Goal: Transaction & Acquisition: Purchase product/service

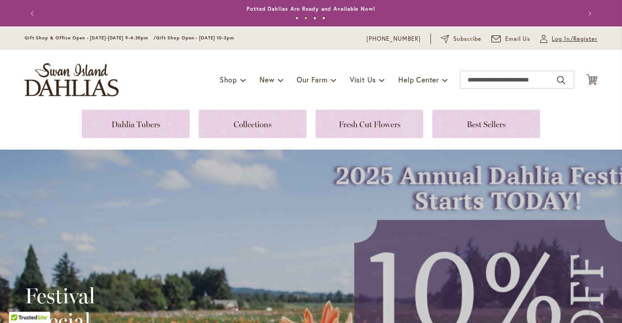
click at [563, 41] on span "Log In/Register" at bounding box center [575, 38] width 46 height 9
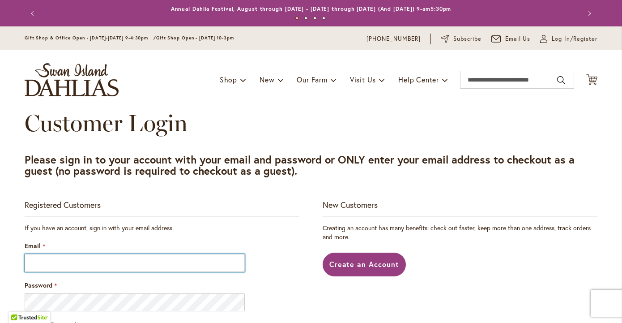
type input "**********"
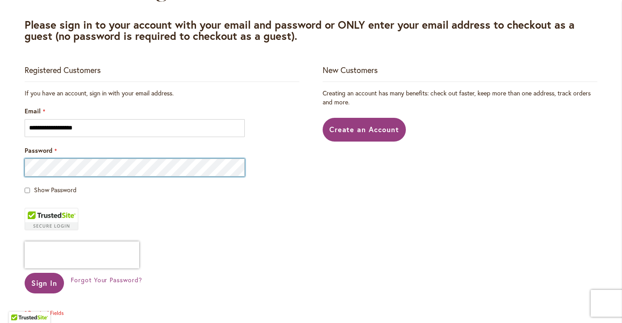
scroll to position [158, 0]
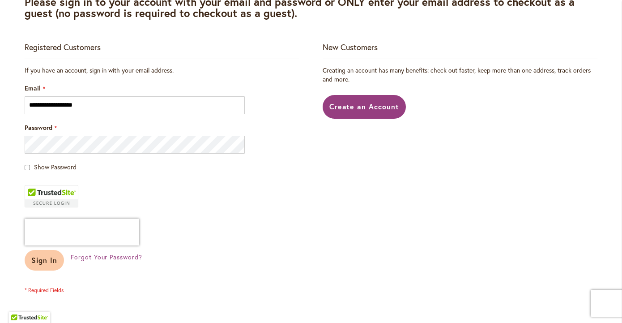
click at [44, 256] on span "Sign In" at bounding box center [44, 259] width 26 height 9
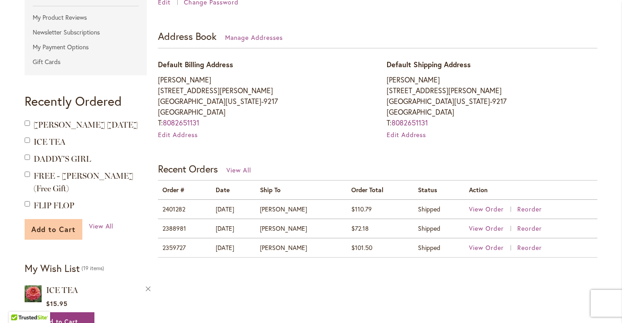
scroll to position [235, 0]
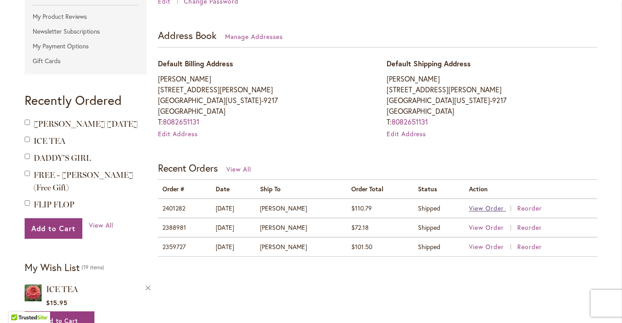
click at [482, 208] on span "View Order" at bounding box center [486, 208] width 35 height 9
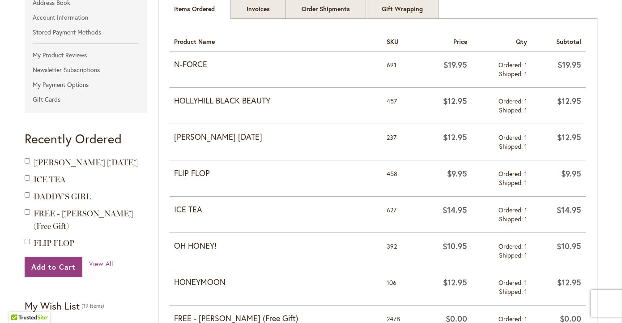
scroll to position [194, 0]
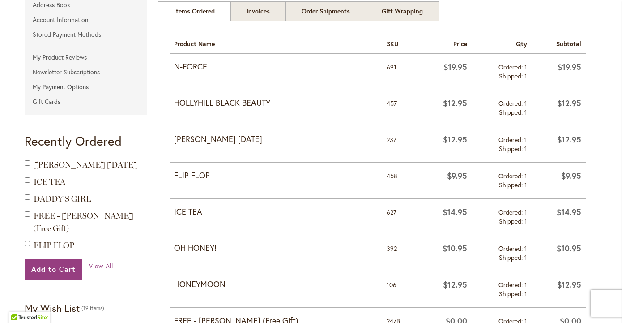
click at [43, 182] on span "ICE TEA" at bounding box center [50, 182] width 32 height 10
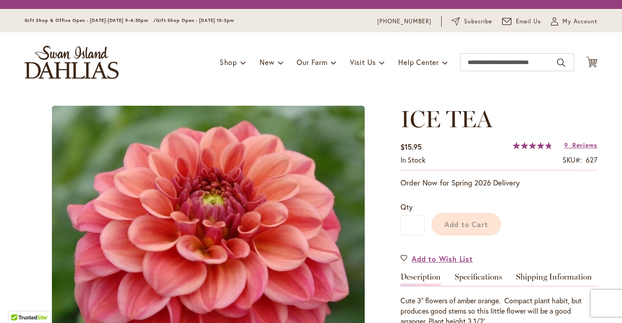
type input "*******"
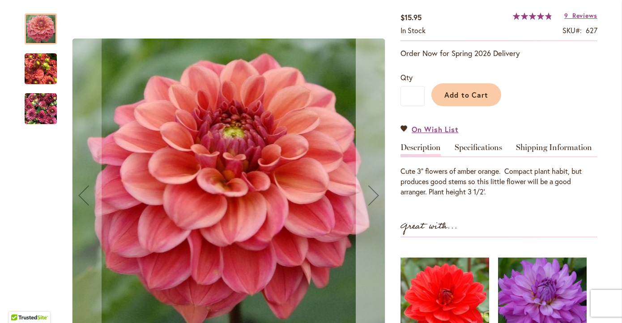
scroll to position [129, 0]
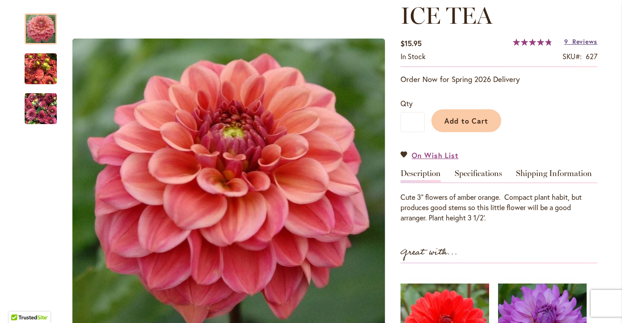
click at [580, 41] on span "Reviews" at bounding box center [585, 41] width 25 height 9
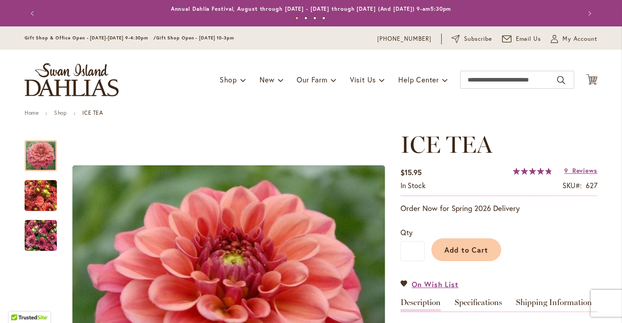
scroll to position [0, 0]
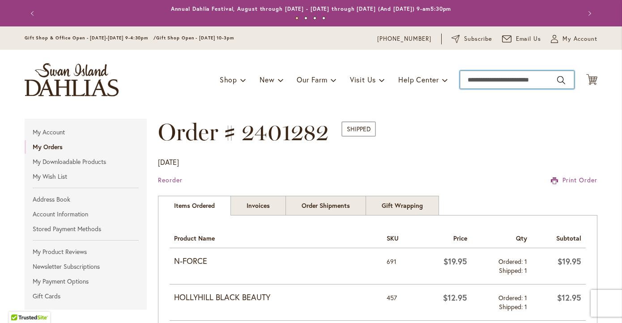
click at [478, 79] on input "Search" at bounding box center [517, 80] width 114 height 18
type input "****"
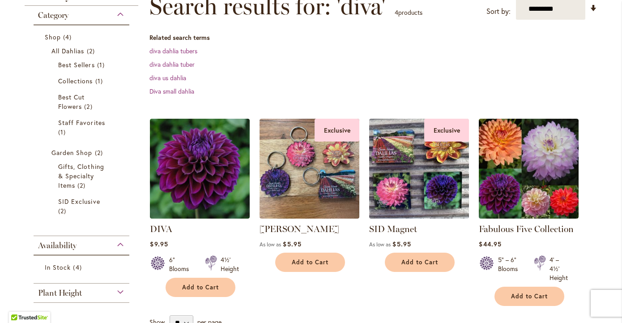
scroll to position [178, 0]
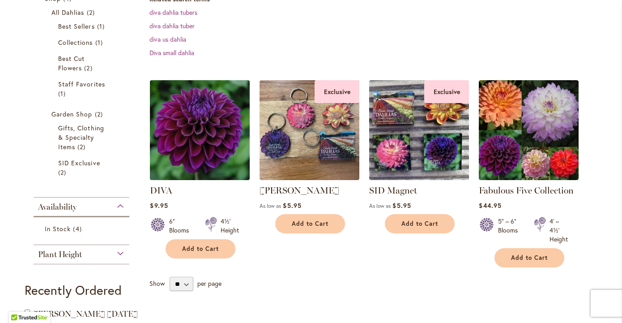
click at [213, 122] on img at bounding box center [200, 129] width 105 height 105
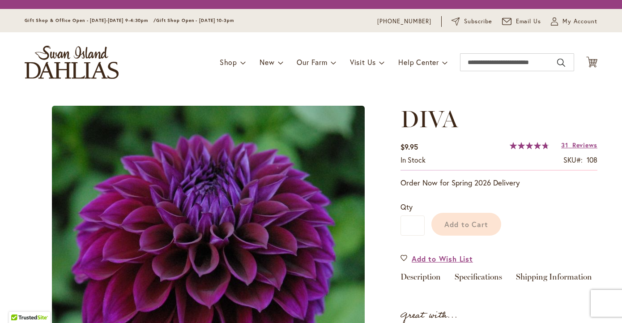
type input "*******"
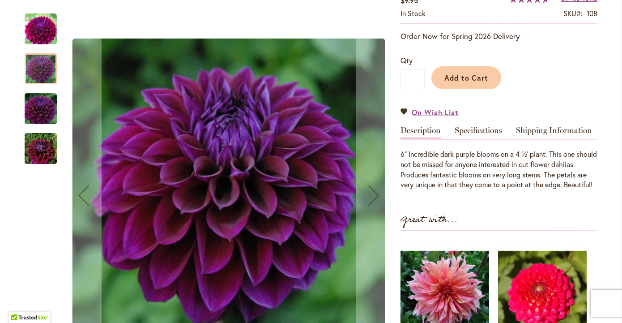
scroll to position [162, 0]
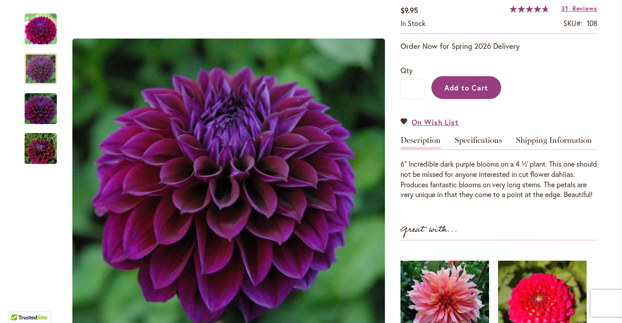
click at [454, 88] on span "Add to Cart" at bounding box center [467, 87] width 44 height 9
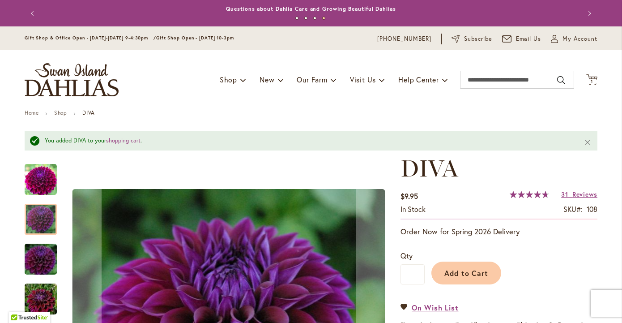
scroll to position [0, 0]
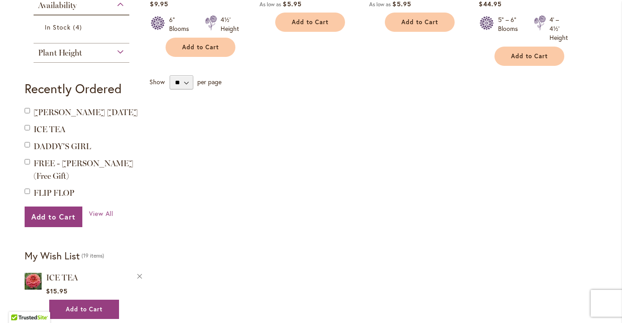
scroll to position [381, 0]
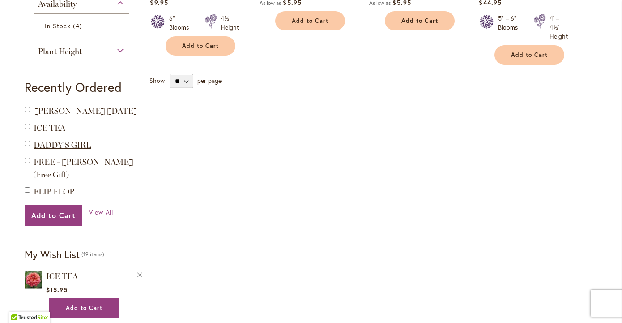
click at [65, 150] on span "DADDY'S GIRL" at bounding box center [62, 145] width 57 height 10
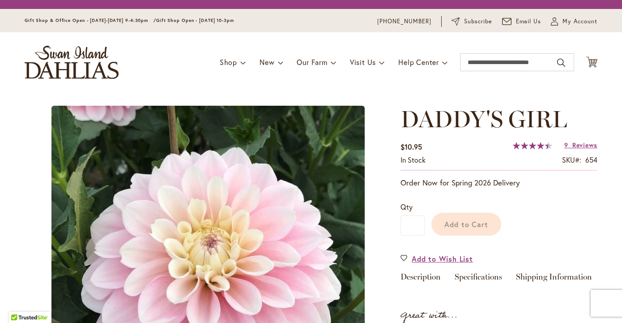
type input "*******"
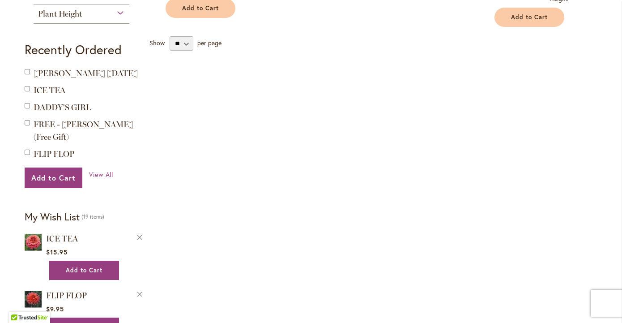
scroll to position [423, 0]
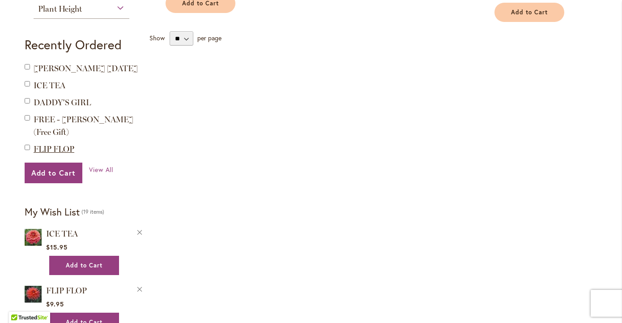
click at [56, 146] on span "FLIP FLOP" at bounding box center [54, 149] width 41 height 10
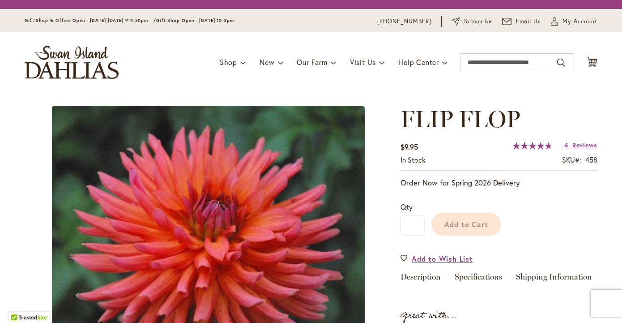
type input "*******"
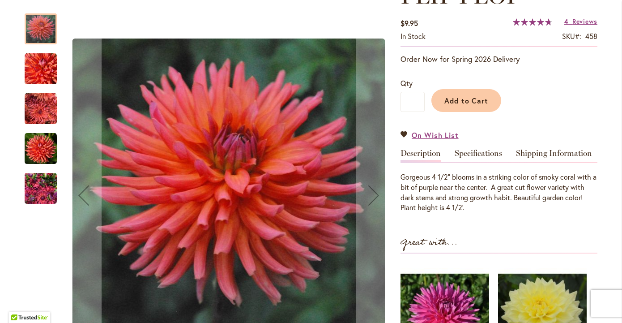
scroll to position [150, 0]
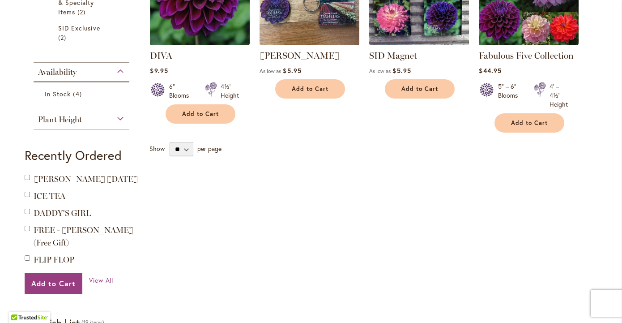
scroll to position [312, 0]
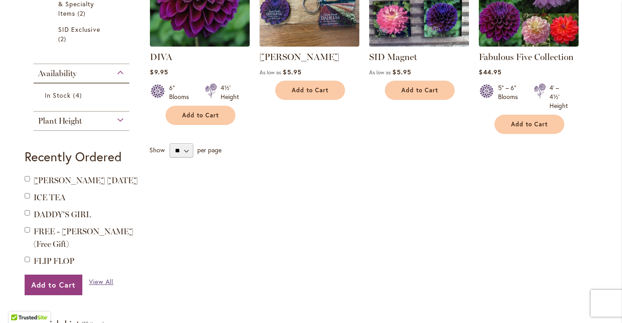
click at [103, 278] on span "View All" at bounding box center [101, 281] width 25 height 9
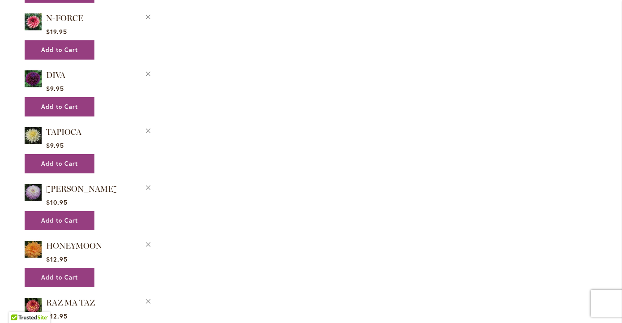
scroll to position [686, 0]
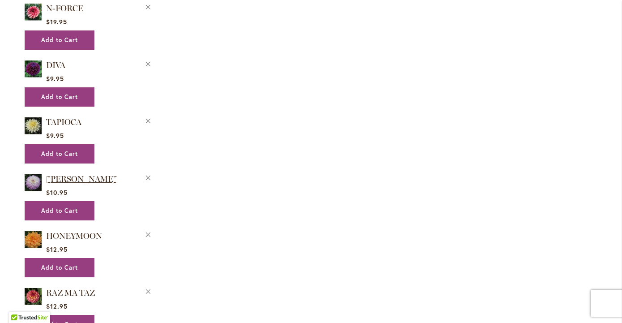
click at [101, 174] on span "[PERSON_NAME]" at bounding box center [82, 179] width 72 height 10
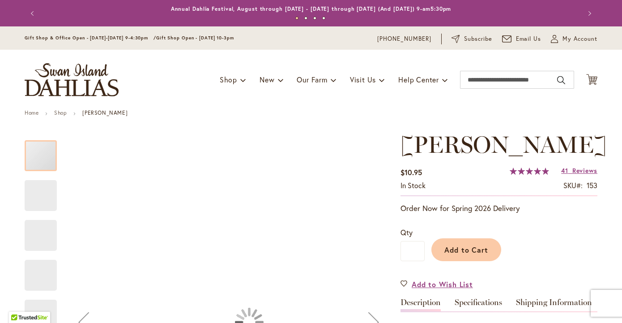
type input "*******"
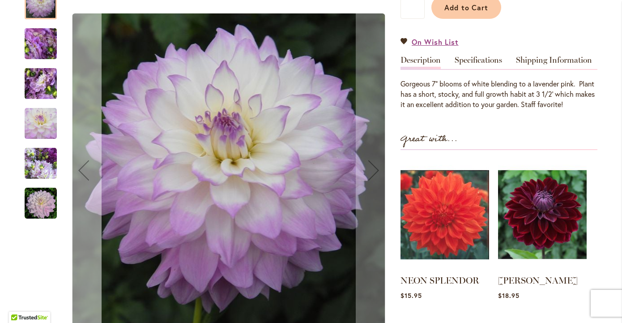
scroll to position [240, 0]
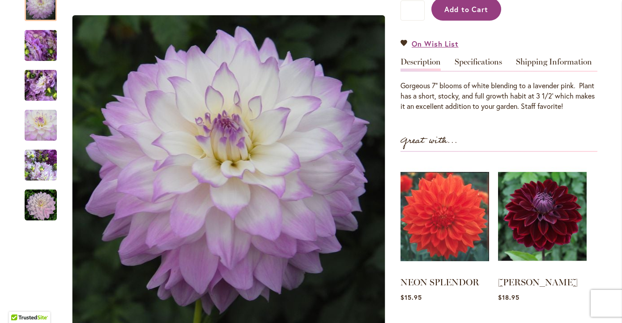
click at [462, 14] on span "Add to Cart" at bounding box center [467, 8] width 44 height 9
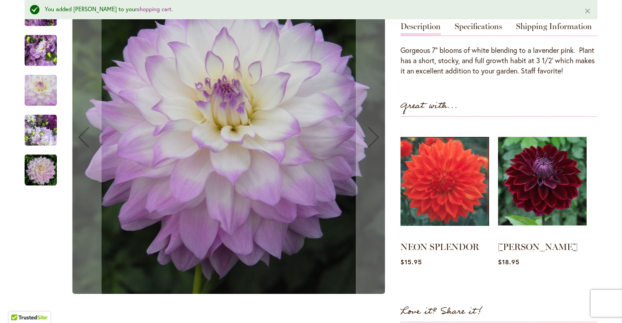
scroll to position [305, 0]
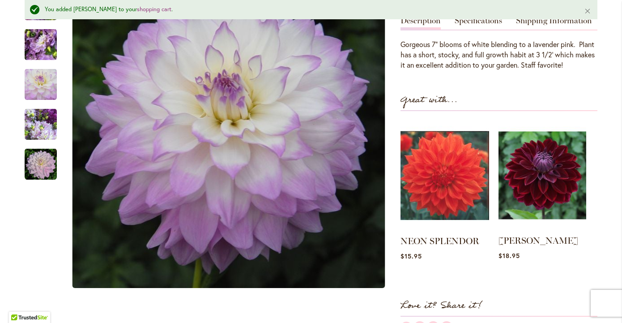
click at [557, 218] on img at bounding box center [543, 175] width 88 height 110
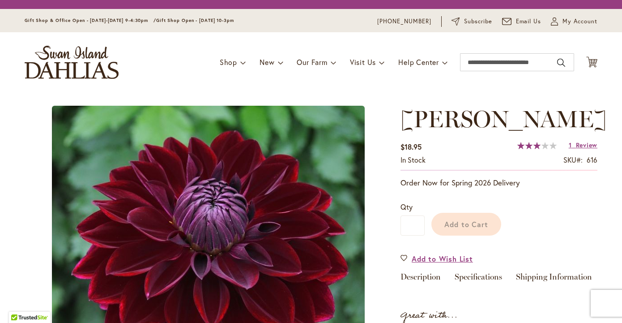
type input "*******"
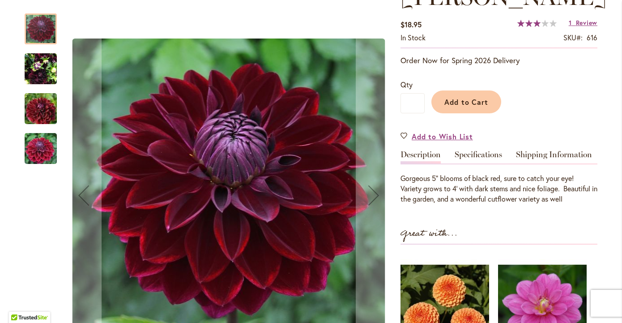
scroll to position [171, 0]
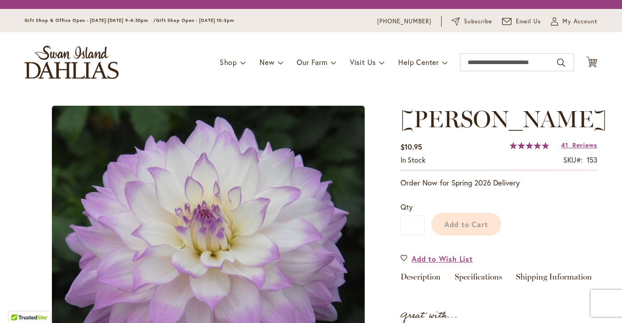
type input "*******"
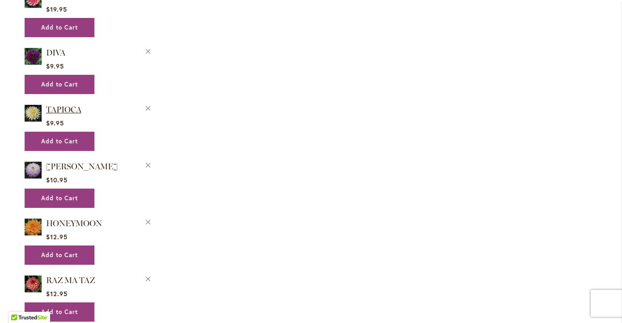
scroll to position [705, 0]
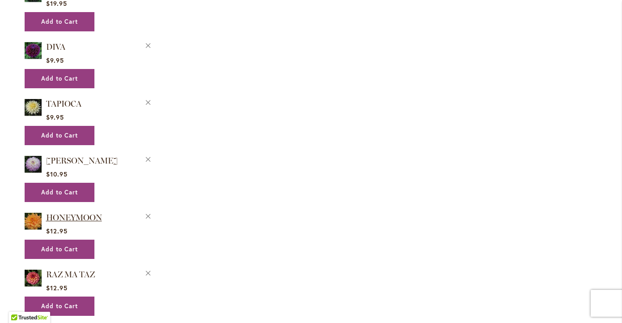
click at [64, 213] on span "HONEYMOON" at bounding box center [74, 218] width 56 height 10
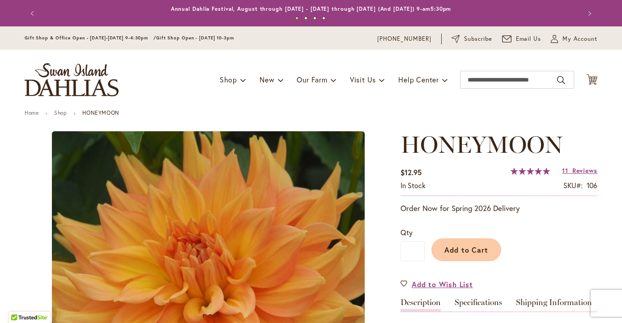
type input "*******"
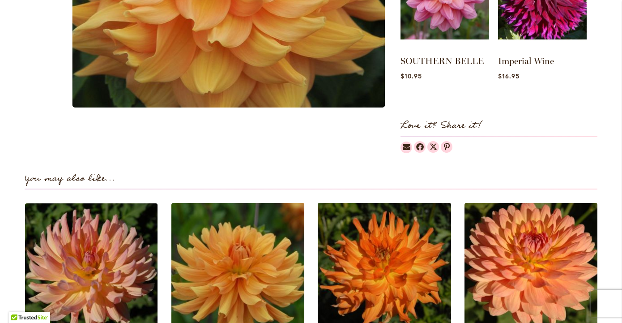
scroll to position [290, 0]
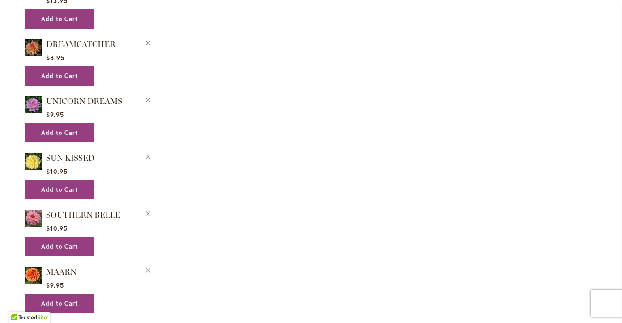
scroll to position [1163, 0]
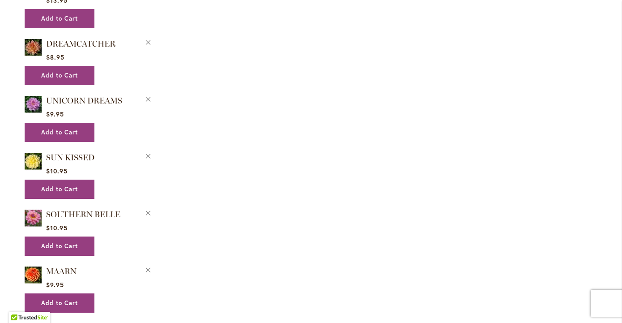
click at [78, 153] on span "SUN KISSED" at bounding box center [70, 158] width 48 height 10
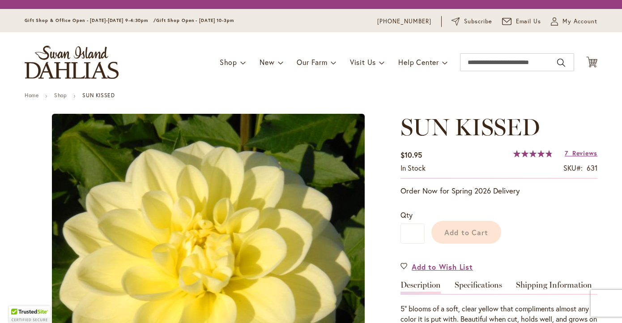
type input "*******"
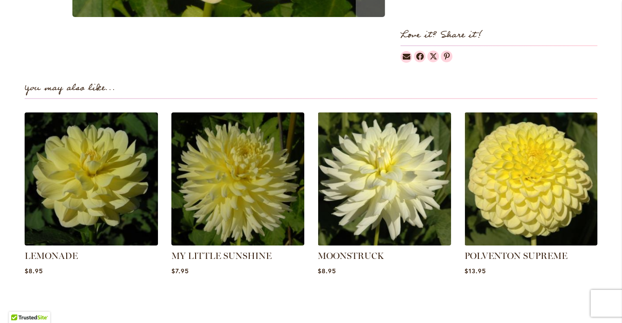
scroll to position [576, 0]
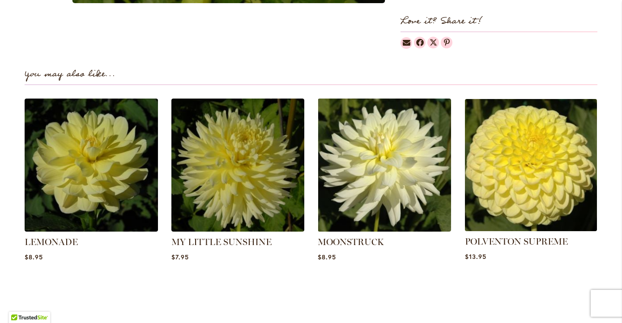
click at [521, 191] on img at bounding box center [531, 164] width 139 height 139
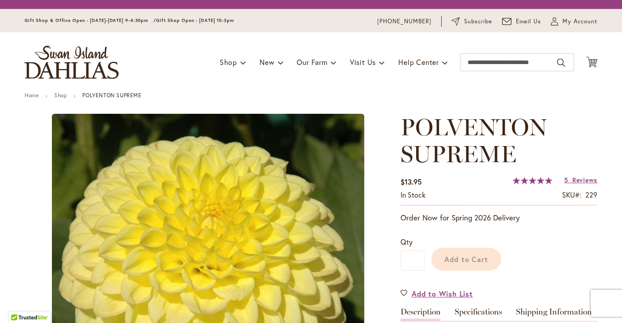
type input "*******"
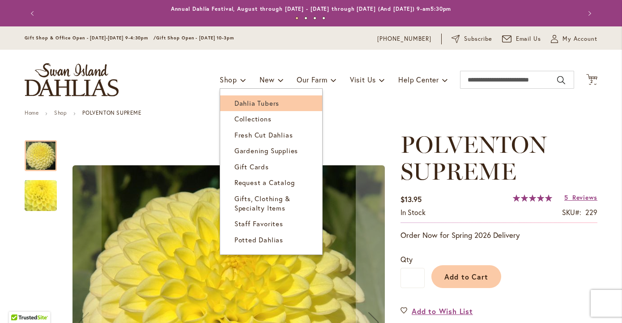
click at [242, 103] on span "Dahlia Tubers" at bounding box center [257, 102] width 45 height 9
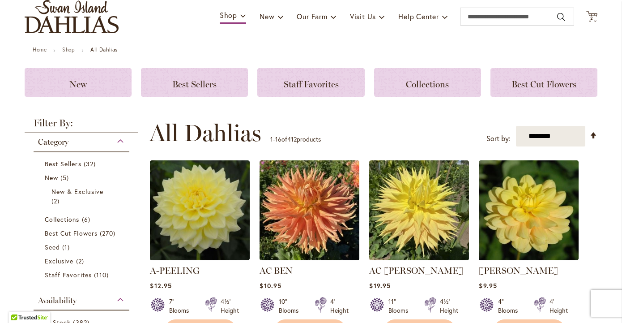
scroll to position [99, 0]
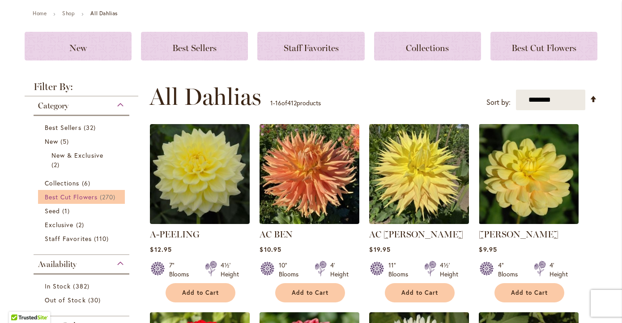
click at [89, 196] on span "Best Cut Flowers" at bounding box center [71, 196] width 53 height 9
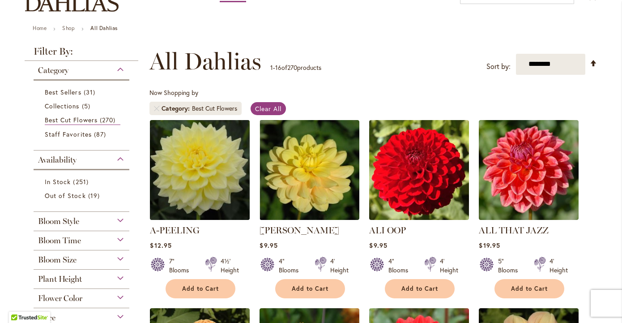
scroll to position [89, 0]
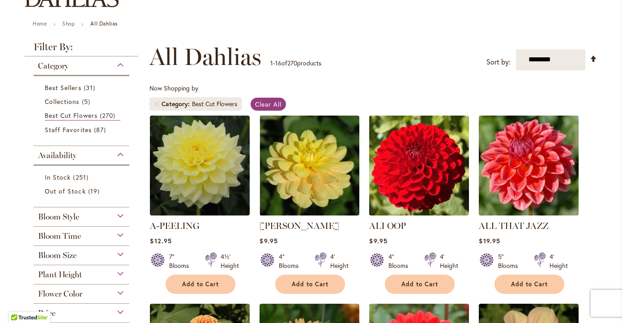
click at [529, 171] on img at bounding box center [529, 165] width 105 height 105
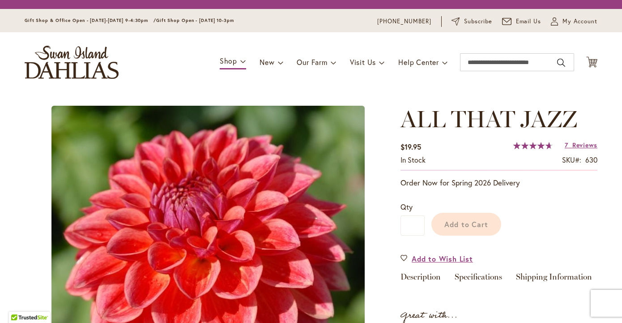
type input "*******"
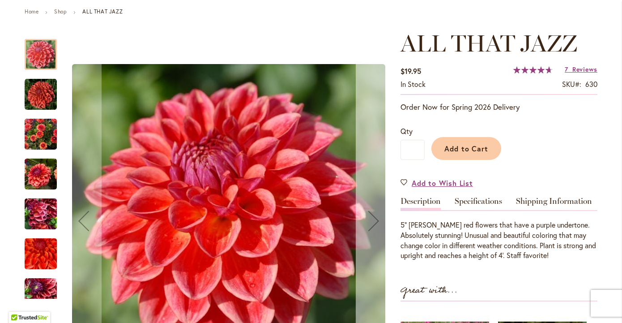
scroll to position [103, 0]
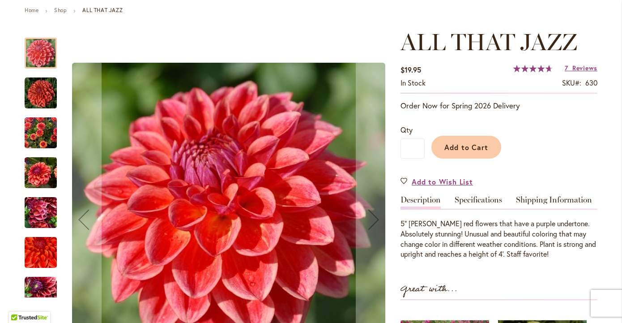
click at [43, 96] on img "ALL THAT JAZZ" at bounding box center [41, 93] width 32 height 32
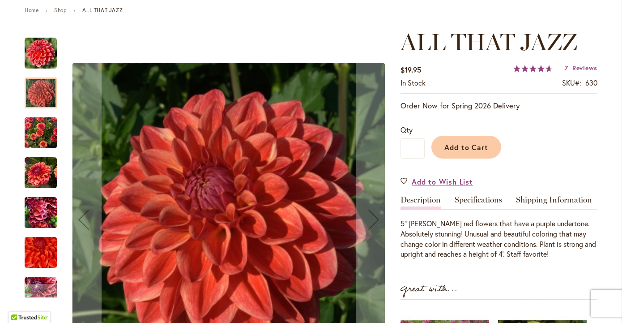
click at [47, 136] on img "ALL THAT JAZZ" at bounding box center [41, 132] width 32 height 43
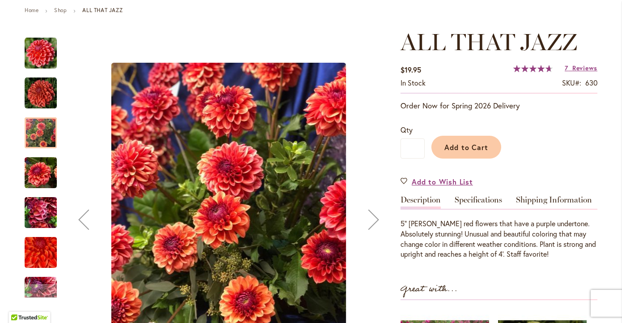
click at [44, 213] on img "ALL THAT JAZZ" at bounding box center [41, 212] width 32 height 43
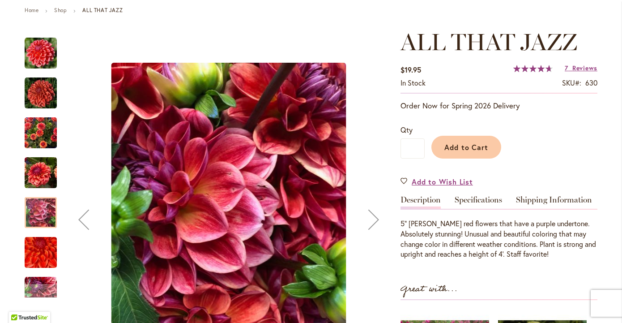
click at [44, 254] on img "ALL THAT JAZZ" at bounding box center [41, 252] width 64 height 58
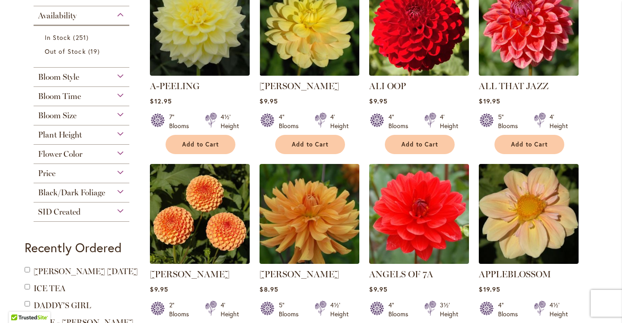
scroll to position [235, 0]
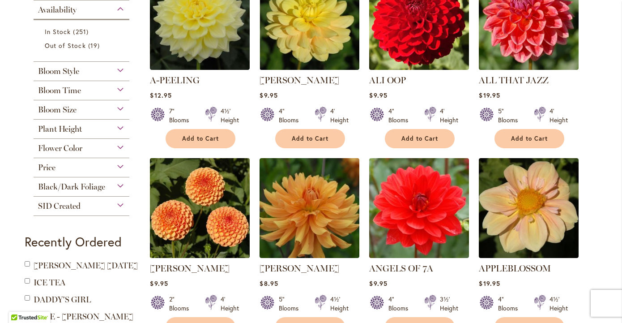
click at [205, 189] on img at bounding box center [200, 207] width 105 height 105
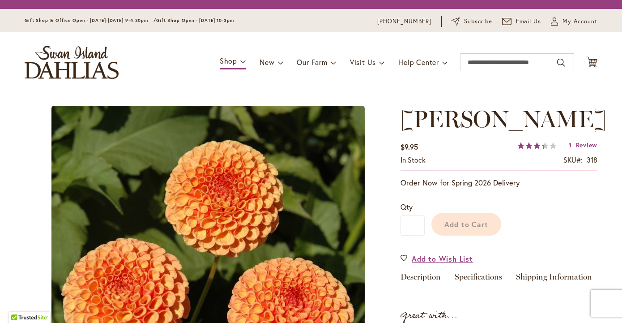
type input "*******"
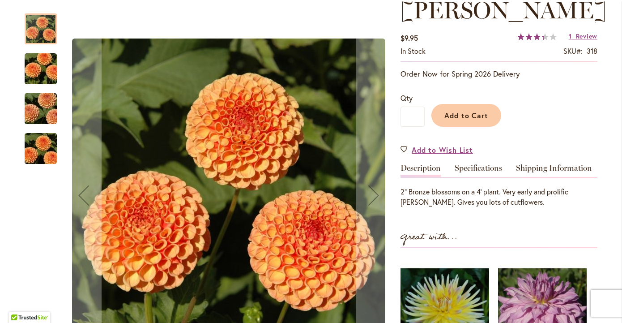
scroll to position [135, 0]
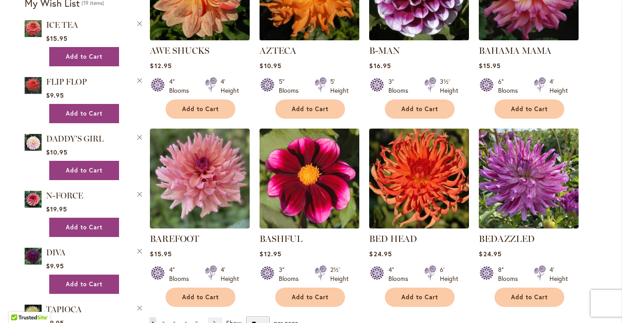
scroll to position [642, 0]
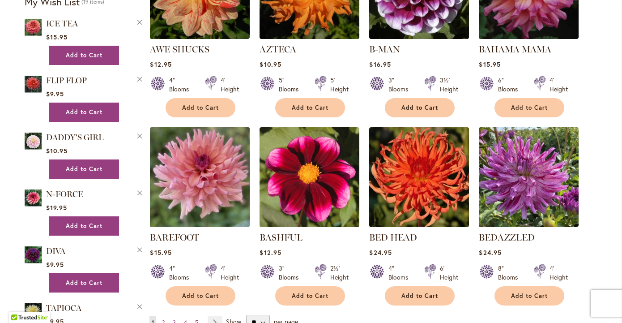
click at [219, 177] on img at bounding box center [200, 176] width 105 height 105
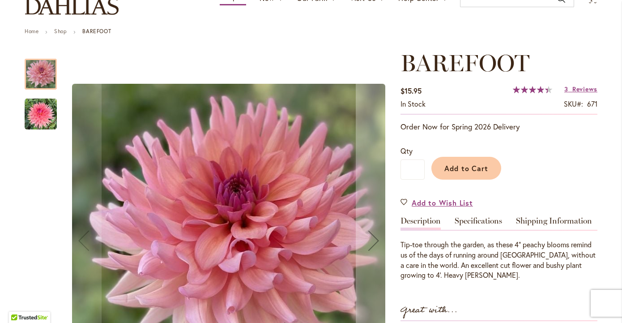
scroll to position [78, 0]
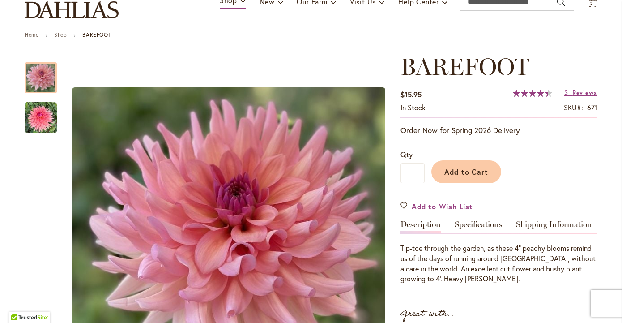
click at [529, 92] on span "89 % of 100" at bounding box center [530, 93] width 35 height 7
click at [579, 91] on span "Reviews" at bounding box center [585, 92] width 25 height 9
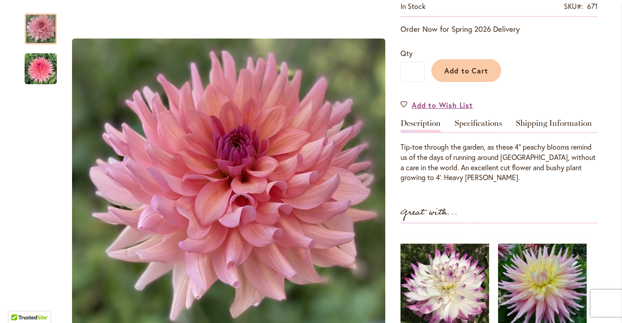
scroll to position [183, 0]
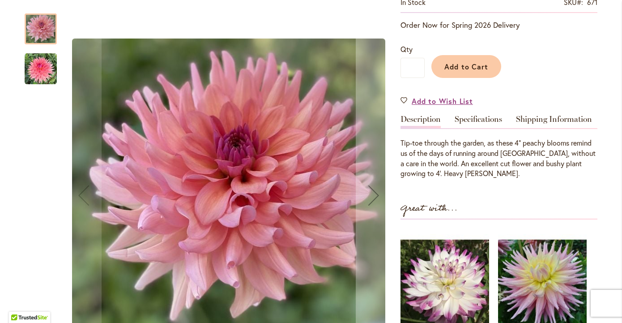
click at [43, 69] on img "BAREFOOT" at bounding box center [41, 69] width 32 height 32
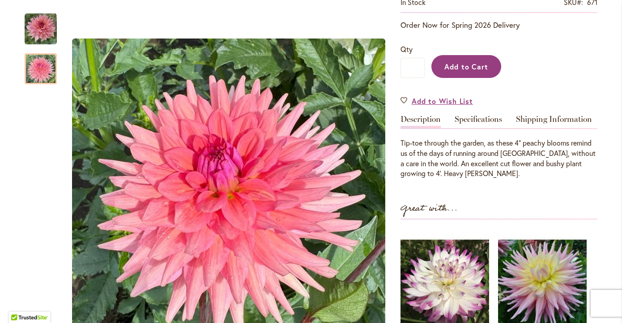
click at [467, 65] on span "Add to Cart" at bounding box center [467, 66] width 44 height 9
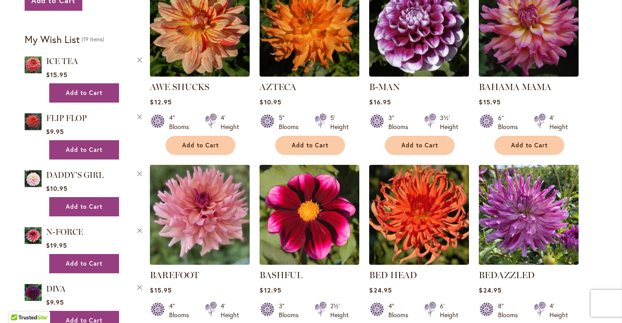
scroll to position [604, 0]
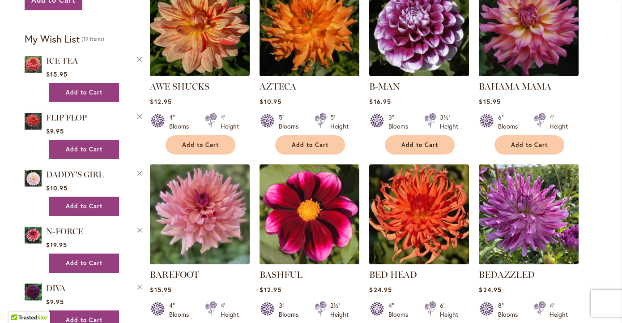
click at [312, 230] on img at bounding box center [309, 214] width 105 height 105
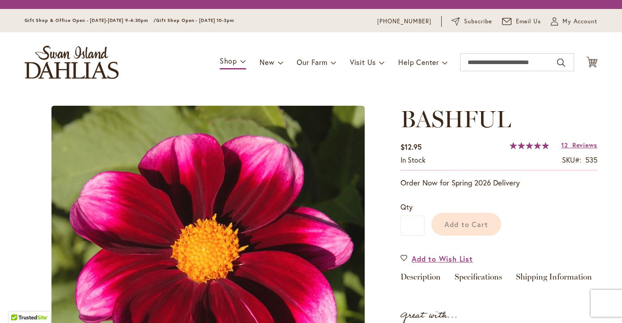
type input "*******"
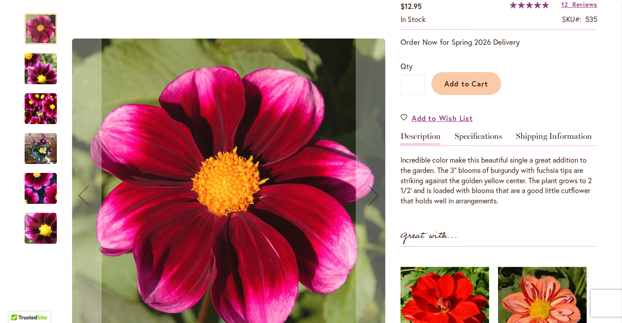
scroll to position [171, 0]
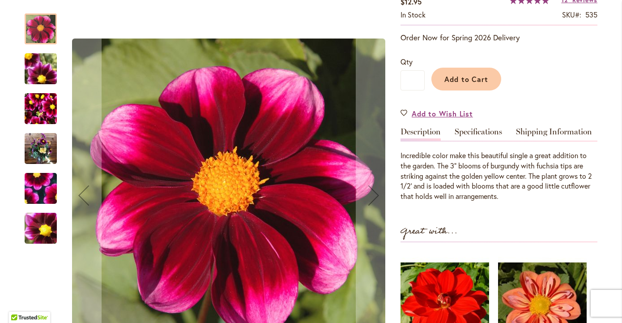
click at [42, 152] on img "BASHFUL" at bounding box center [41, 148] width 32 height 43
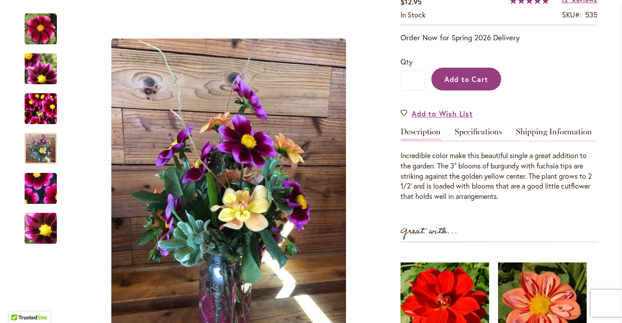
click at [462, 78] on span "Add to Cart" at bounding box center [467, 78] width 44 height 9
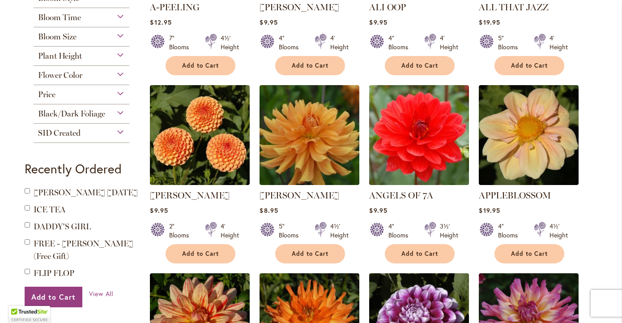
scroll to position [315, 0]
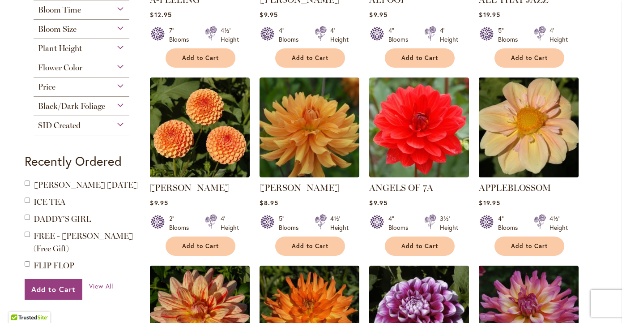
click at [501, 120] on img at bounding box center [529, 127] width 105 height 105
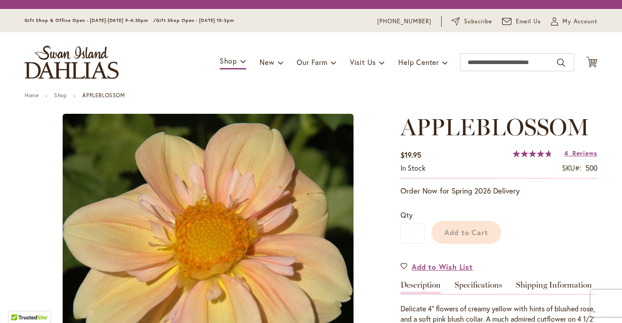
type input "*******"
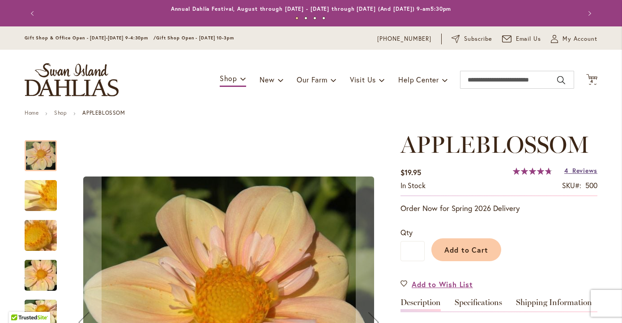
click at [590, 169] on span "Reviews" at bounding box center [585, 170] width 25 height 9
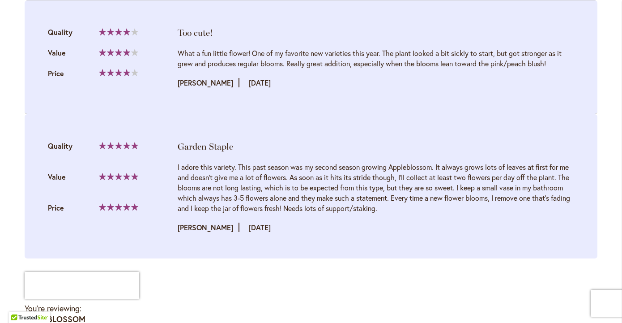
scroll to position [1247, 0]
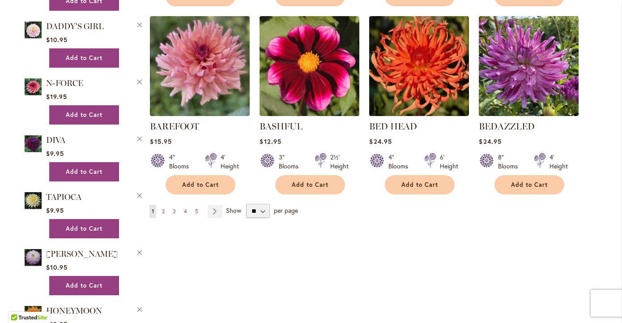
scroll to position [759, 0]
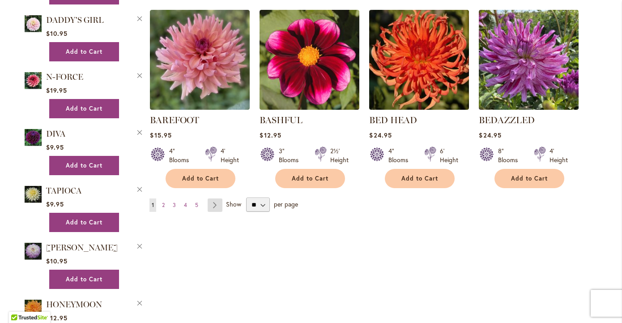
click at [214, 205] on link "Page Next" at bounding box center [215, 204] width 15 height 13
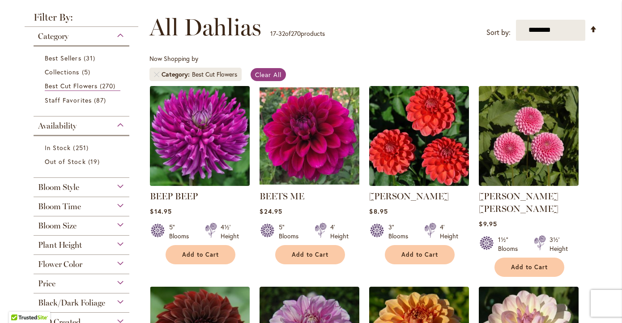
scroll to position [120, 0]
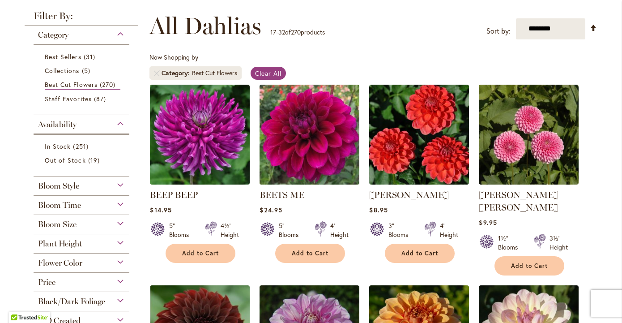
click at [318, 139] on img at bounding box center [309, 134] width 105 height 105
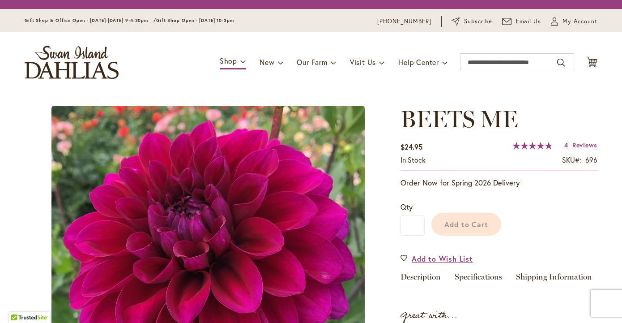
type input "*******"
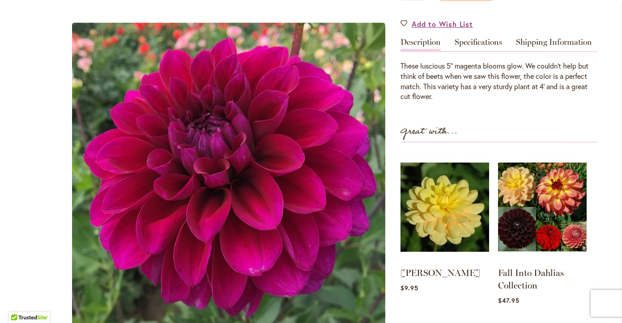
scroll to position [216, 0]
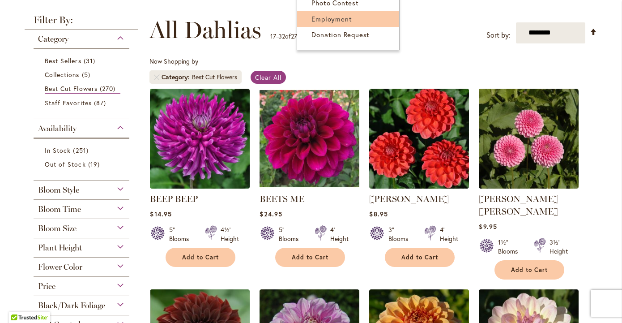
scroll to position [116, 0]
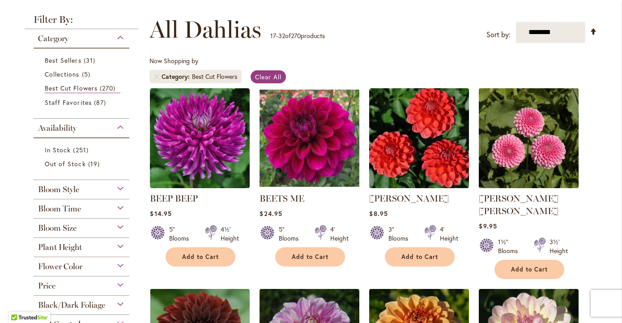
click at [523, 154] on img at bounding box center [529, 138] width 105 height 105
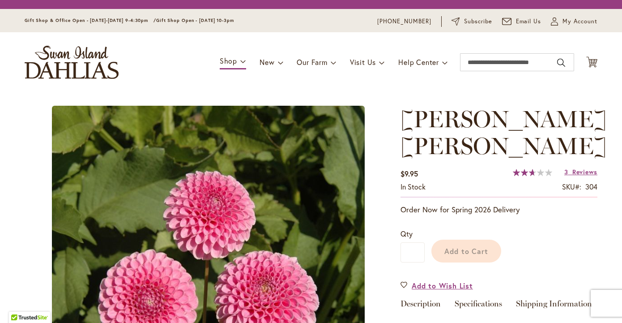
type input "*******"
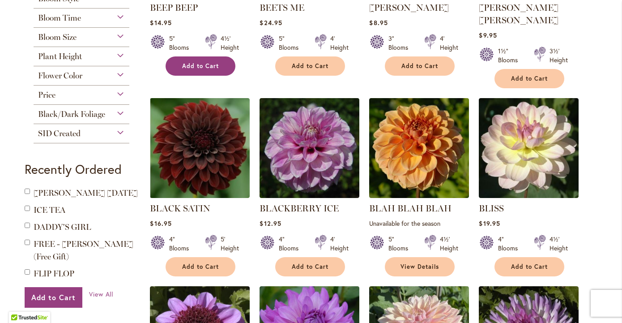
scroll to position [340, 0]
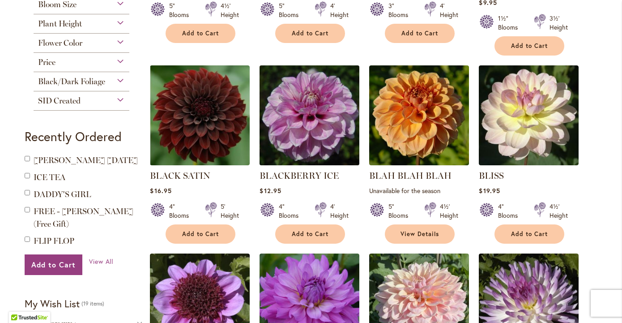
click at [317, 122] on img at bounding box center [309, 115] width 105 height 105
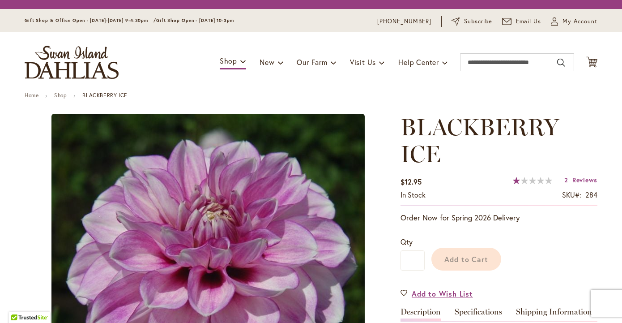
type input "*******"
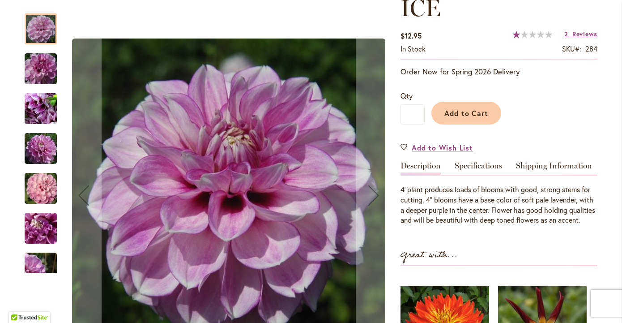
scroll to position [166, 0]
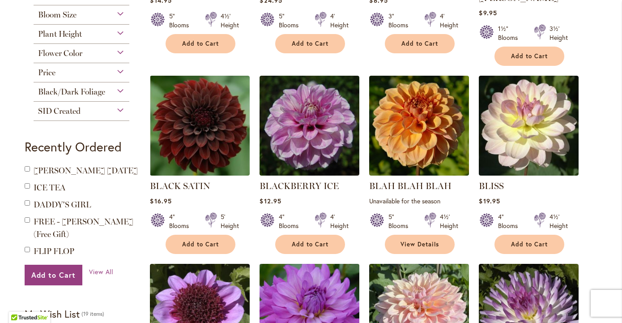
scroll to position [319, 0]
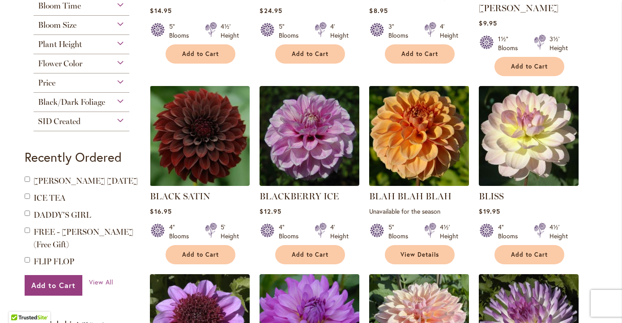
click at [427, 143] on img at bounding box center [419, 135] width 105 height 105
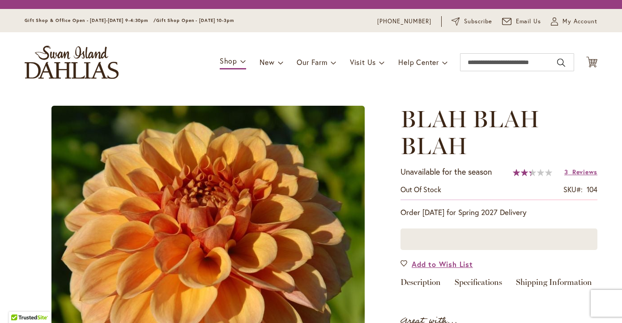
type input "*******"
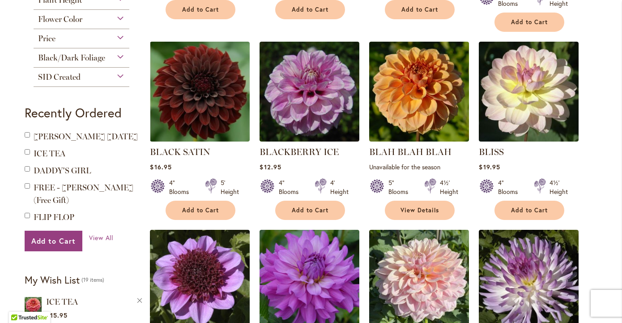
scroll to position [349, 0]
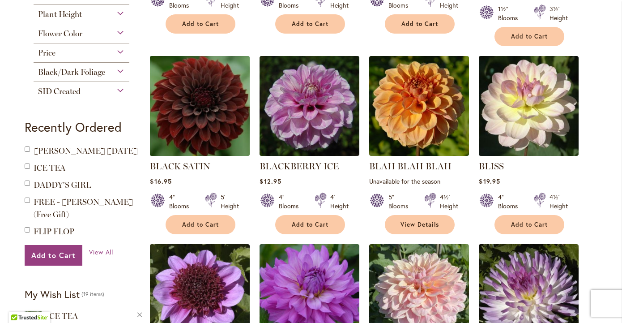
click at [234, 98] on img at bounding box center [200, 105] width 105 height 105
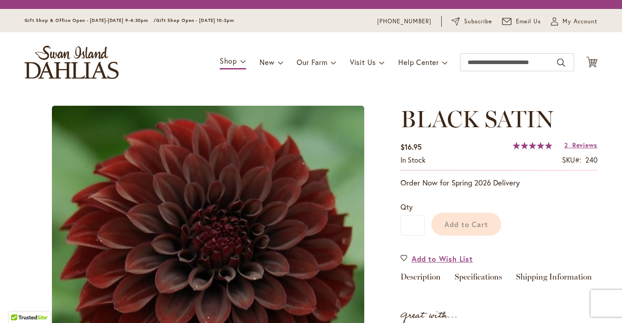
type input "*******"
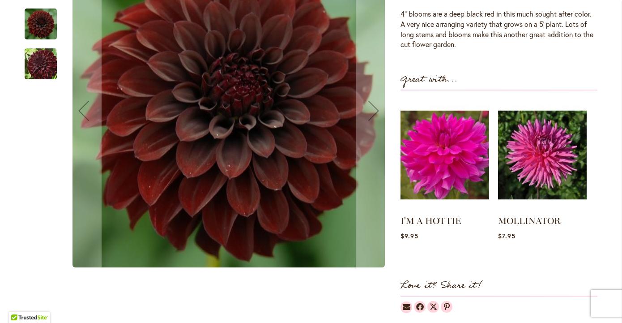
scroll to position [192, 0]
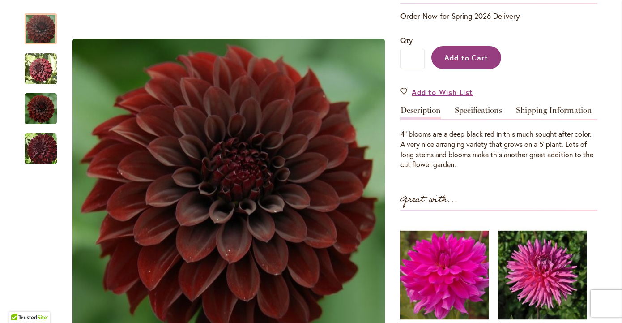
click at [487, 56] on span "Add to Cart" at bounding box center [467, 57] width 44 height 9
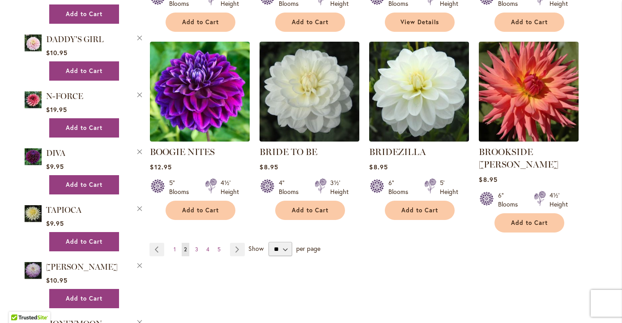
scroll to position [742, 0]
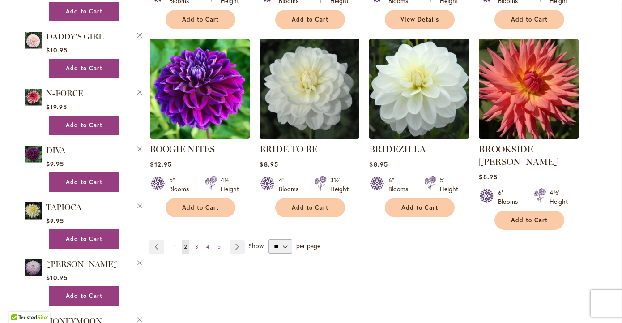
click at [402, 80] on img at bounding box center [419, 88] width 105 height 105
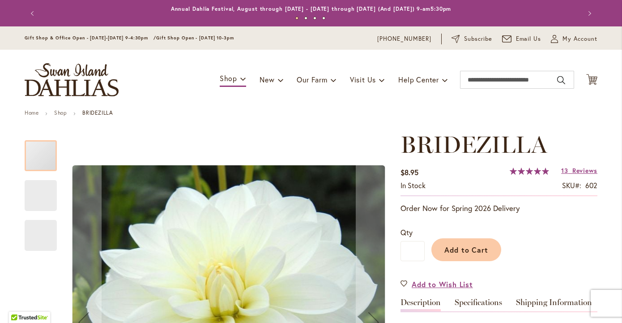
type input "*******"
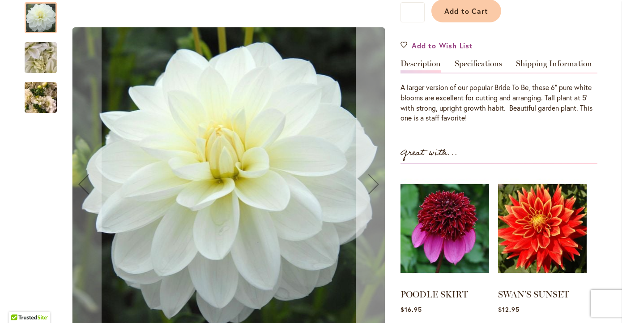
scroll to position [231, 0]
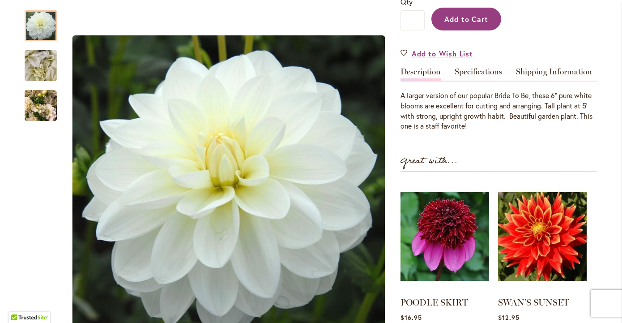
click at [457, 19] on span "Add to Cart" at bounding box center [467, 18] width 44 height 9
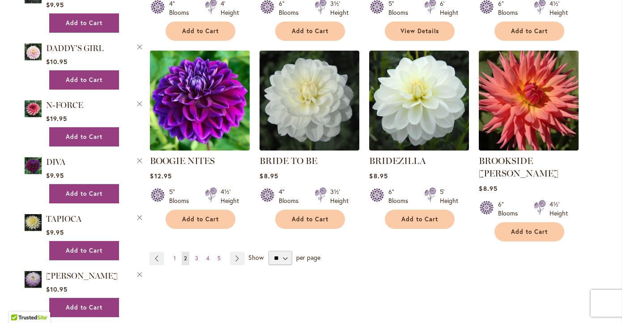
scroll to position [733, 0]
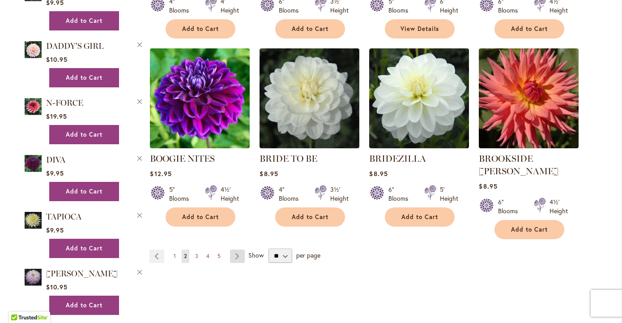
click at [238, 249] on link "Page Next" at bounding box center [237, 255] width 15 height 13
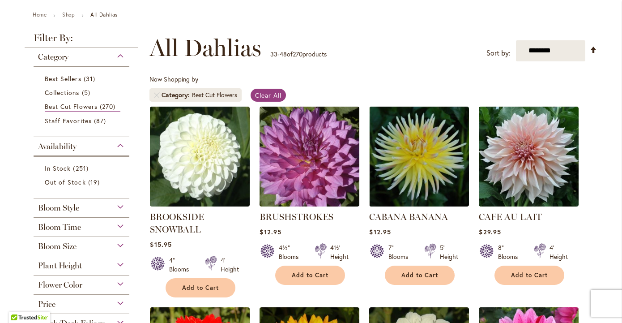
scroll to position [108, 0]
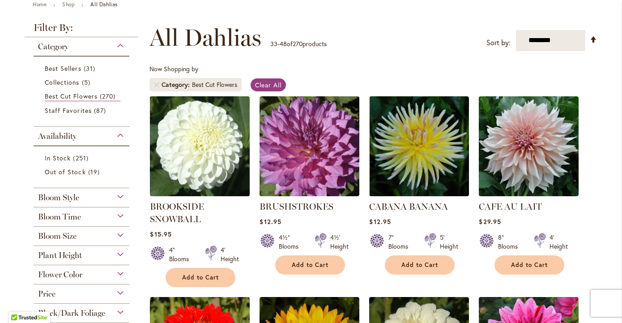
click at [222, 153] on img at bounding box center [200, 146] width 105 height 105
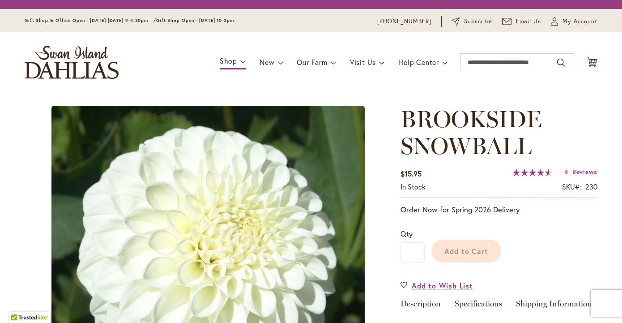
type input "*******"
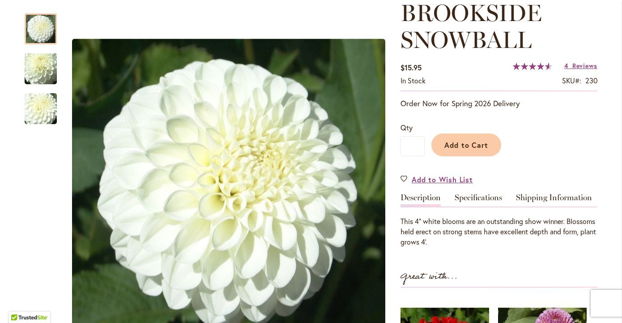
scroll to position [124, 0]
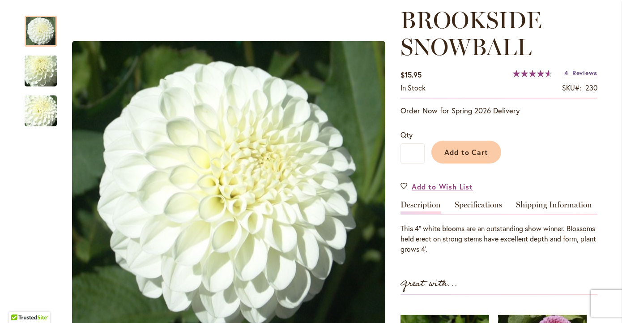
click at [580, 73] on span "Reviews" at bounding box center [585, 72] width 25 height 9
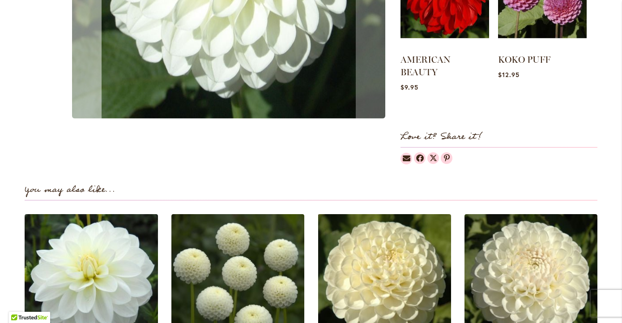
scroll to position [322, 0]
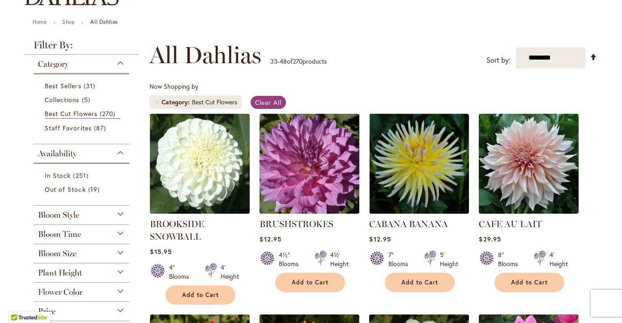
scroll to position [95, 0]
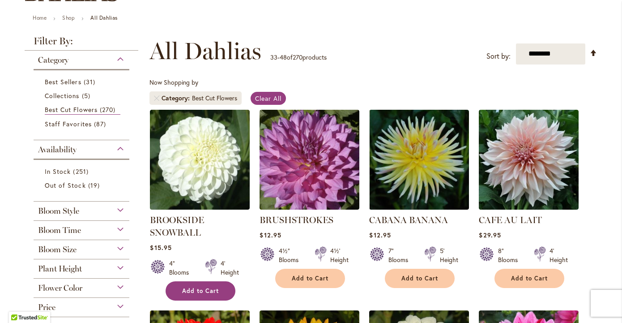
click at [196, 292] on span "Add to Cart" at bounding box center [200, 291] width 37 height 8
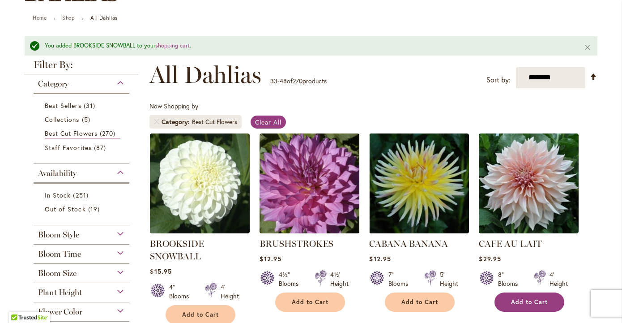
click at [523, 306] on button "Add to Cart" at bounding box center [530, 301] width 70 height 19
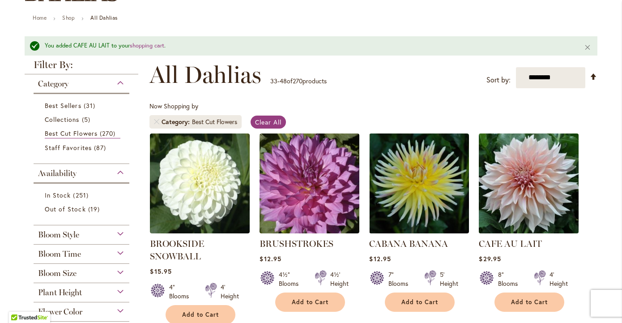
click at [553, 192] on img at bounding box center [529, 183] width 105 height 105
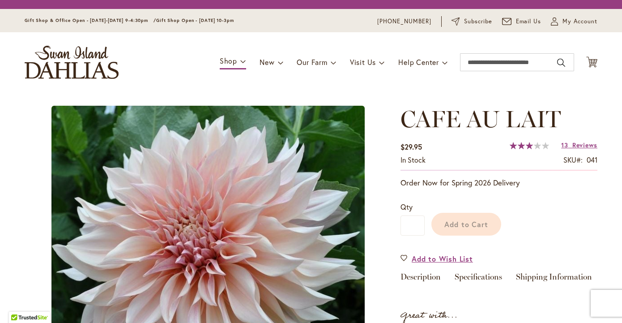
type input "*******"
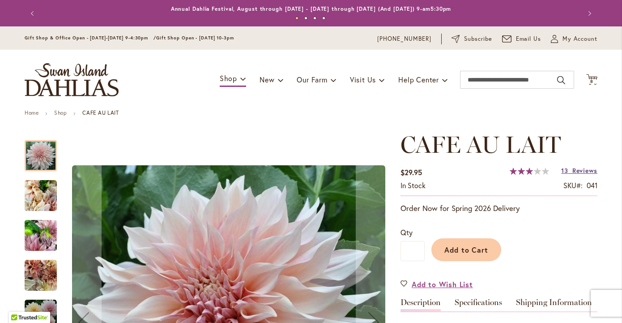
click at [579, 169] on span "Reviews" at bounding box center [585, 170] width 25 height 9
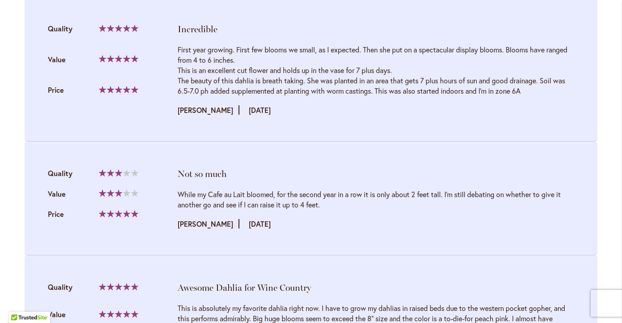
scroll to position [1943, 0]
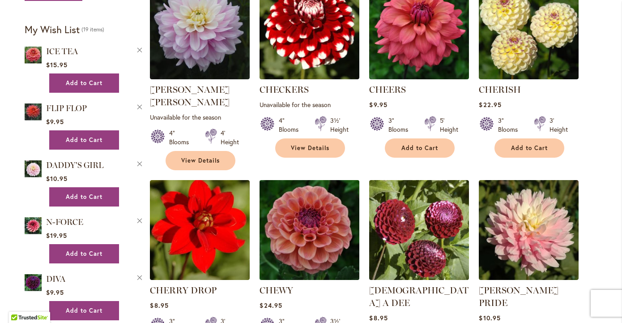
scroll to position [618, 0]
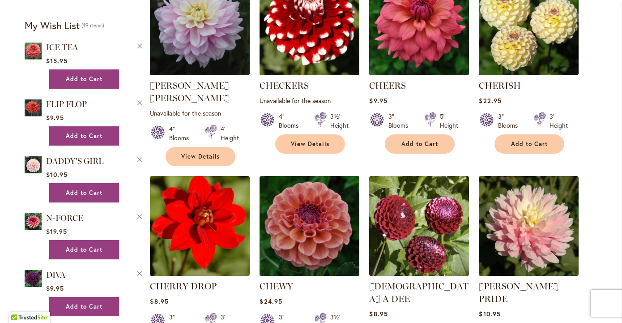
click at [322, 222] on img at bounding box center [309, 225] width 105 height 105
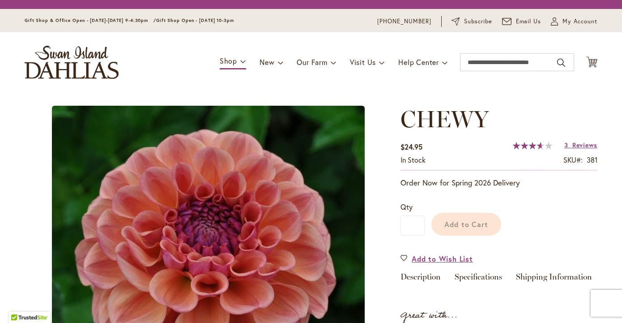
type input "*******"
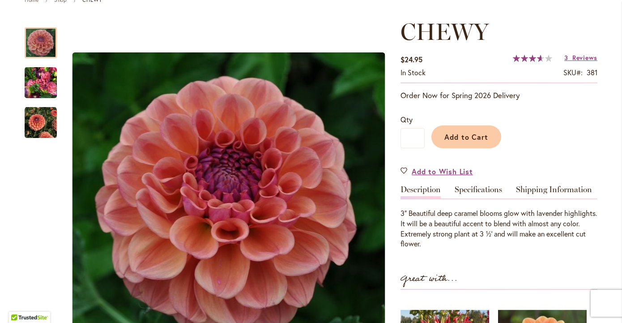
scroll to position [75, 0]
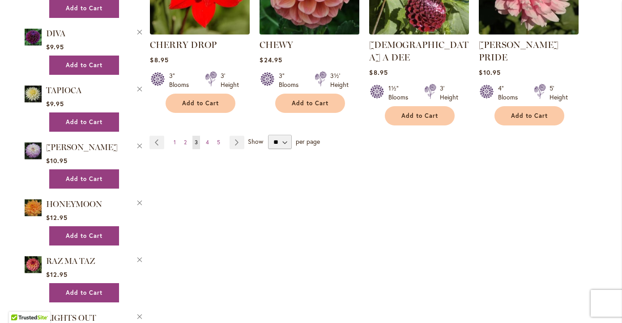
scroll to position [881, 0]
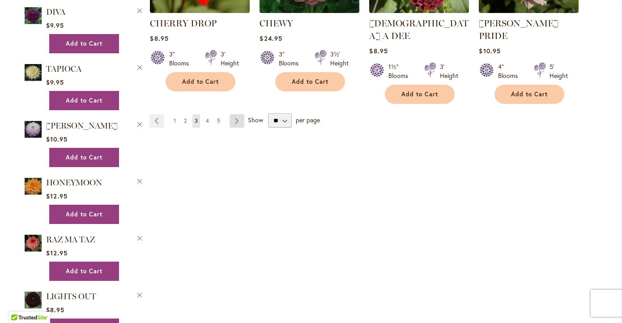
click at [236, 114] on link "Page Next" at bounding box center [237, 120] width 15 height 13
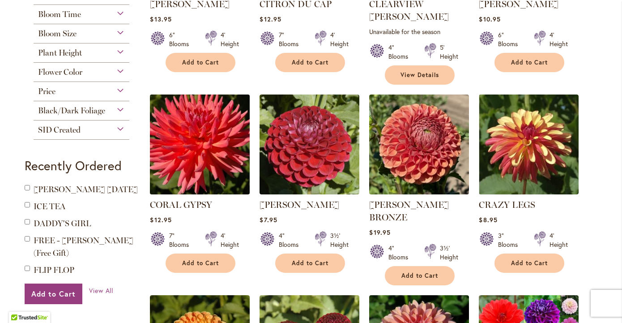
scroll to position [313, 0]
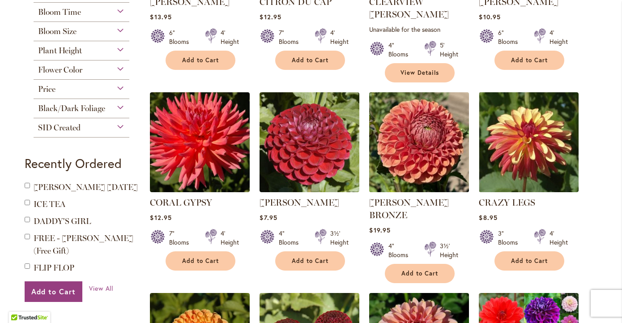
click at [433, 150] on img at bounding box center [419, 142] width 105 height 105
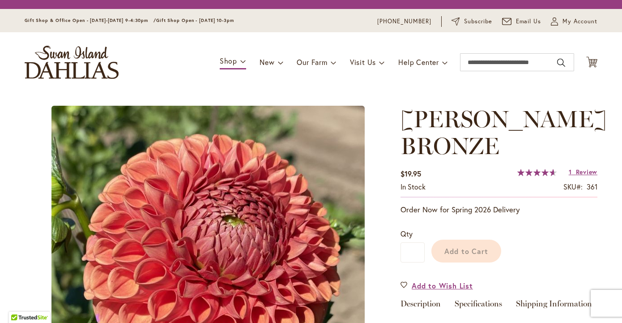
type input "*******"
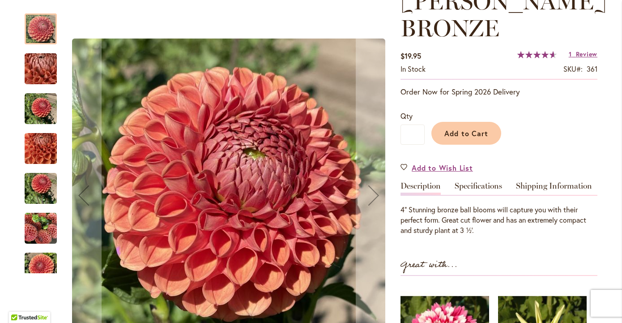
scroll to position [144, 0]
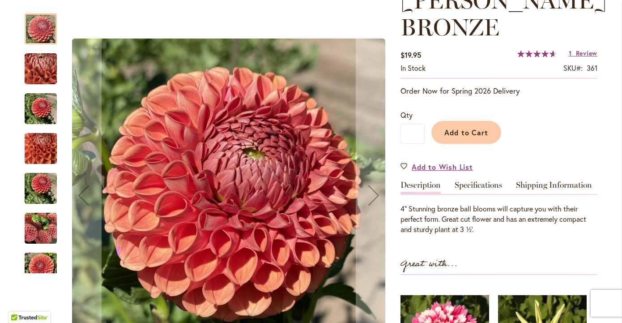
click at [42, 184] on img "CORNEL BRONZE" at bounding box center [41, 188] width 32 height 43
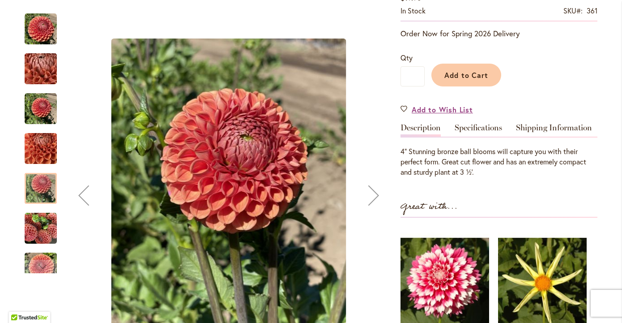
scroll to position [202, 0]
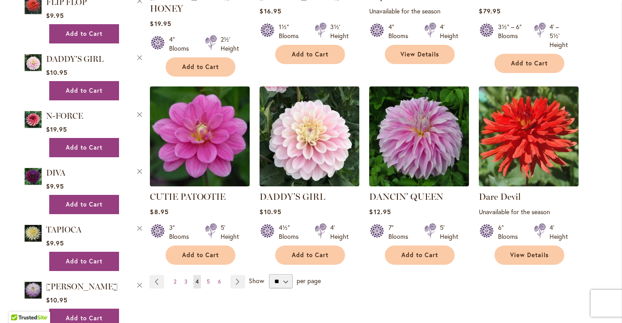
scroll to position [724, 0]
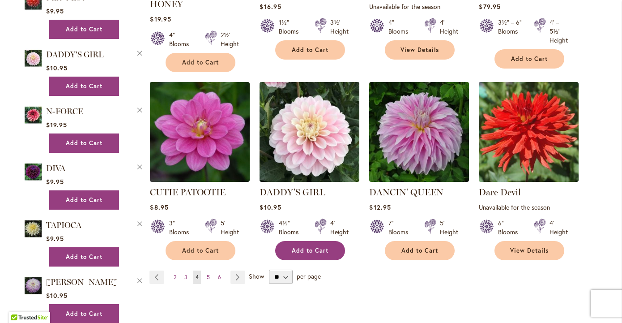
click at [309, 247] on span "Add to Cart" at bounding box center [310, 251] width 37 height 8
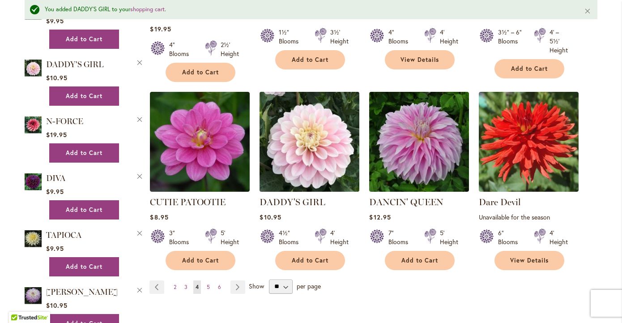
scroll to position [739, 0]
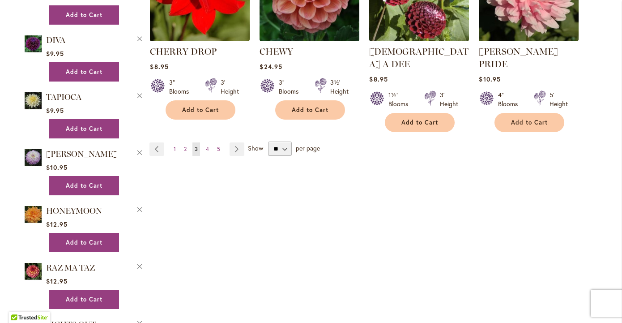
scroll to position [856, 0]
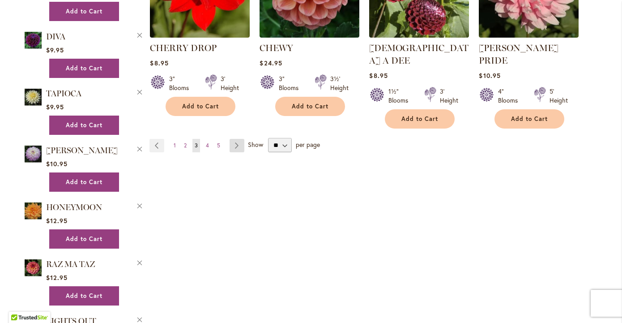
click at [239, 139] on link "Page Next" at bounding box center [237, 145] width 15 height 13
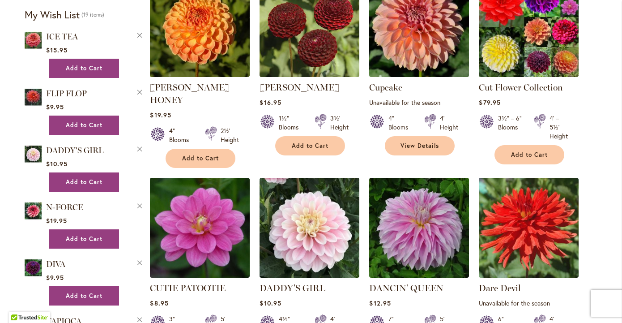
scroll to position [800, 0]
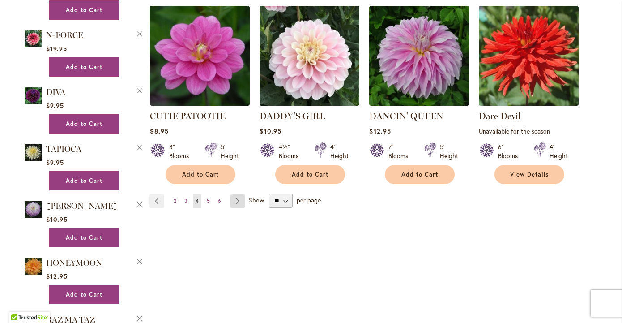
click at [240, 194] on link "Page Next" at bounding box center [238, 200] width 15 height 13
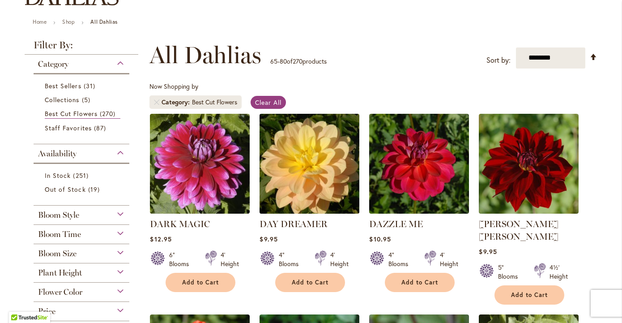
scroll to position [91, 0]
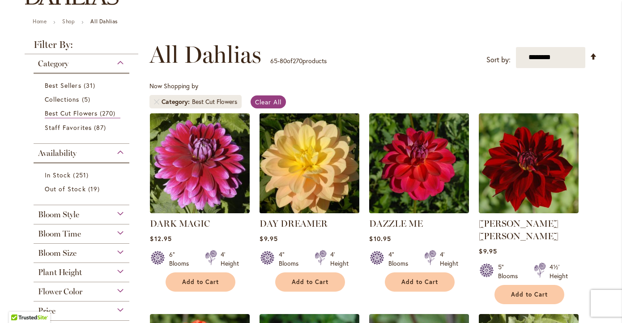
click at [320, 164] on img at bounding box center [309, 163] width 105 height 105
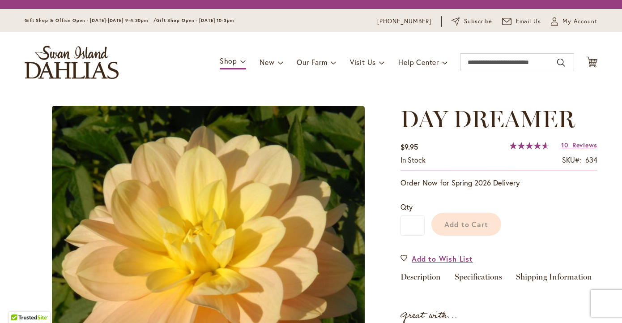
type input "*******"
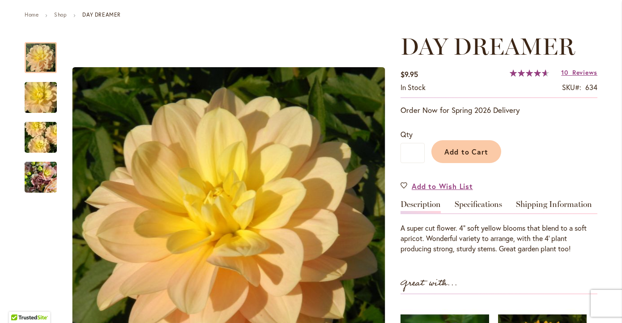
scroll to position [102, 0]
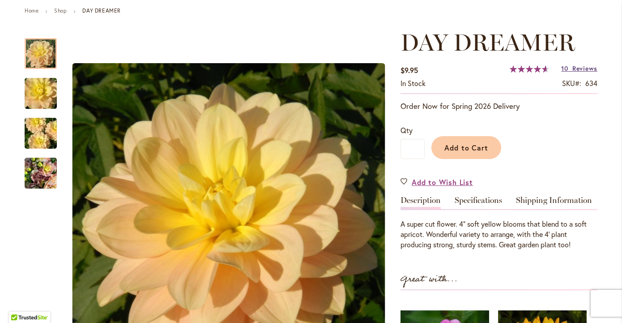
click at [580, 70] on span "Reviews" at bounding box center [585, 68] width 25 height 9
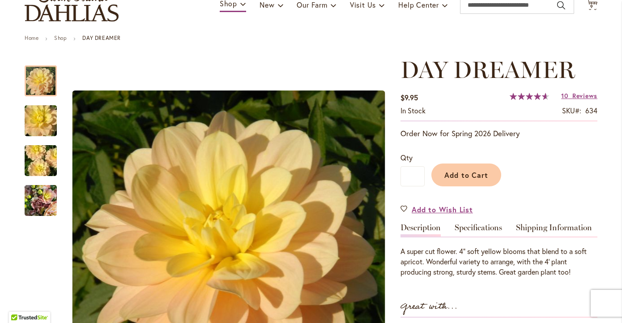
scroll to position [108, 0]
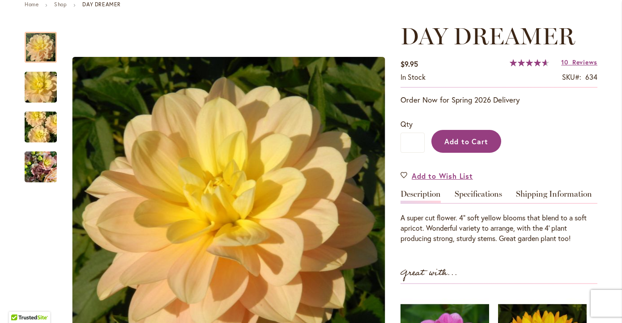
click at [466, 137] on span "Add to Cart" at bounding box center [467, 141] width 44 height 9
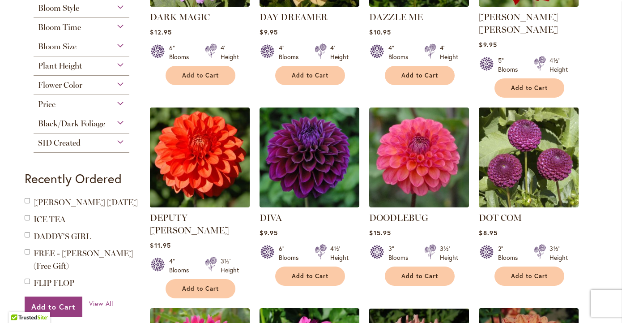
scroll to position [299, 0]
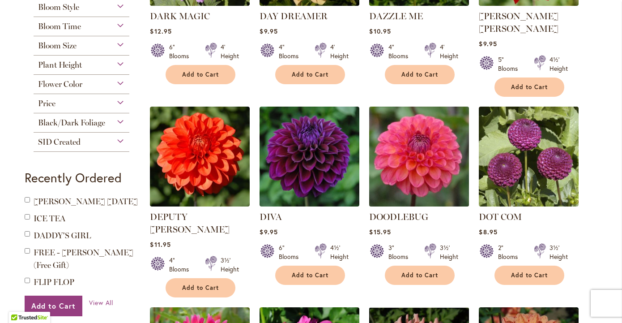
click at [428, 157] on img at bounding box center [419, 156] width 105 height 105
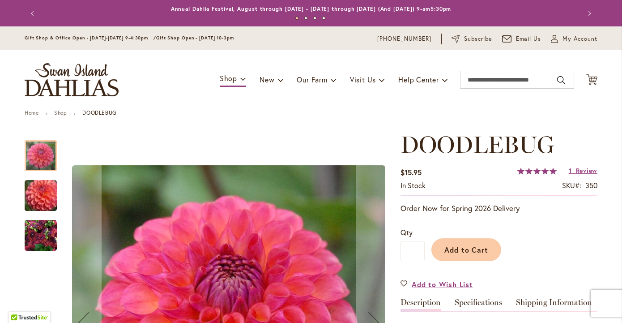
type input "*******"
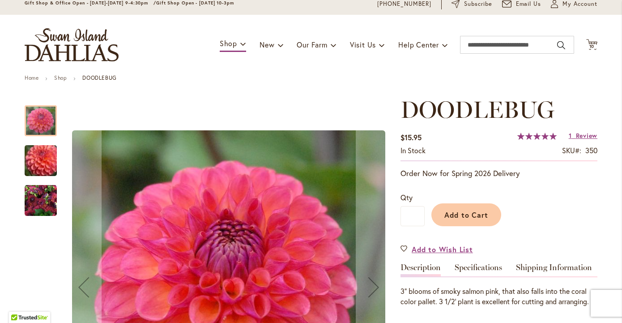
scroll to position [30, 0]
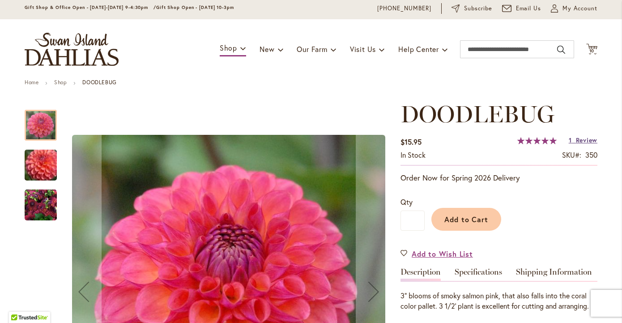
click at [586, 140] on span "Review" at bounding box center [586, 140] width 21 height 9
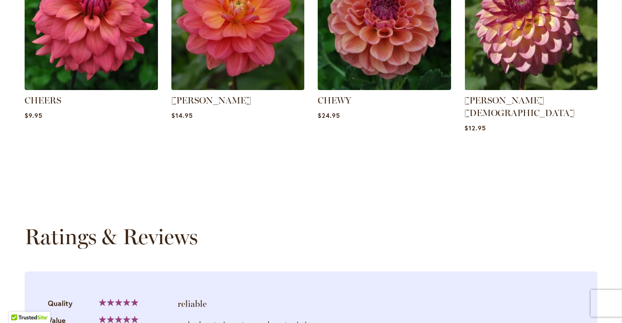
scroll to position [854, 0]
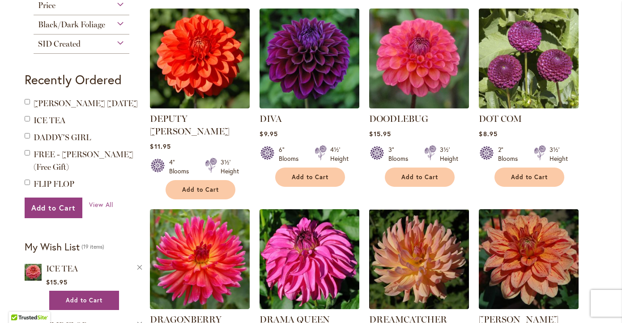
scroll to position [397, 0]
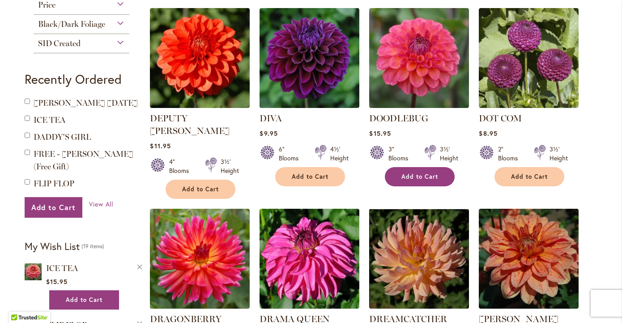
click at [413, 170] on button "Add to Cart" at bounding box center [420, 176] width 70 height 19
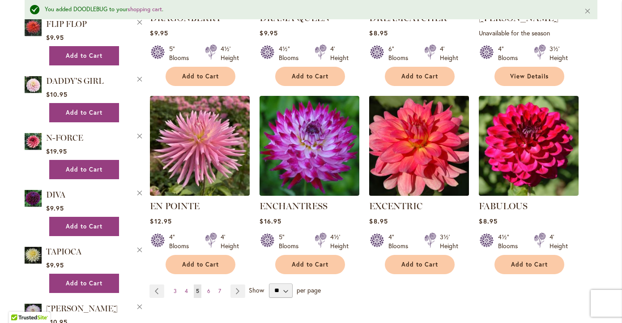
scroll to position [743, 0]
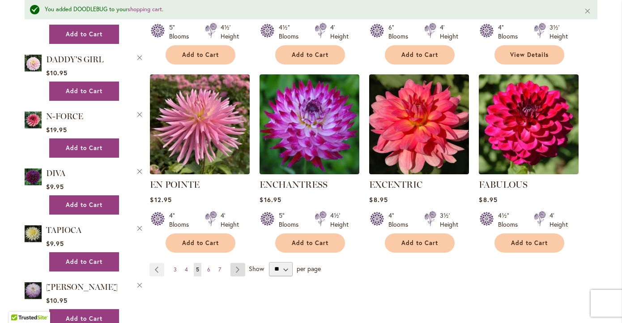
click at [236, 263] on link "Page Next" at bounding box center [238, 269] width 15 height 13
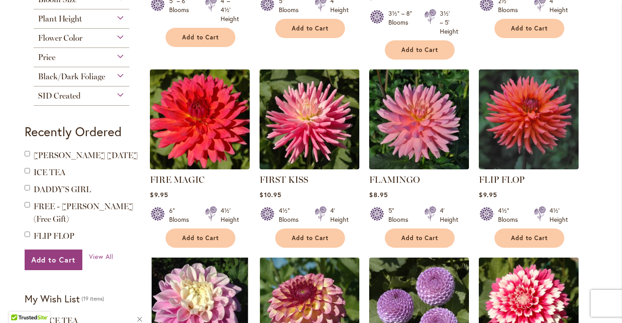
scroll to position [352, 0]
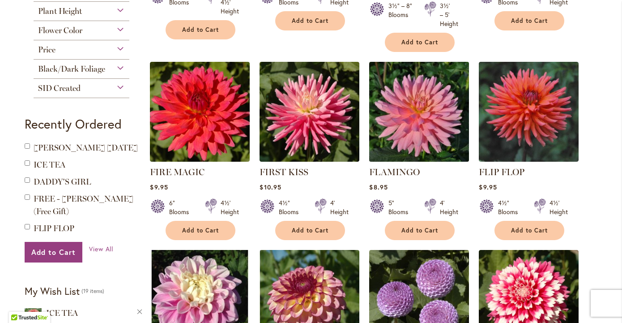
click at [435, 131] on img at bounding box center [419, 111] width 105 height 105
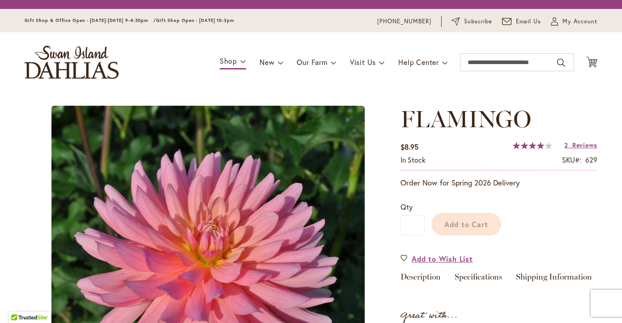
type input "*******"
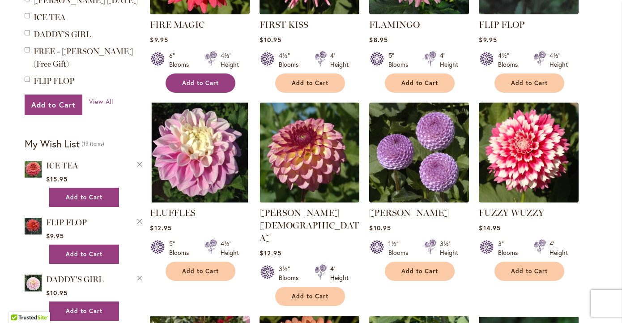
scroll to position [500, 0]
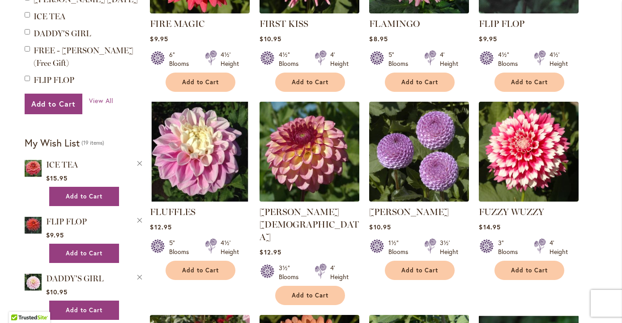
click at [328, 155] on img at bounding box center [309, 151] width 105 height 105
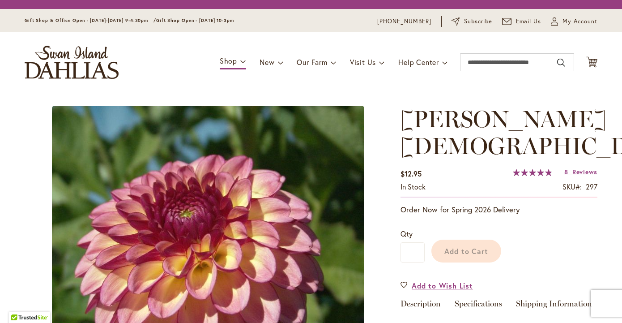
type input "*******"
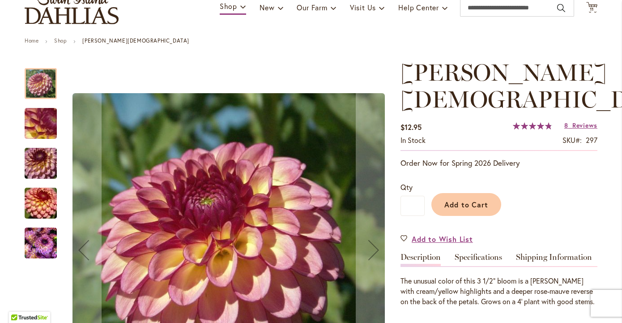
scroll to position [73, 0]
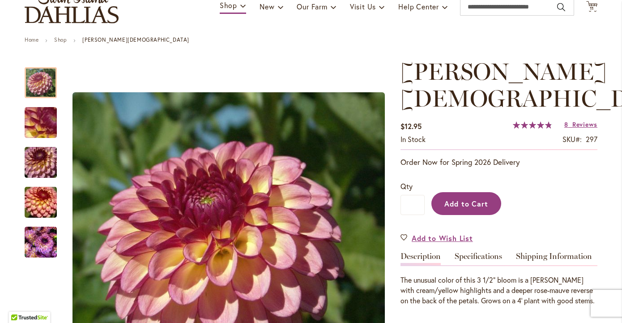
click at [479, 199] on span "Add to Cart" at bounding box center [467, 203] width 44 height 9
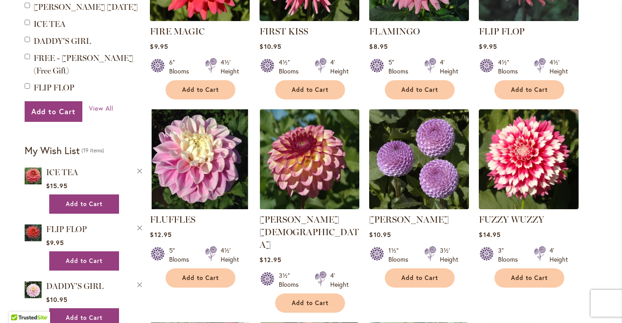
scroll to position [552, 0]
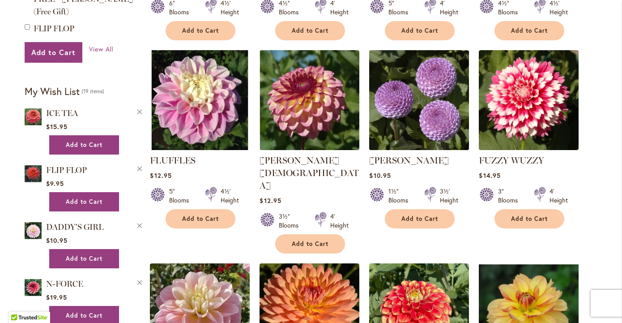
click at [443, 126] on img at bounding box center [419, 99] width 105 height 105
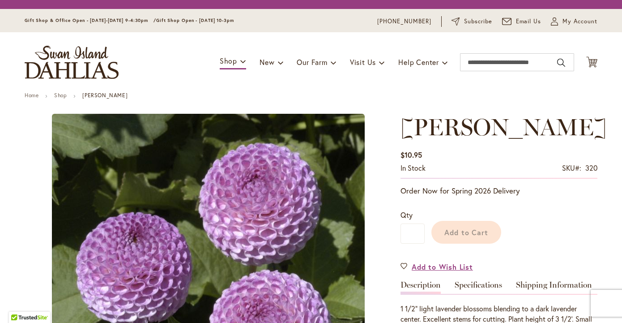
type input "*******"
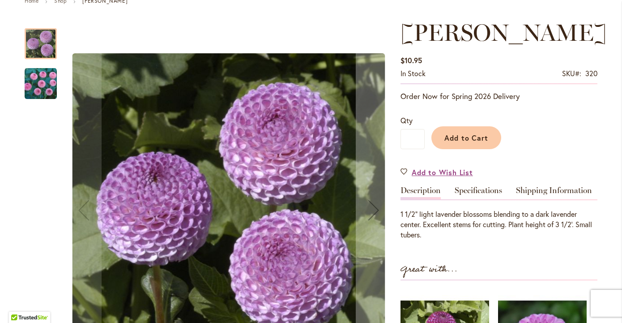
scroll to position [112, 0]
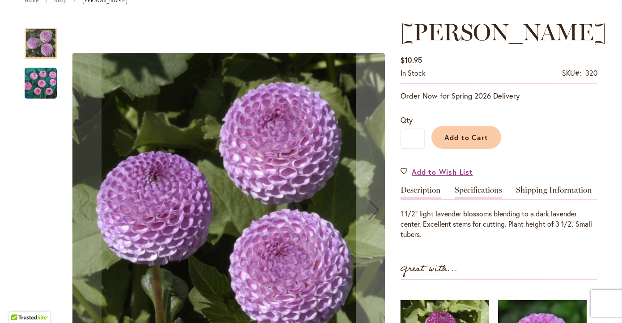
click at [472, 187] on link "Specifications" at bounding box center [478, 192] width 47 height 13
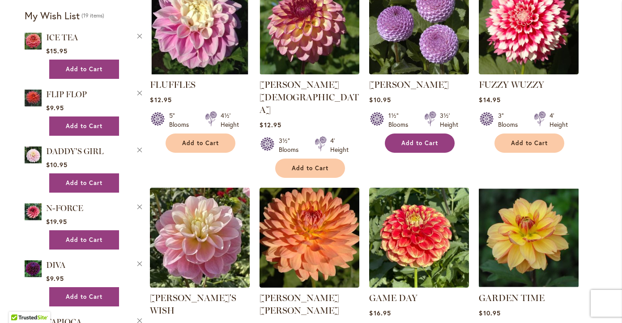
scroll to position [631, 0]
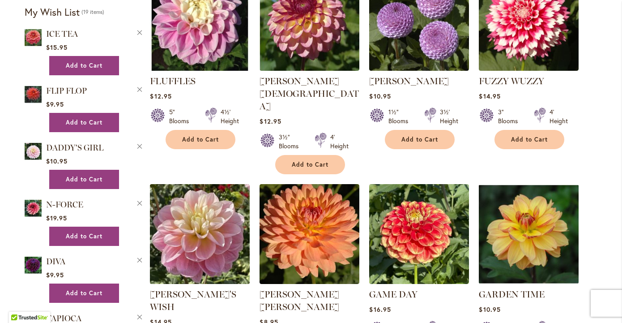
click at [210, 209] on img at bounding box center [200, 233] width 105 height 105
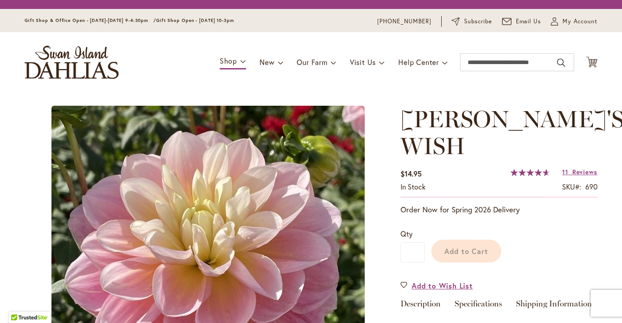
type input "*******"
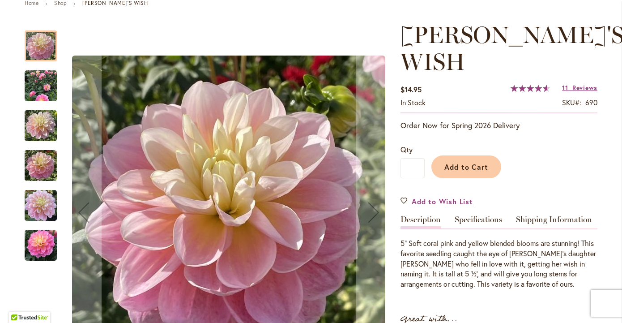
scroll to position [111, 0]
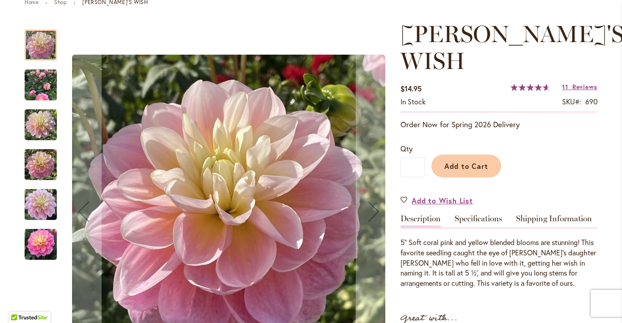
click at [33, 119] on img "GABBIE'S WISH" at bounding box center [41, 124] width 32 height 43
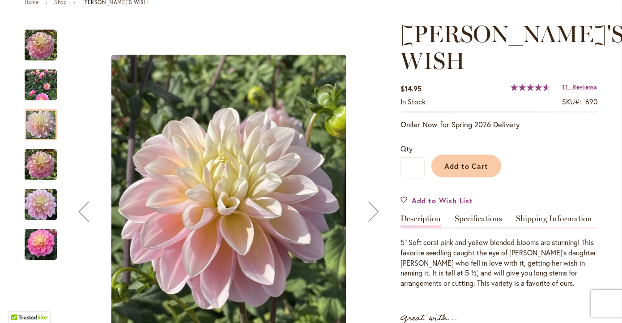
click at [43, 204] on img "GABBIE'S WISH" at bounding box center [41, 204] width 32 height 43
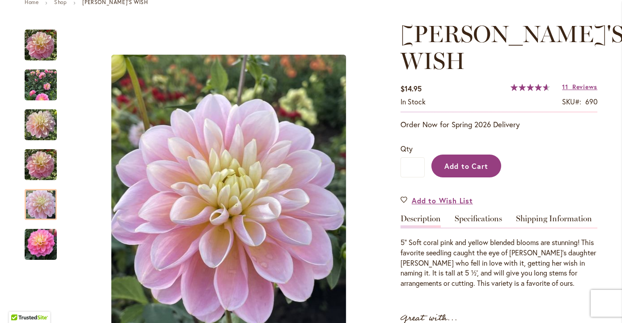
click at [472, 161] on span "Add to Cart" at bounding box center [467, 165] width 44 height 9
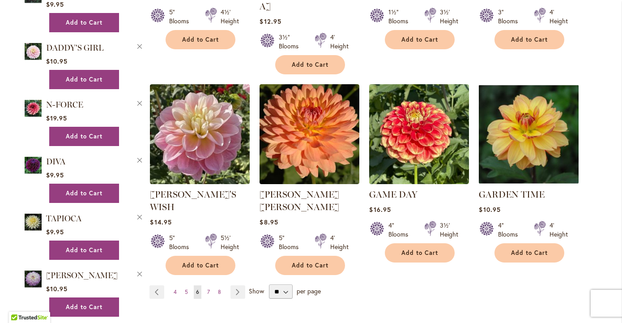
scroll to position [728, 0]
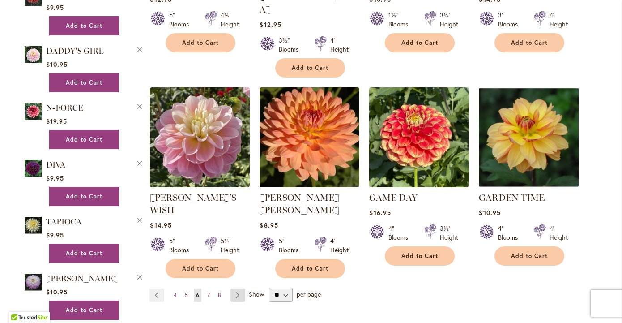
click at [239, 288] on link "Page Next" at bounding box center [238, 294] width 15 height 13
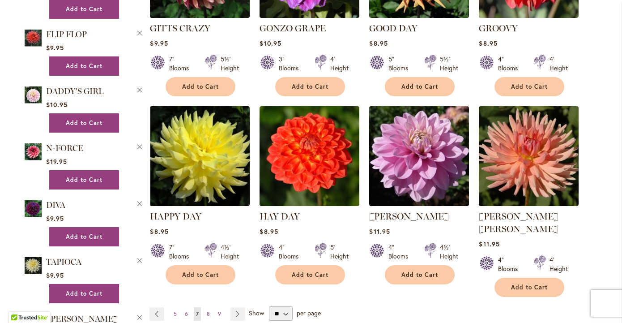
scroll to position [688, 0]
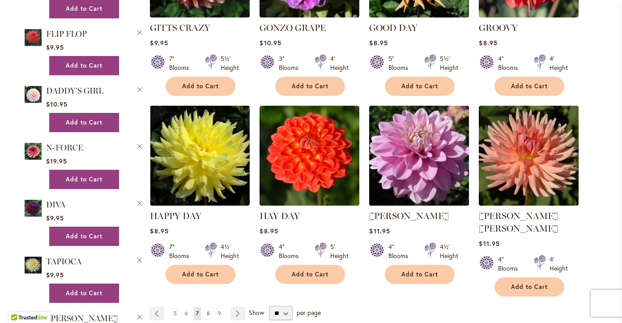
click at [426, 163] on img at bounding box center [419, 155] width 105 height 105
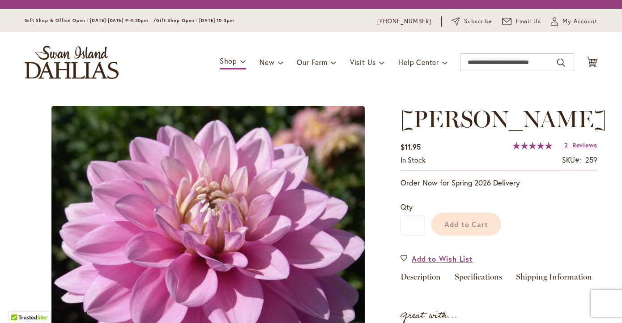
type input "*******"
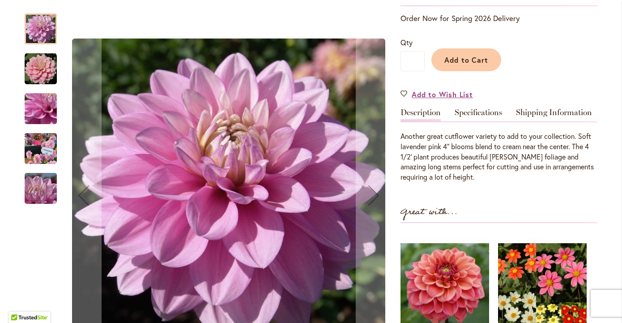
scroll to position [192, 0]
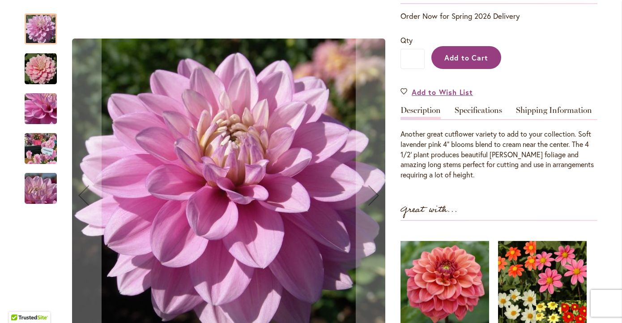
click at [470, 62] on span "Add to Cart" at bounding box center [467, 57] width 44 height 9
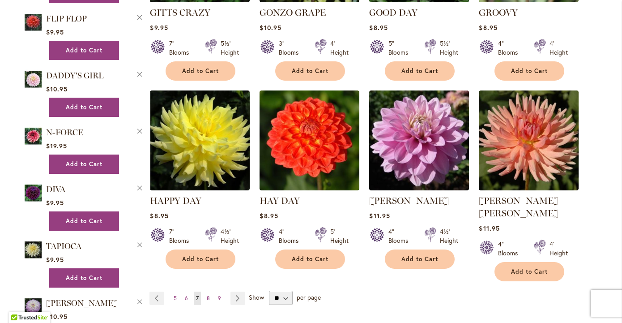
scroll to position [709, 0]
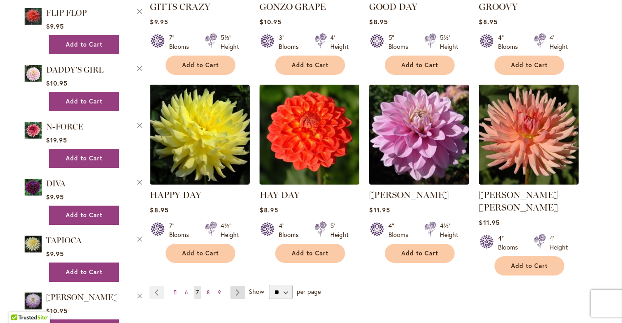
click at [239, 286] on link "Page Next" at bounding box center [238, 292] width 15 height 13
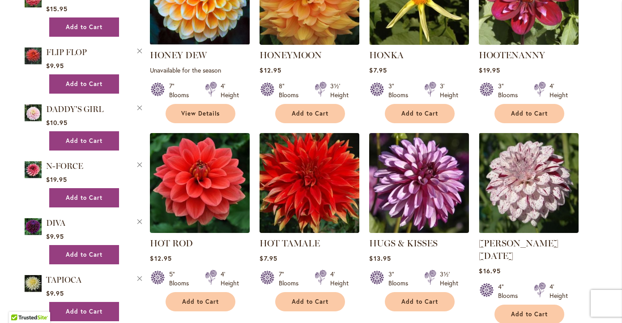
scroll to position [669, 0]
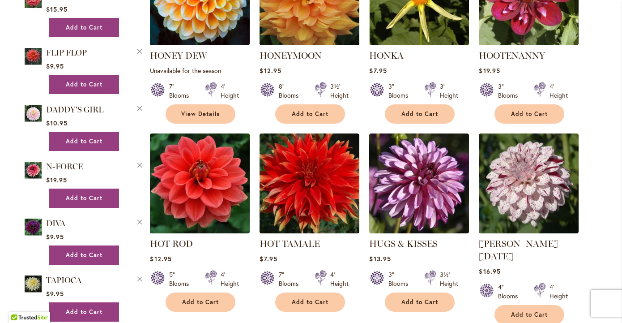
click at [218, 190] on img at bounding box center [200, 183] width 105 height 105
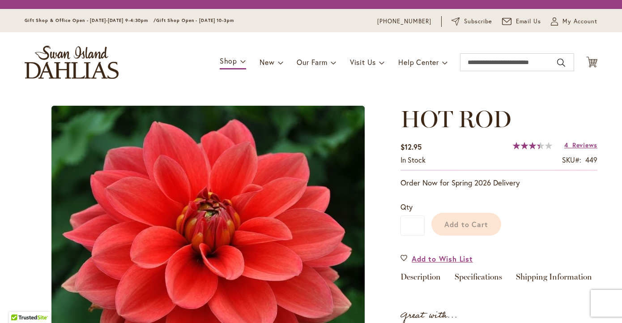
type input "*******"
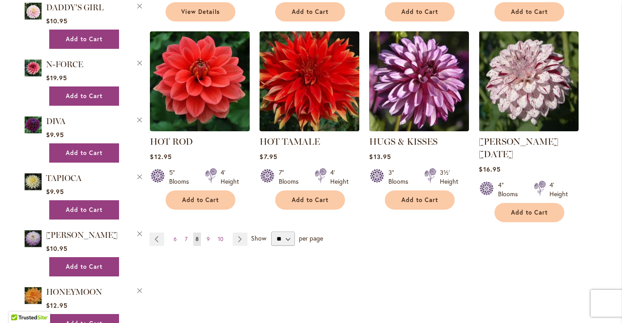
scroll to position [757, 0]
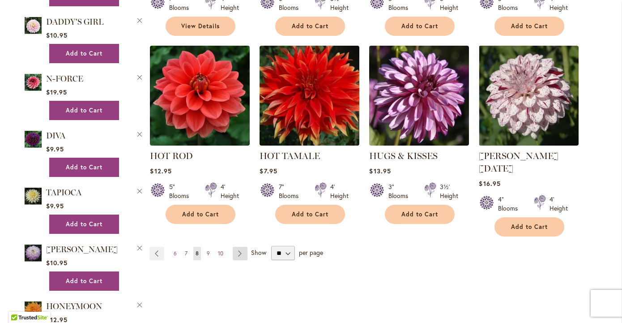
click at [240, 247] on link "Page Next" at bounding box center [240, 253] width 15 height 13
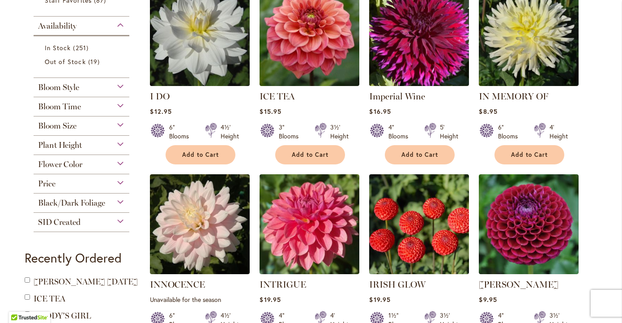
scroll to position [228, 0]
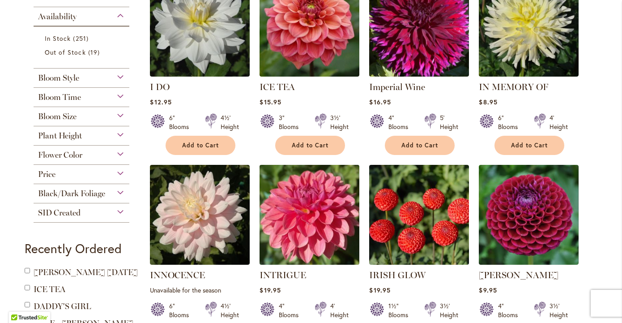
click at [331, 209] on img at bounding box center [309, 214] width 105 height 105
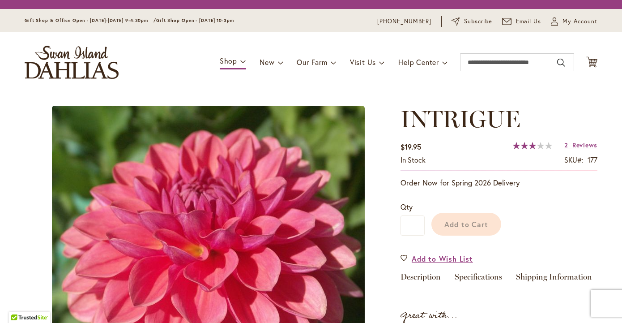
type input "*******"
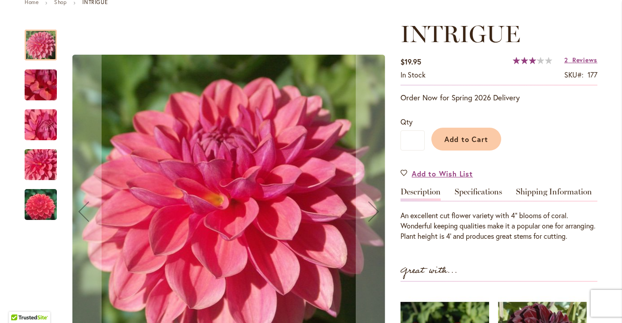
scroll to position [76, 0]
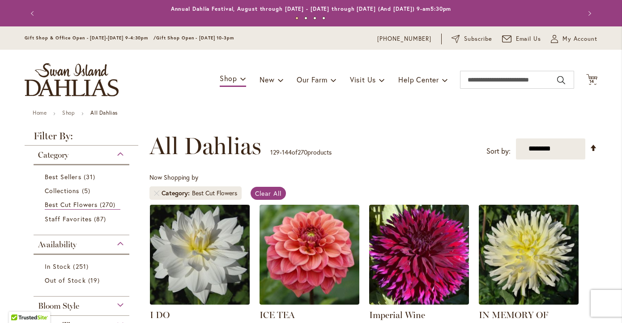
click at [198, 233] on img at bounding box center [200, 254] width 105 height 105
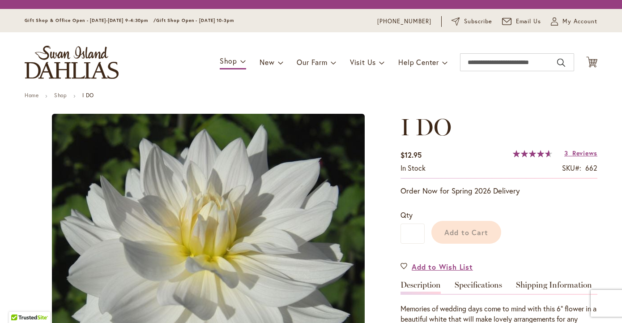
type input "*******"
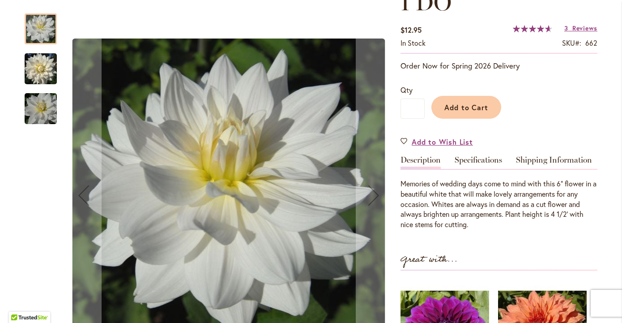
scroll to position [143, 0]
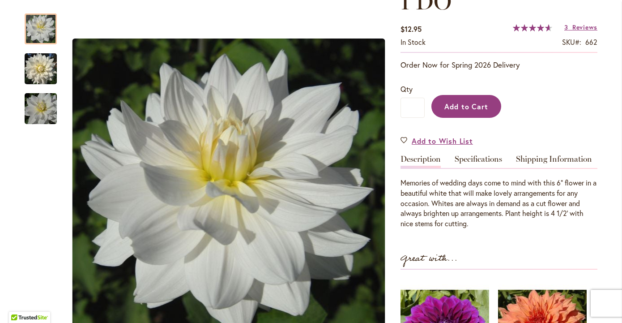
click at [476, 110] on span "Add to Cart" at bounding box center [467, 106] width 44 height 9
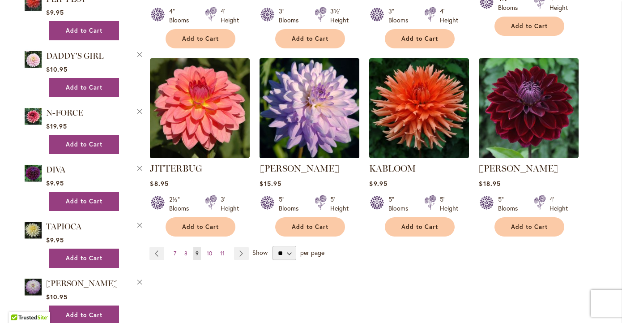
scroll to position [753, 0]
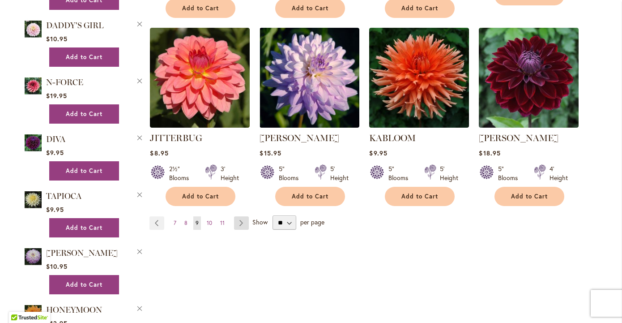
click at [243, 216] on link "Page Next" at bounding box center [241, 222] width 15 height 13
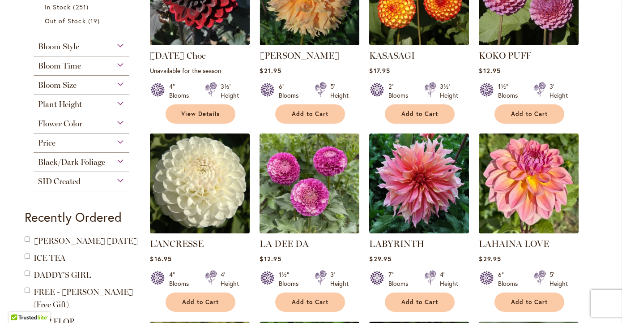
scroll to position [260, 0]
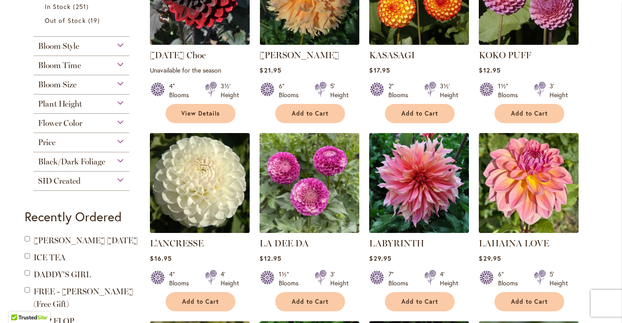
click at [221, 201] on img at bounding box center [200, 182] width 105 height 105
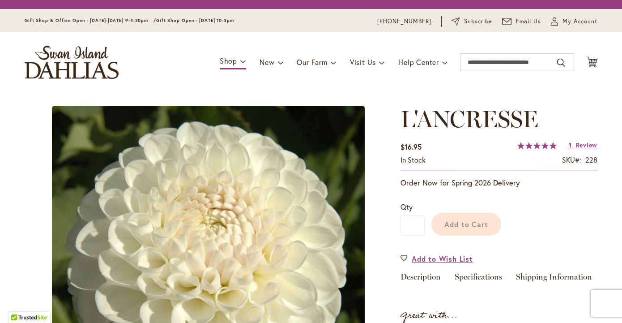
type input "*******"
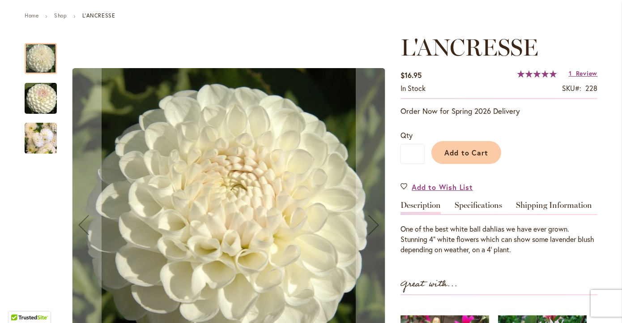
scroll to position [101, 0]
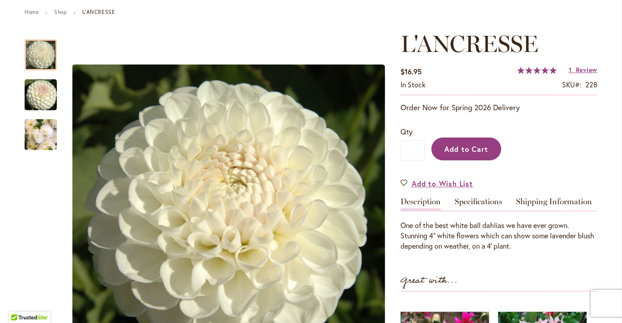
click at [470, 148] on span "Add to Cart" at bounding box center [467, 148] width 44 height 9
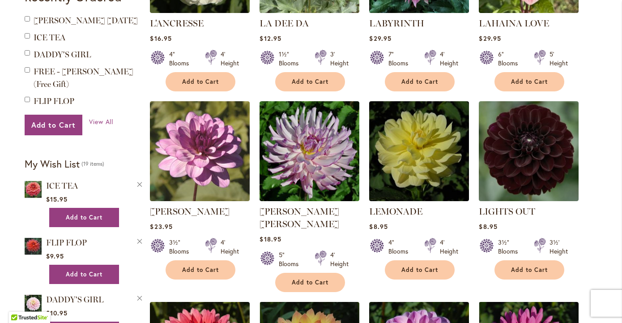
scroll to position [483, 0]
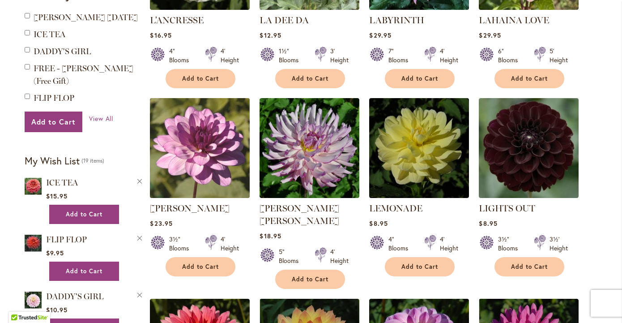
click at [201, 171] on img at bounding box center [200, 147] width 105 height 105
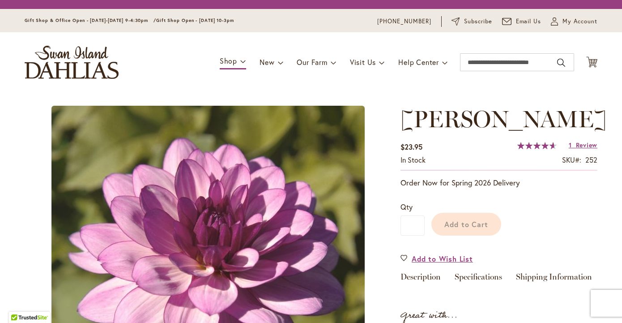
type input "*******"
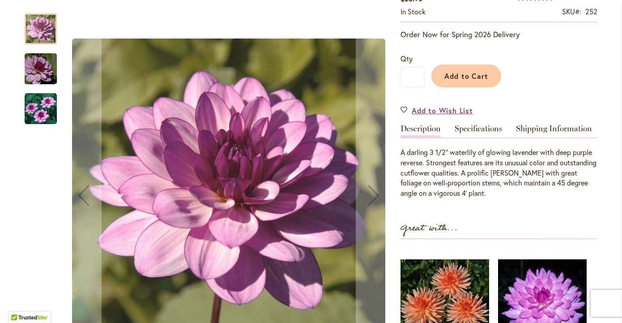
scroll to position [175, 0]
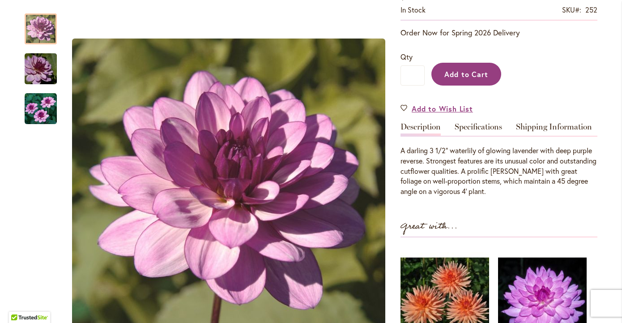
click at [460, 79] on span "Add to Cart" at bounding box center [467, 73] width 44 height 9
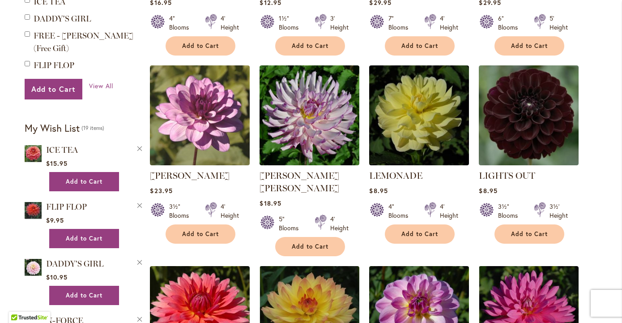
scroll to position [516, 0]
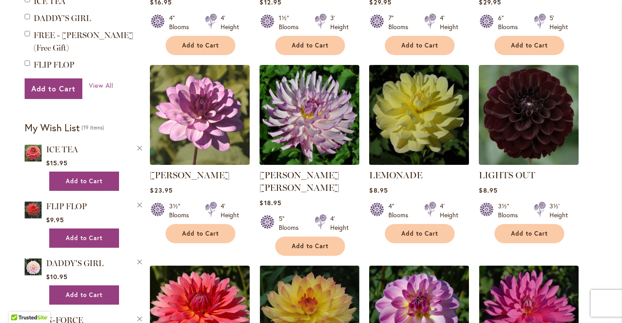
click at [415, 125] on img at bounding box center [419, 114] width 105 height 105
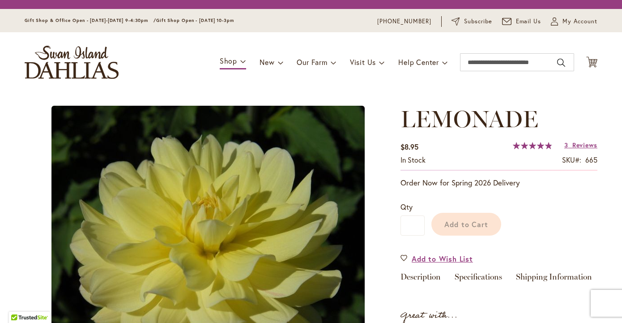
type input "*******"
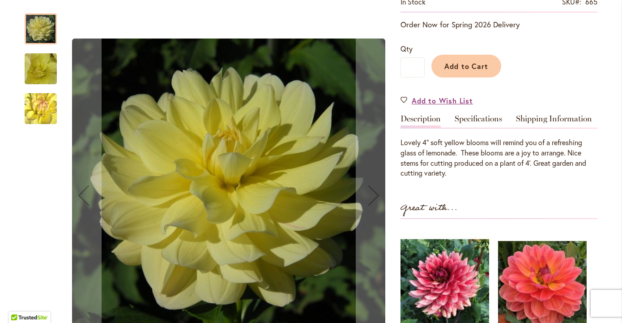
scroll to position [186, 0]
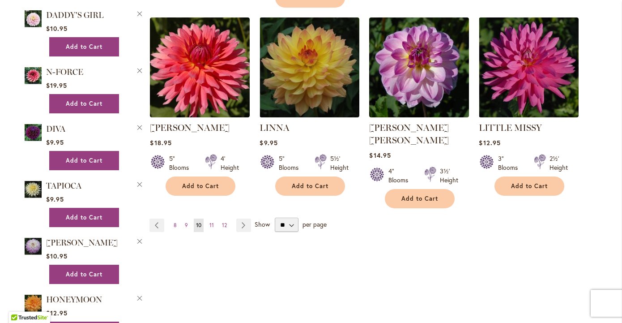
scroll to position [769, 0]
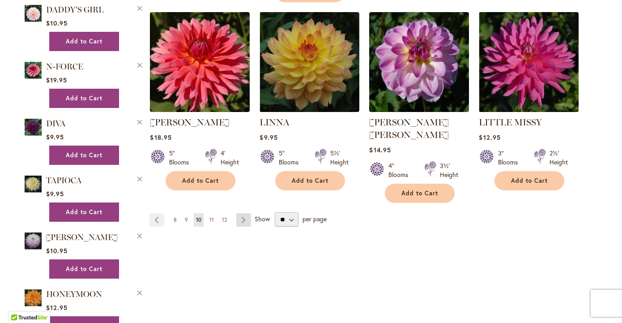
click at [244, 213] on link "Page Next" at bounding box center [243, 219] width 15 height 13
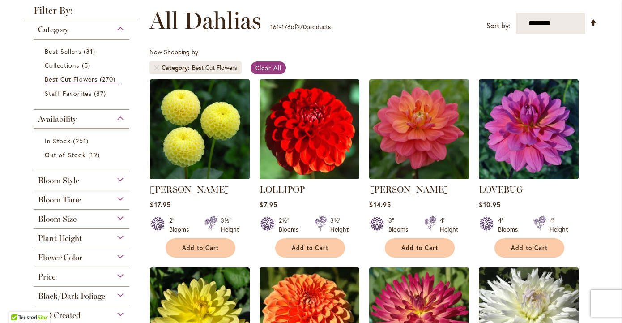
scroll to position [131, 0]
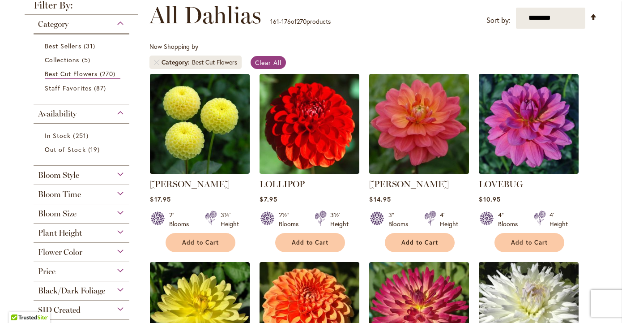
click at [413, 145] on img at bounding box center [419, 123] width 105 height 105
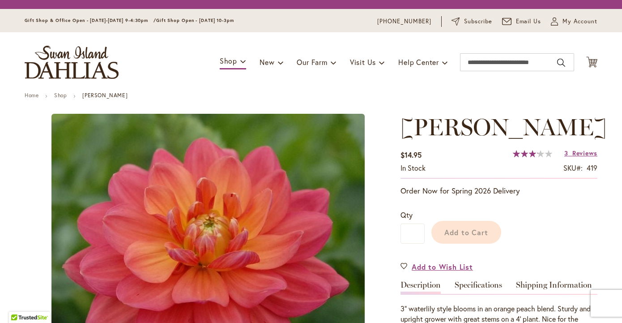
type input "*******"
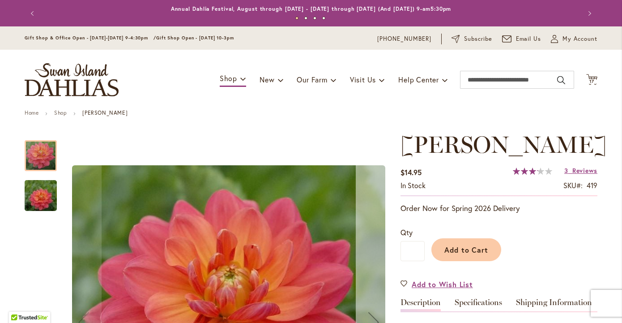
scroll to position [2, 0]
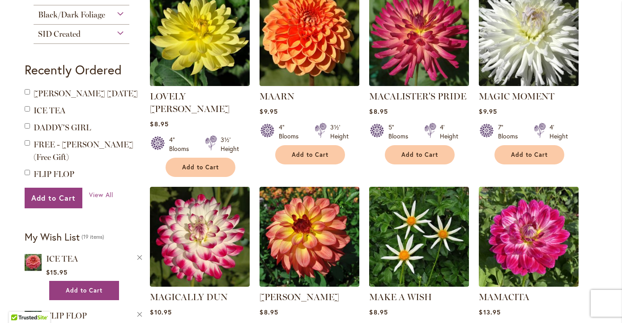
scroll to position [407, 0]
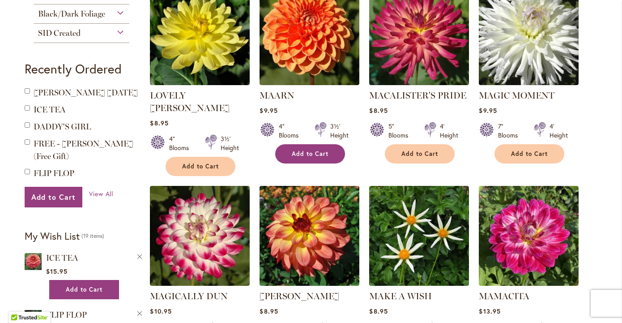
click at [313, 153] on span "Add to Cart" at bounding box center [310, 154] width 37 height 8
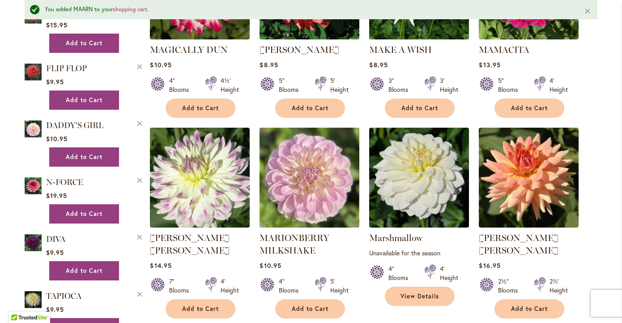
scroll to position [678, 0]
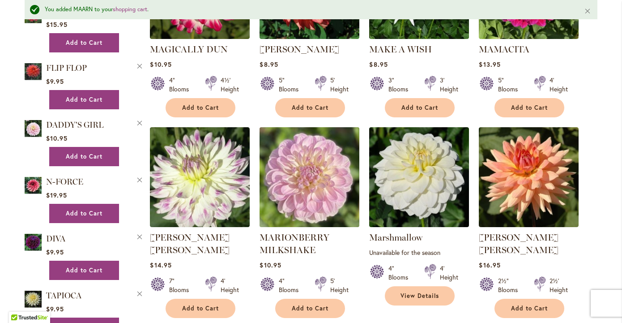
click at [334, 170] on img at bounding box center [309, 176] width 105 height 105
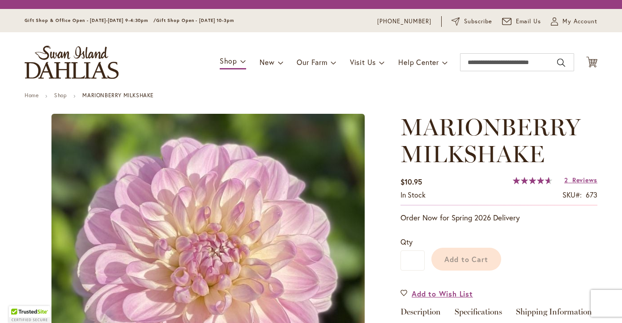
type input "*******"
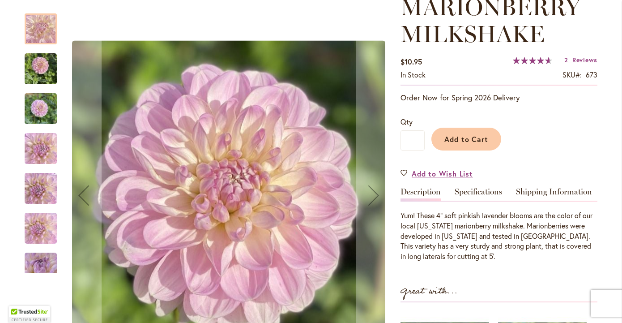
scroll to position [148, 0]
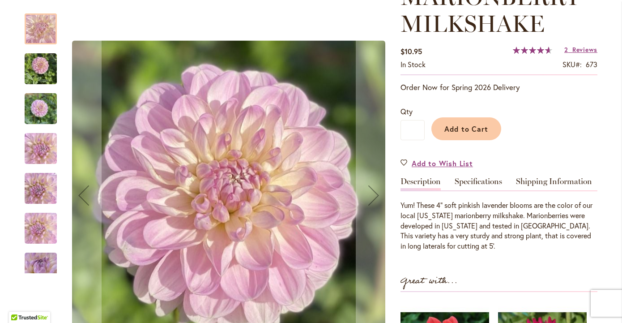
click at [36, 112] on img "MARIONBERRY MILKSHAKE" at bounding box center [41, 108] width 32 height 43
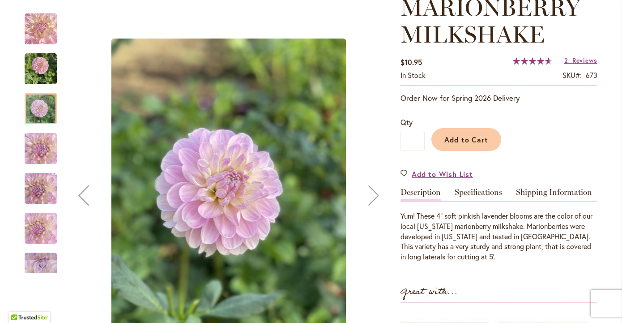
scroll to position [132, 0]
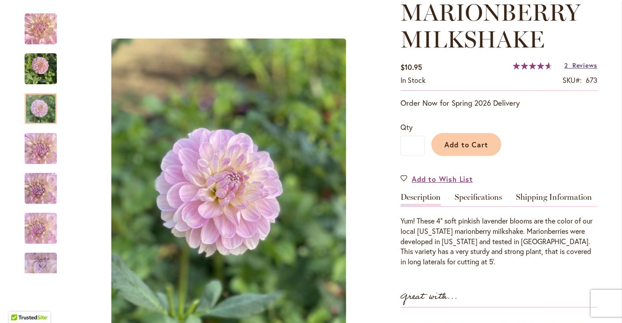
click at [578, 66] on span "Reviews" at bounding box center [585, 65] width 25 height 9
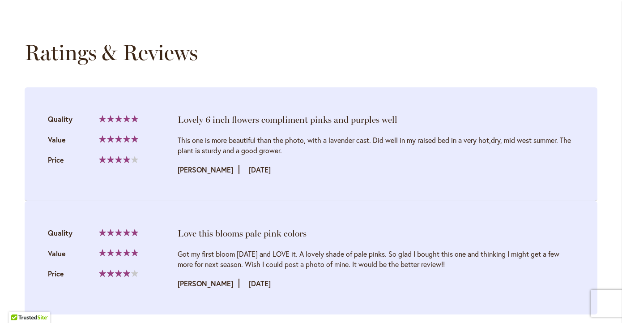
scroll to position [954, 0]
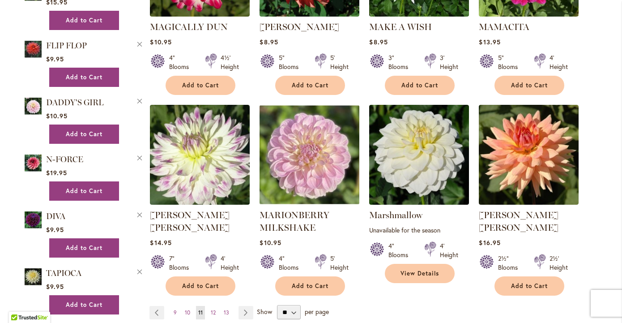
scroll to position [679, 0]
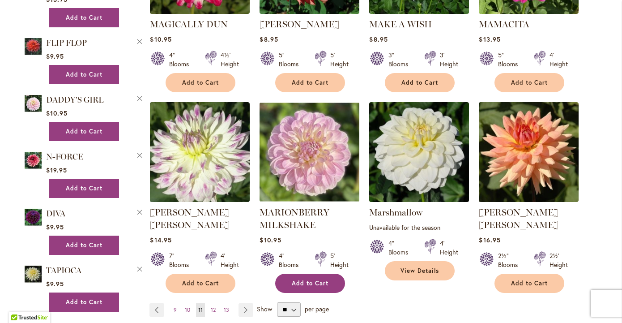
click at [317, 279] on span "Add to Cart" at bounding box center [310, 283] width 37 height 8
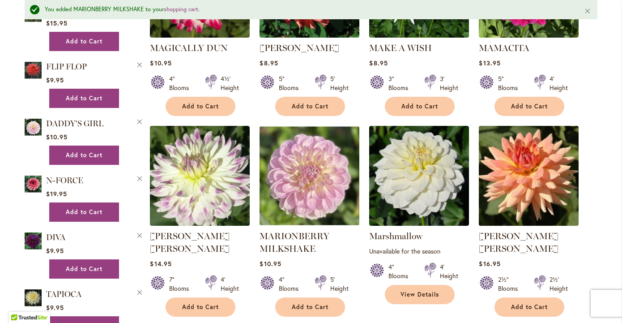
click at [539, 176] on img at bounding box center [529, 175] width 105 height 105
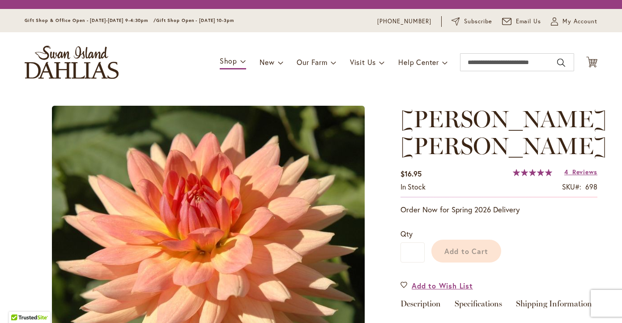
type input "*******"
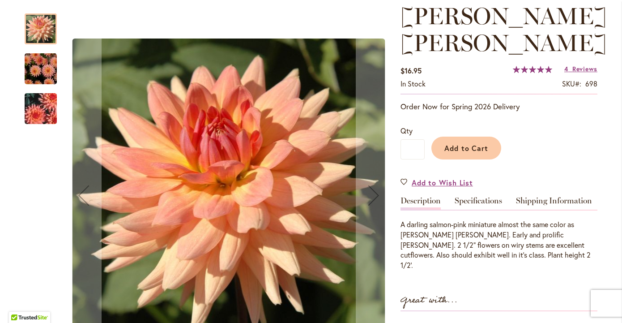
scroll to position [129, 0]
click at [37, 72] on img "Mary Jo" at bounding box center [41, 68] width 64 height 43
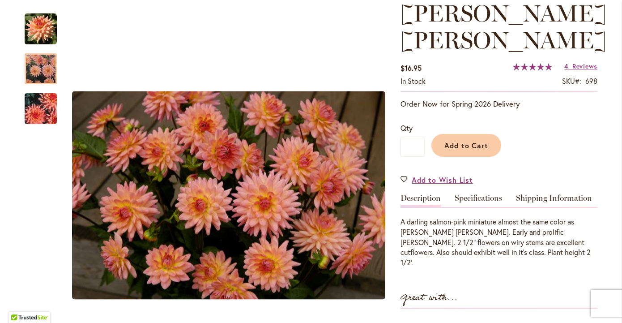
scroll to position [134, 0]
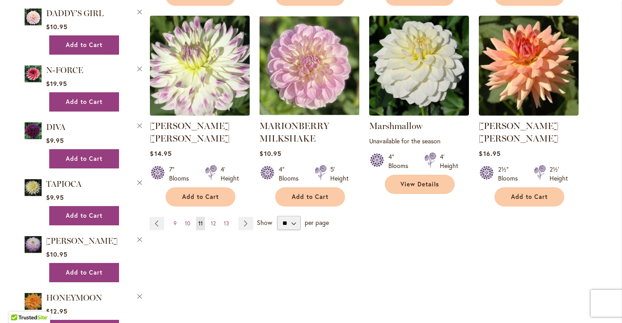
scroll to position [770, 0]
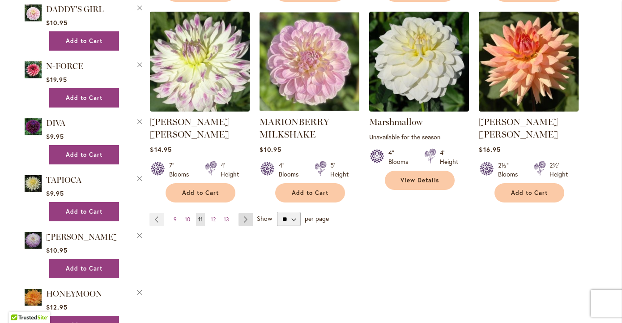
click at [246, 213] on link "Page Next" at bounding box center [246, 219] width 15 height 13
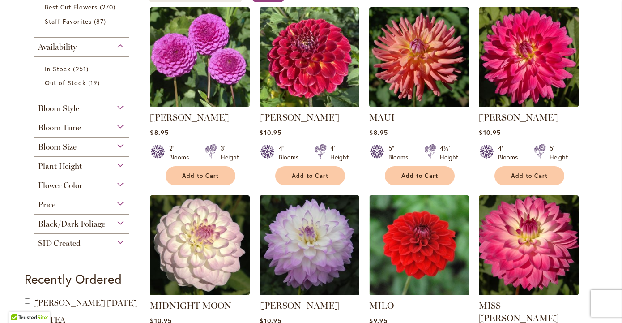
scroll to position [198, 0]
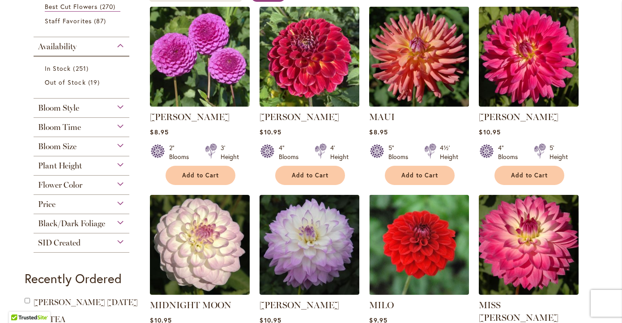
click at [423, 73] on img at bounding box center [419, 56] width 105 height 105
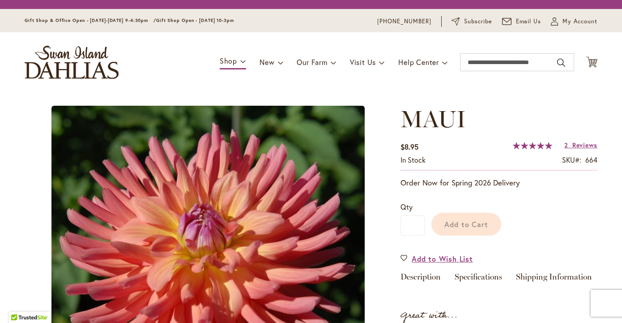
type input "*******"
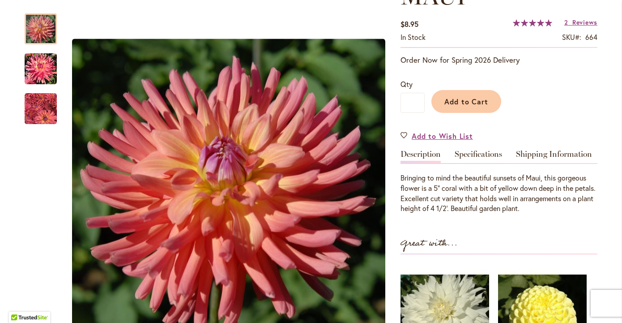
scroll to position [149, 0]
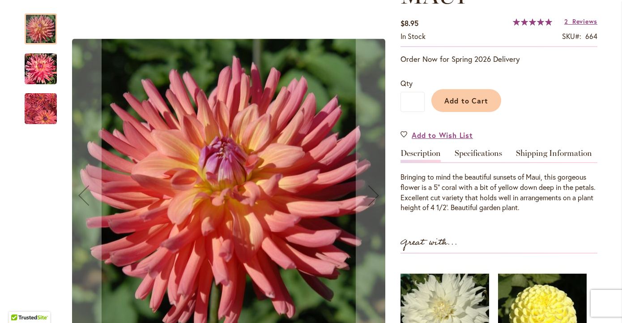
click at [36, 104] on img "MAUI" at bounding box center [41, 108] width 32 height 33
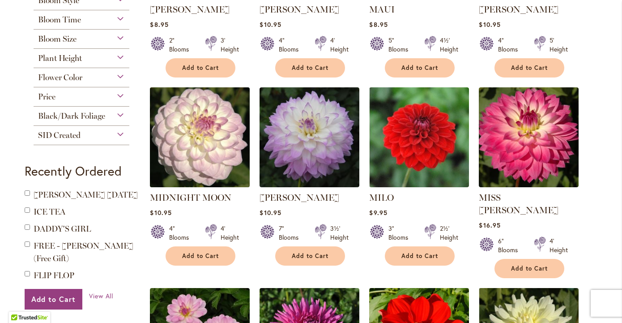
scroll to position [316, 0]
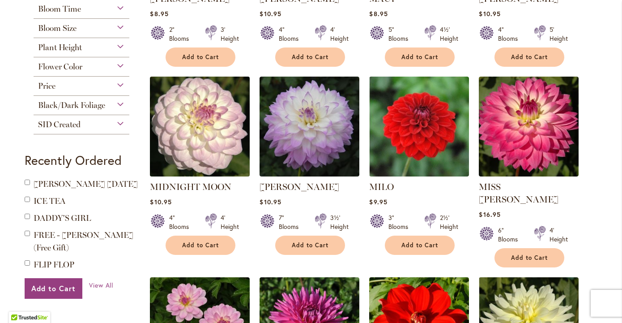
click at [219, 139] on img at bounding box center [200, 126] width 105 height 105
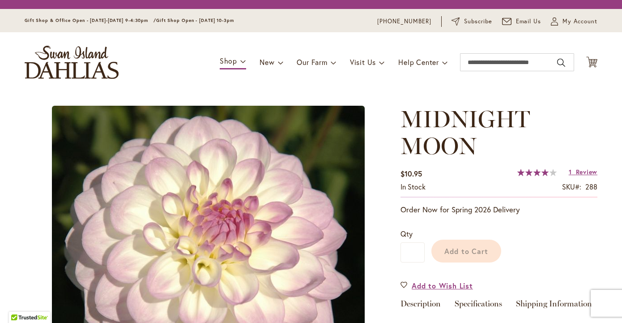
type input "*******"
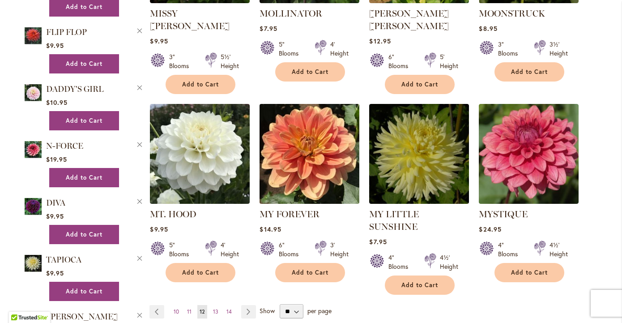
scroll to position [690, 0]
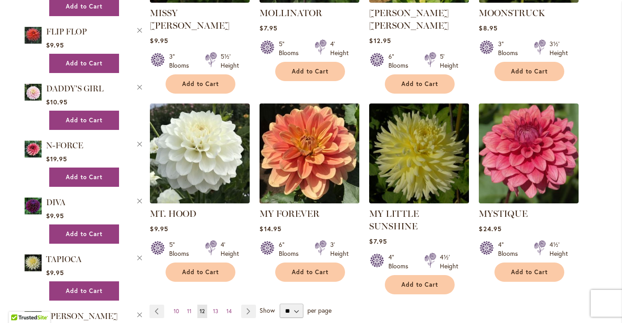
click at [306, 148] on img at bounding box center [309, 153] width 105 height 105
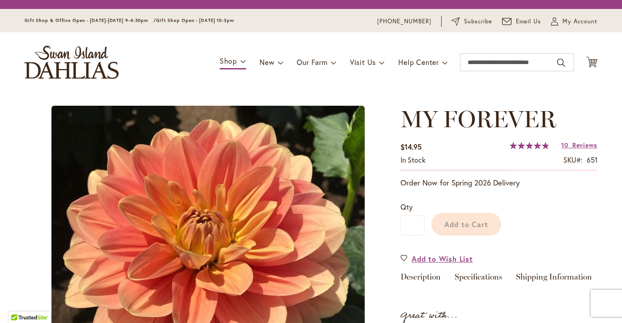
type input "*******"
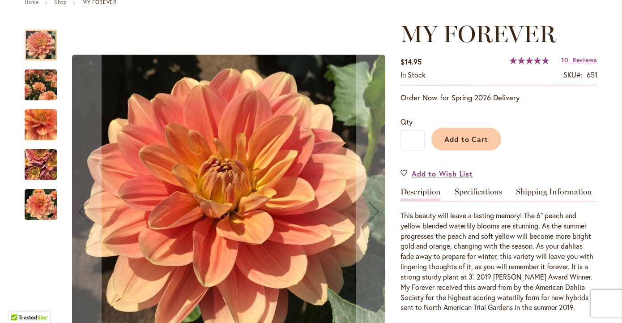
scroll to position [111, 0]
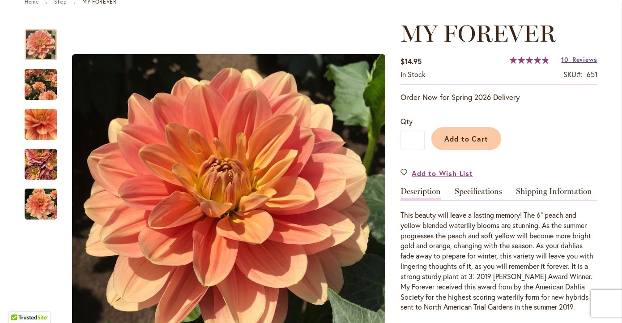
click at [577, 58] on span "Reviews" at bounding box center [585, 59] width 25 height 9
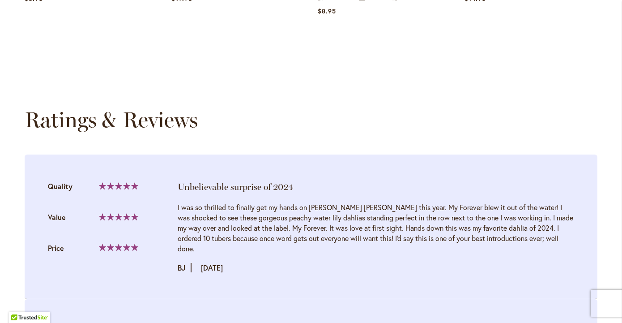
scroll to position [896, 0]
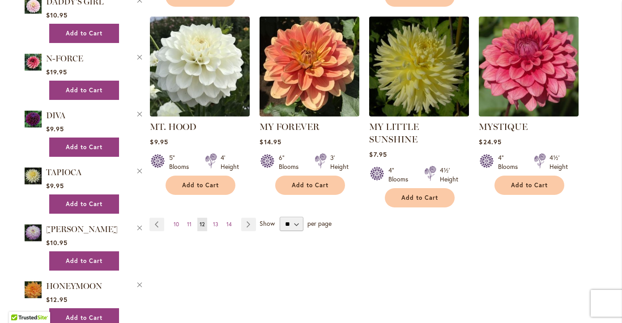
scroll to position [754, 0]
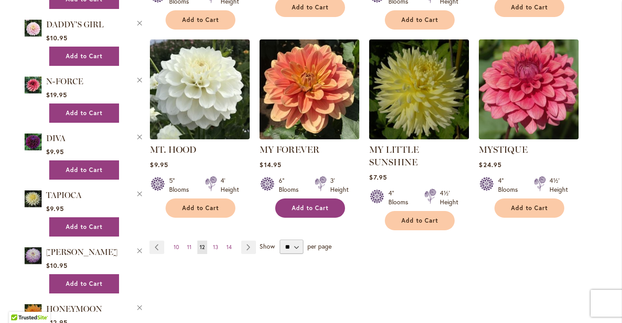
click at [313, 204] on span "Add to Cart" at bounding box center [310, 208] width 37 height 8
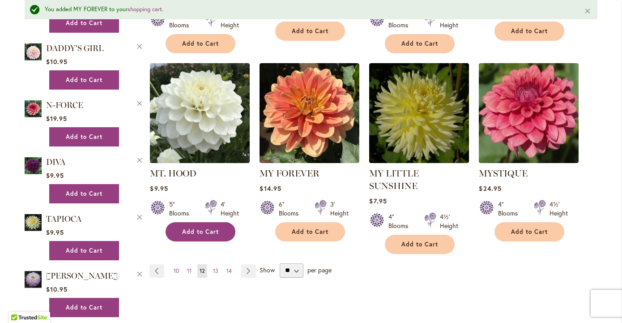
click at [198, 228] on span "Add to Cart" at bounding box center [200, 232] width 37 height 8
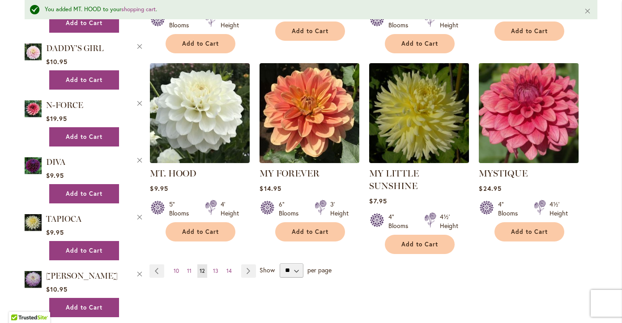
click at [536, 110] on img at bounding box center [529, 112] width 105 height 105
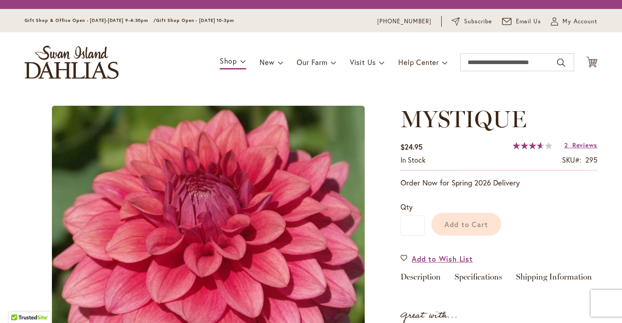
type input "*******"
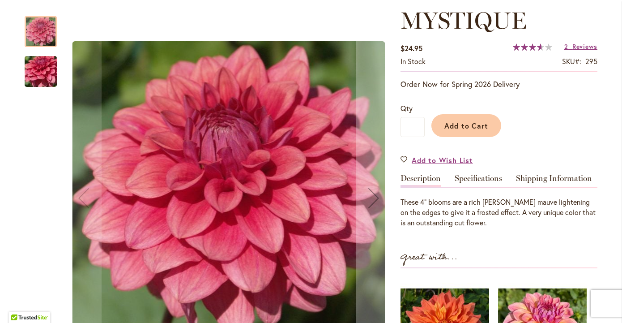
scroll to position [102, 0]
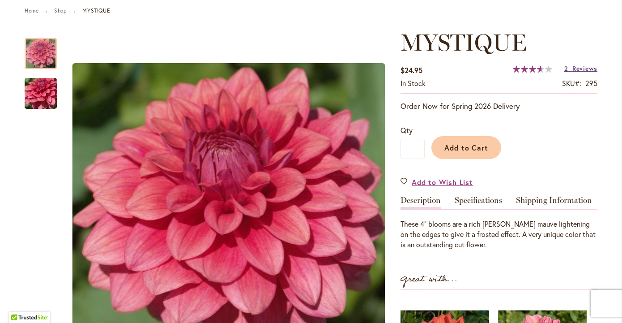
click at [583, 68] on span "Reviews" at bounding box center [585, 68] width 25 height 9
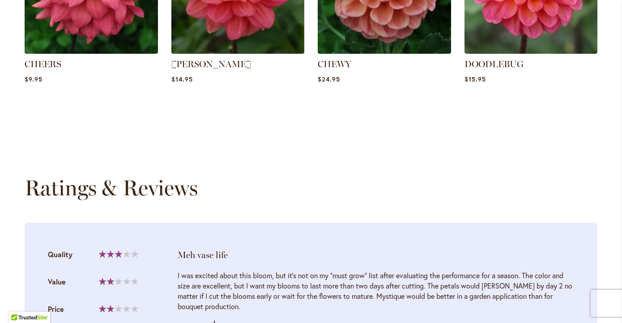
scroll to position [792, 0]
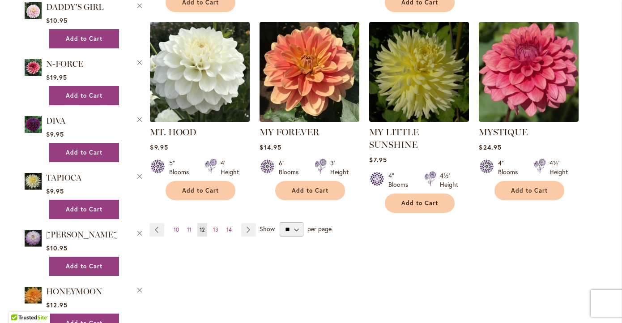
scroll to position [783, 0]
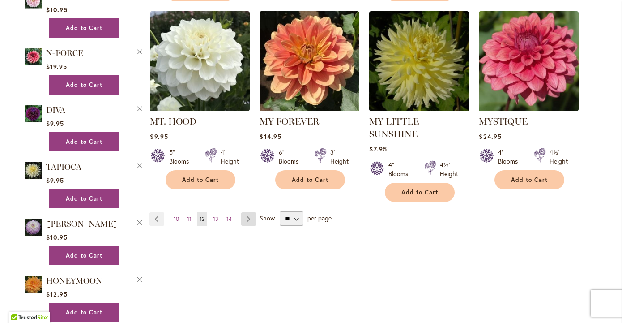
click at [247, 212] on link "Page Next" at bounding box center [248, 218] width 15 height 13
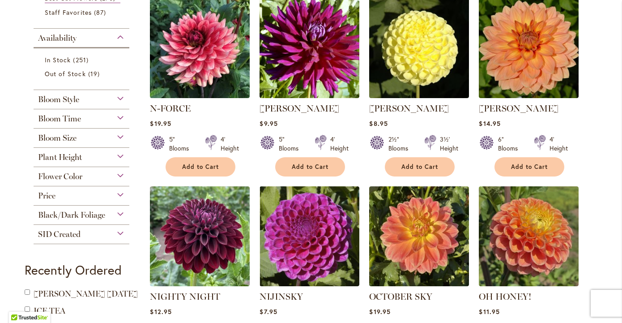
scroll to position [208, 0]
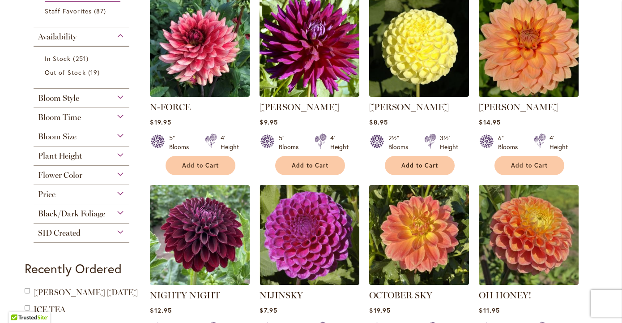
click at [527, 79] on img at bounding box center [529, 46] width 105 height 105
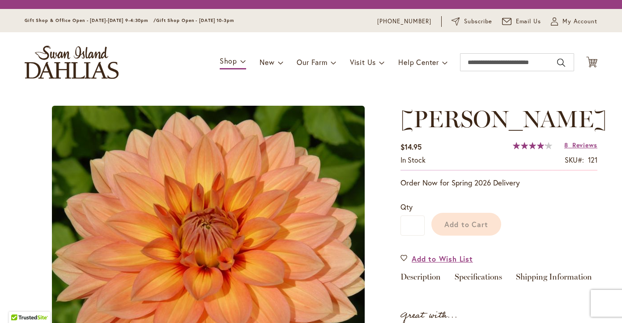
type input "*******"
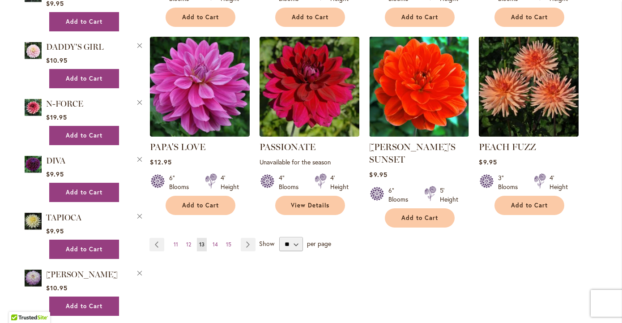
scroll to position [733, 0]
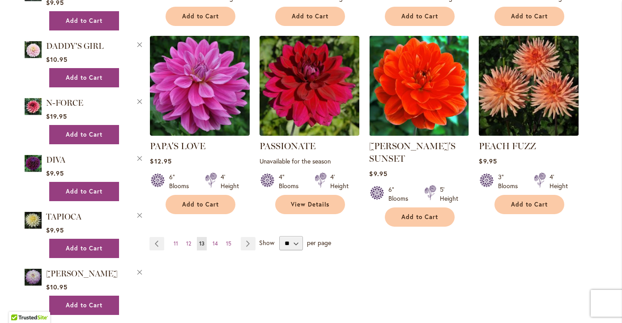
click at [552, 94] on img at bounding box center [529, 85] width 105 height 105
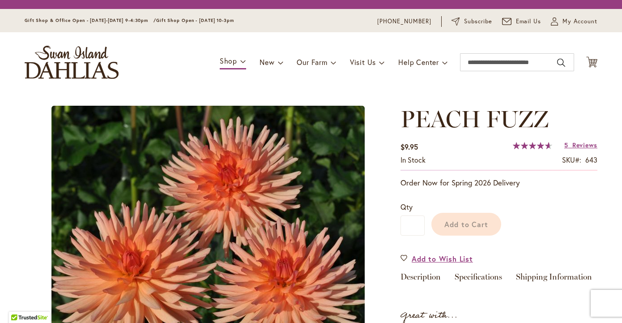
type input "*******"
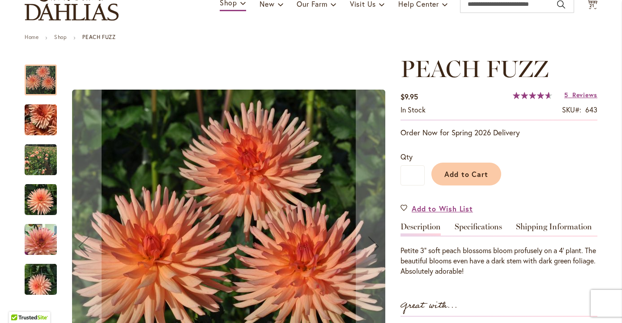
scroll to position [76, 0]
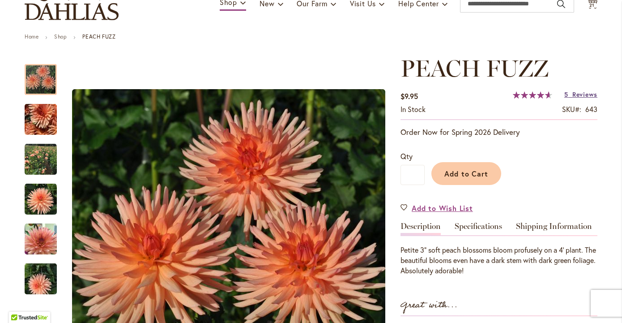
click at [578, 95] on span "Reviews" at bounding box center [585, 94] width 25 height 9
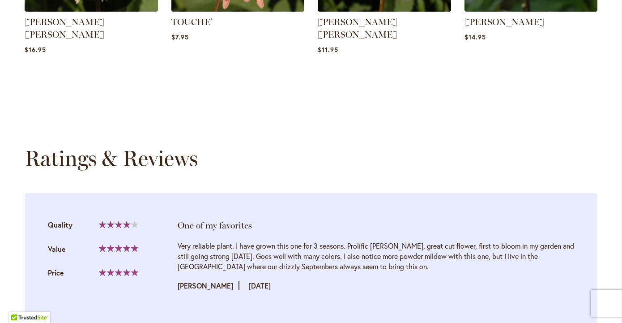
scroll to position [818, 0]
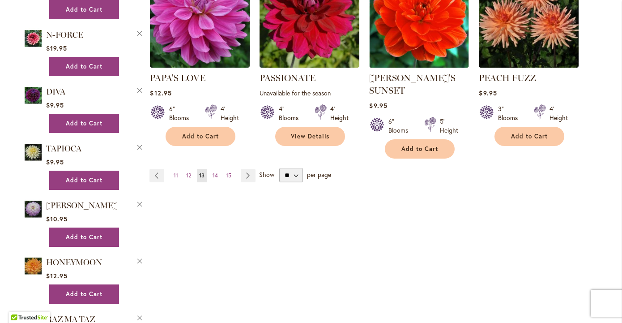
scroll to position [766, 0]
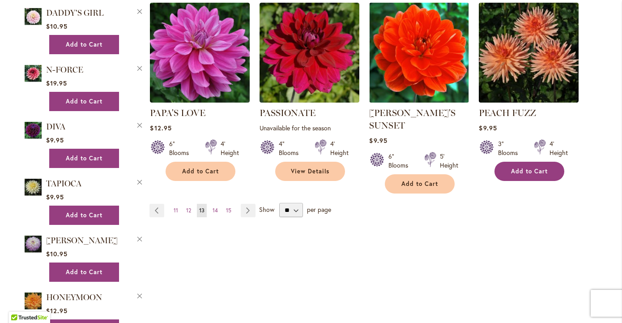
click at [530, 167] on span "Add to Cart" at bounding box center [529, 171] width 37 height 8
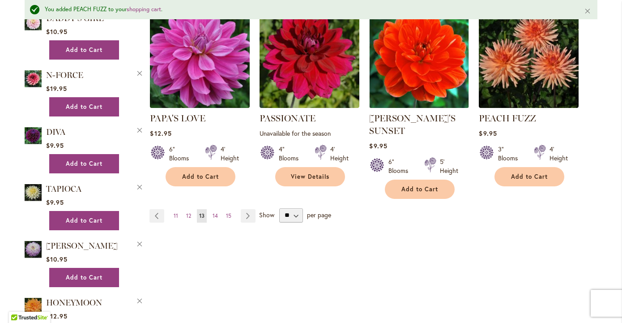
scroll to position [785, 0]
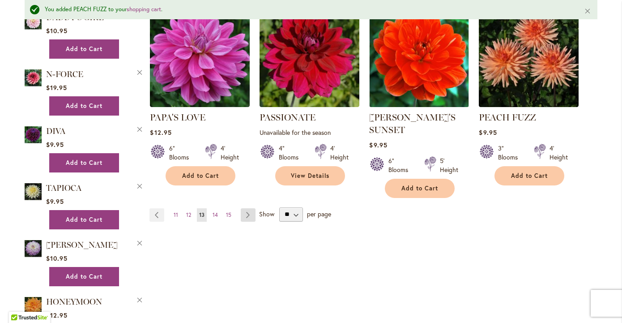
click at [248, 210] on link "Page Next" at bounding box center [248, 214] width 15 height 13
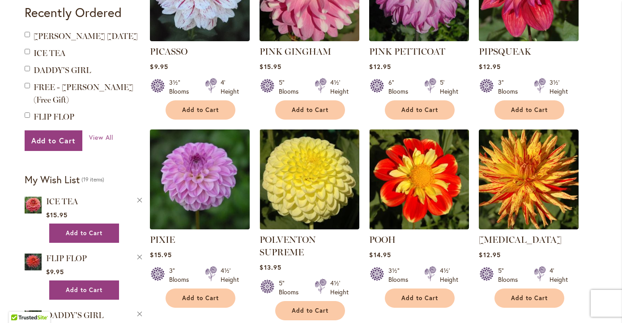
scroll to position [464, 0]
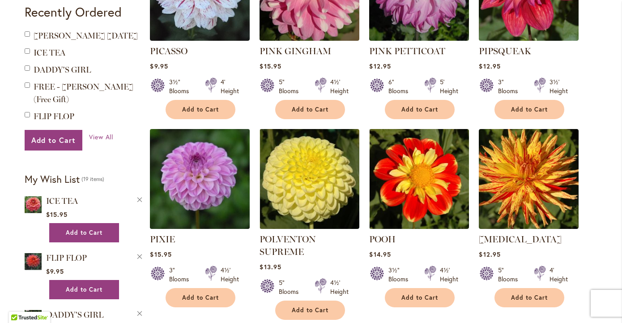
click at [216, 172] on img at bounding box center [200, 178] width 105 height 105
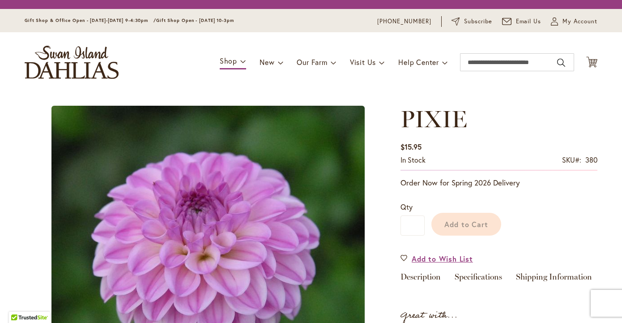
type input "*******"
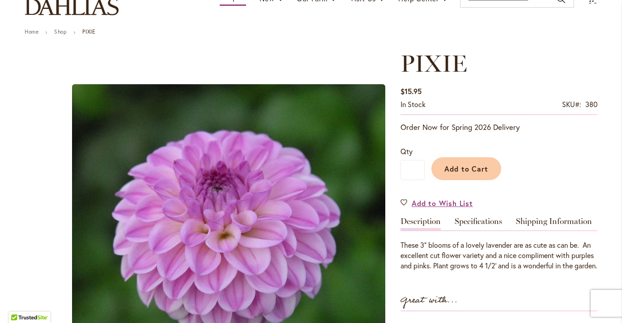
scroll to position [92, 0]
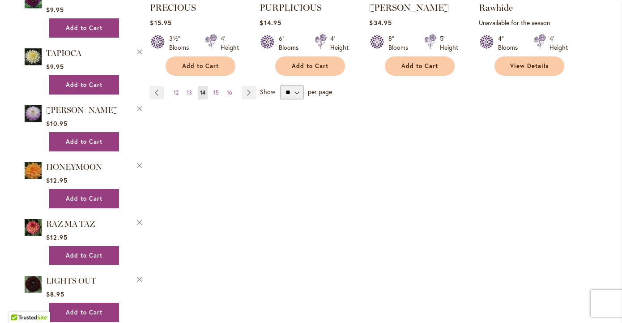
scroll to position [901, 0]
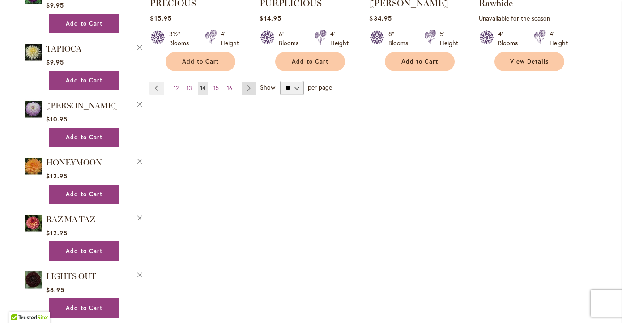
click at [248, 86] on link "Page Next" at bounding box center [249, 87] width 15 height 13
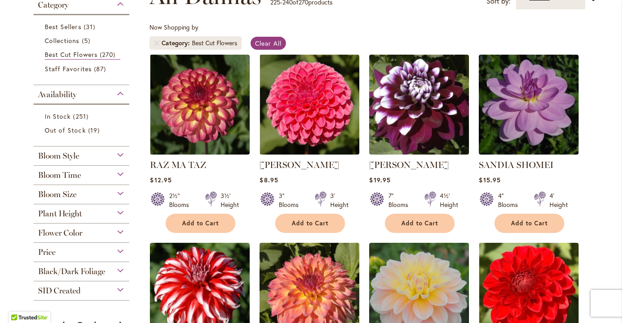
scroll to position [152, 0]
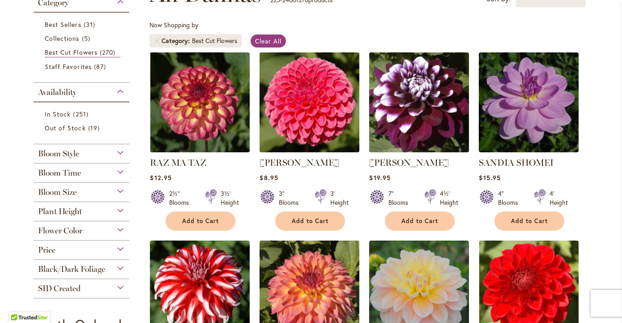
click at [331, 113] on img at bounding box center [309, 102] width 105 height 105
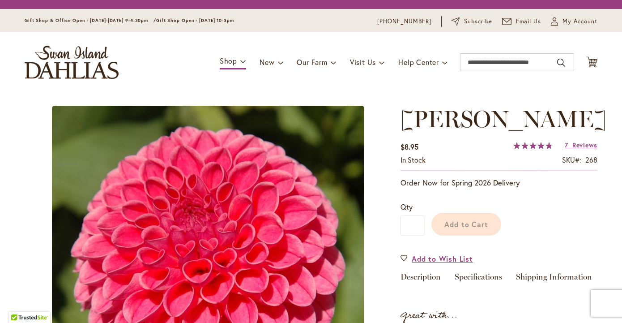
type input "*******"
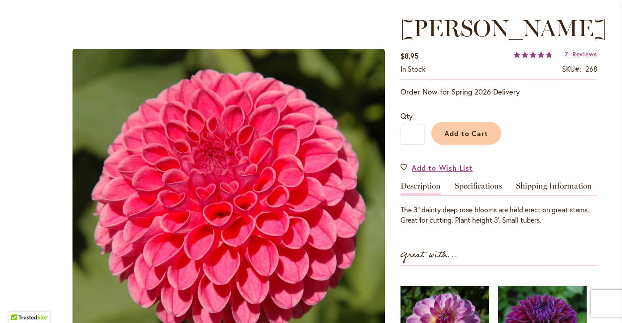
scroll to position [80, 0]
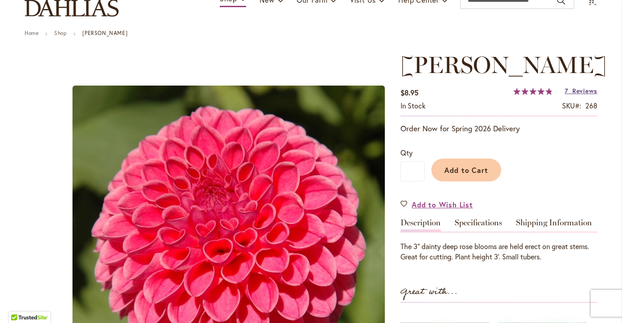
click at [582, 90] on span "Reviews" at bounding box center [585, 90] width 25 height 9
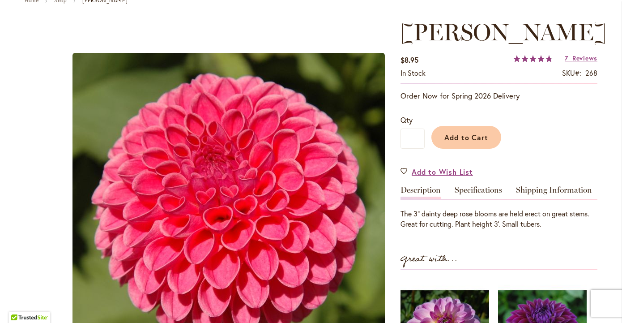
scroll to position [115, 0]
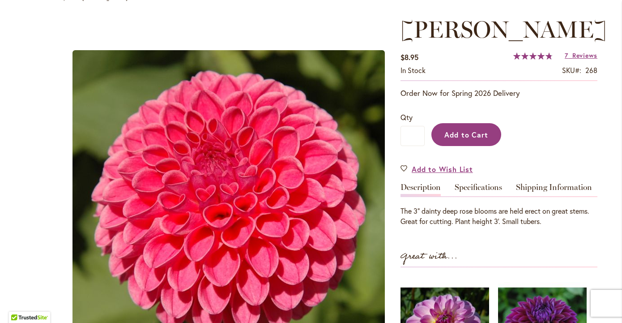
click at [459, 132] on span "Add to Cart" at bounding box center [467, 134] width 44 height 9
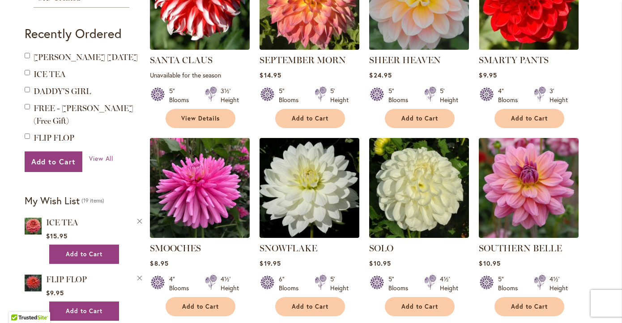
scroll to position [444, 0]
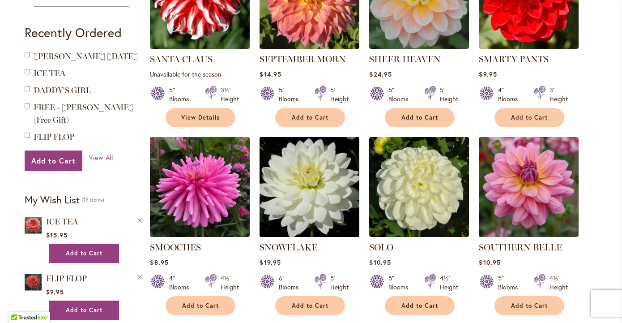
click at [324, 198] on img at bounding box center [309, 186] width 105 height 105
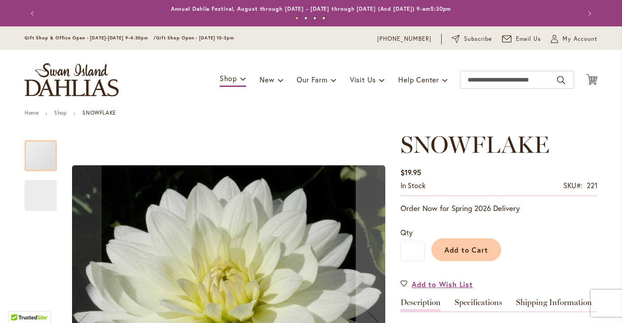
type input "*******"
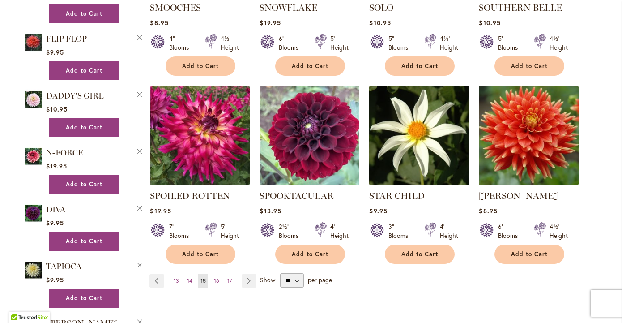
scroll to position [684, 0]
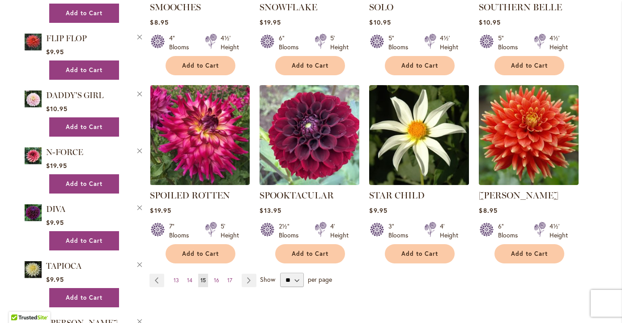
click at [318, 149] on img at bounding box center [309, 134] width 105 height 105
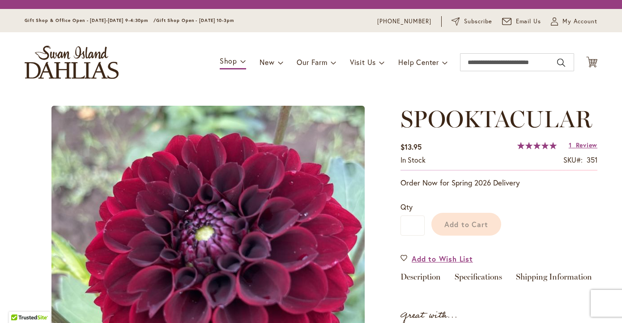
type input "*******"
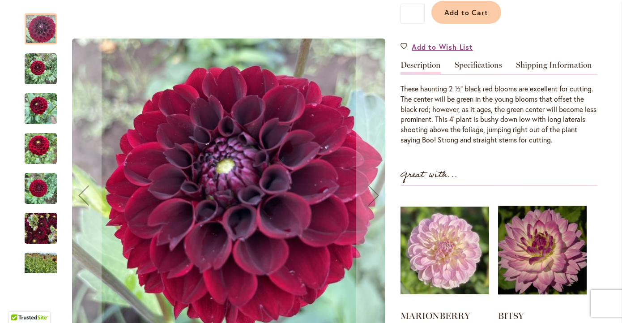
scroll to position [245, 0]
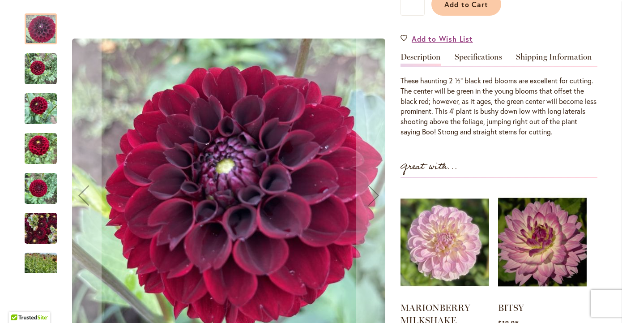
click at [43, 114] on img "Spooktacular" at bounding box center [41, 108] width 32 height 43
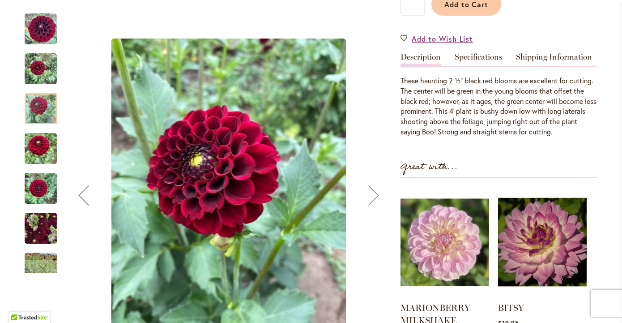
click at [44, 156] on img "Spooktacular" at bounding box center [41, 148] width 32 height 43
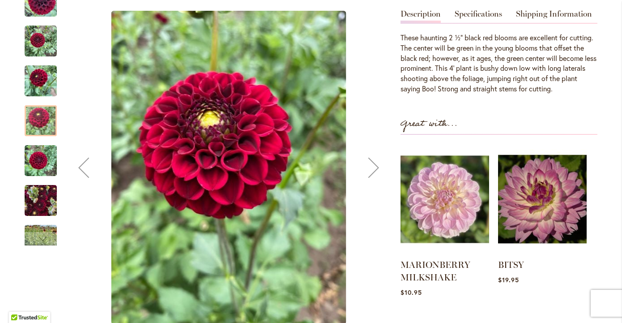
scroll to position [311, 0]
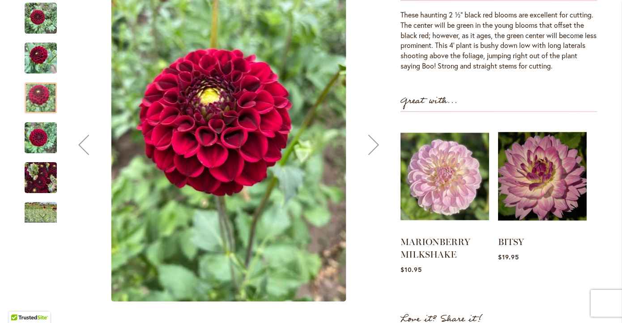
click at [49, 184] on img "Spooktacular" at bounding box center [41, 177] width 32 height 43
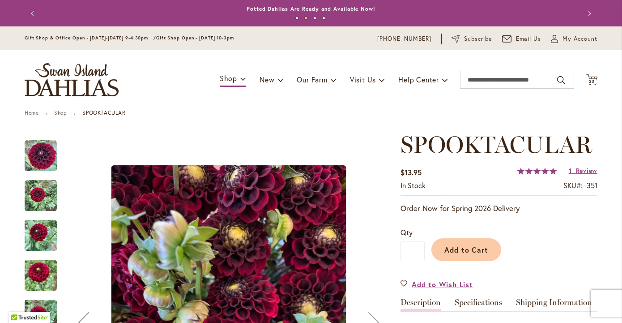
scroll to position [0, 0]
click at [586, 169] on span "Review" at bounding box center [586, 170] width 21 height 9
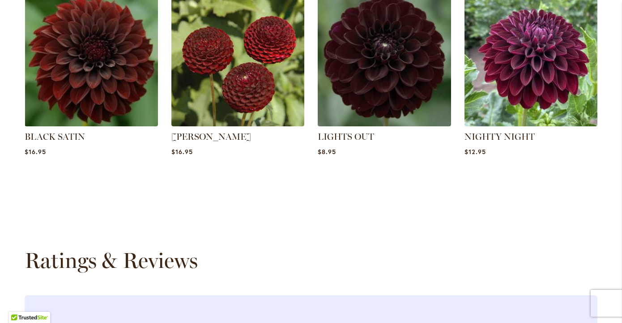
scroll to position [936, 0]
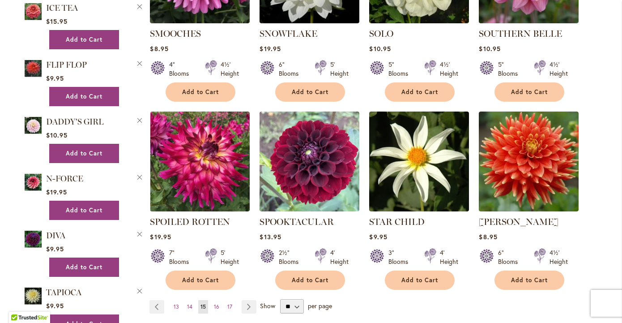
scroll to position [729, 0]
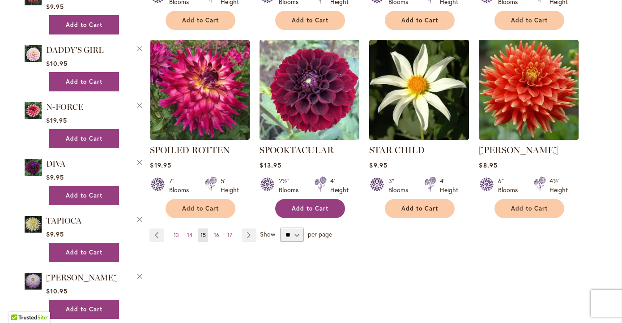
click at [301, 206] on span "Add to Cart" at bounding box center [310, 209] width 37 height 8
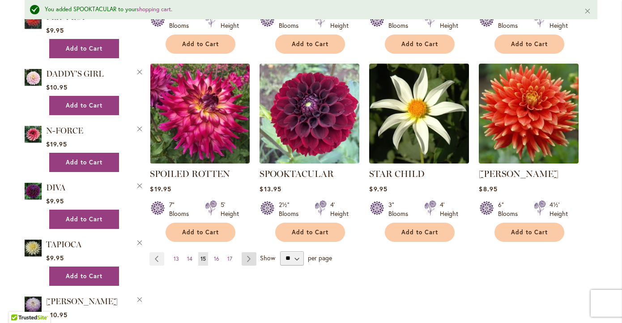
click at [250, 257] on link "Page Next" at bounding box center [249, 258] width 15 height 13
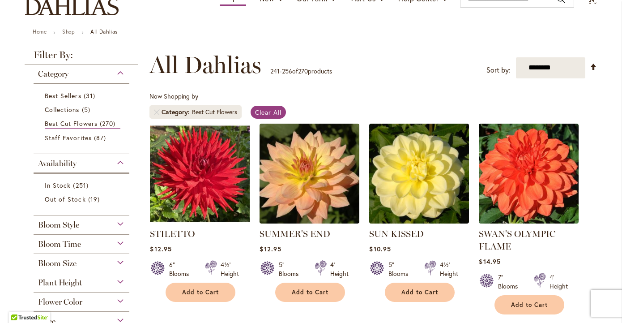
scroll to position [82, 0]
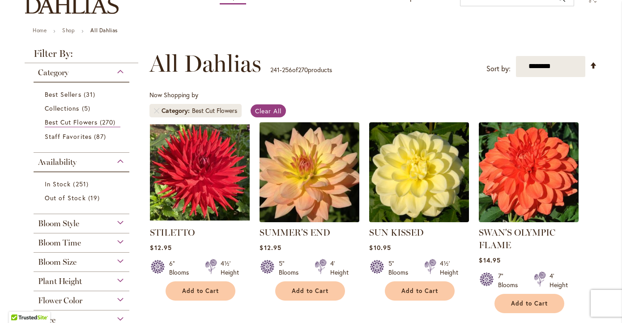
click at [322, 186] on img at bounding box center [309, 172] width 105 height 105
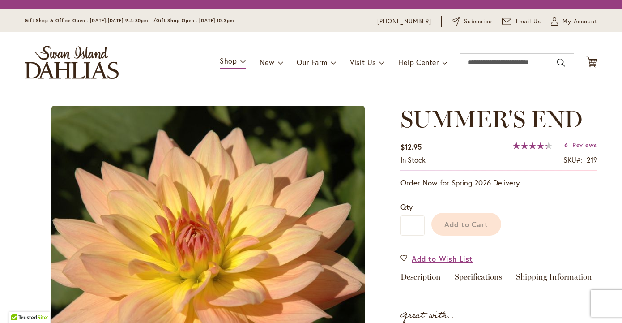
type input "*******"
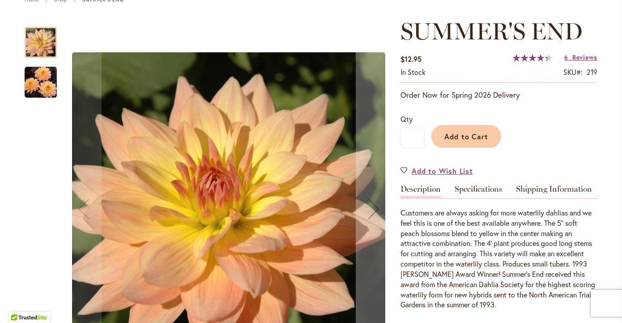
scroll to position [115, 0]
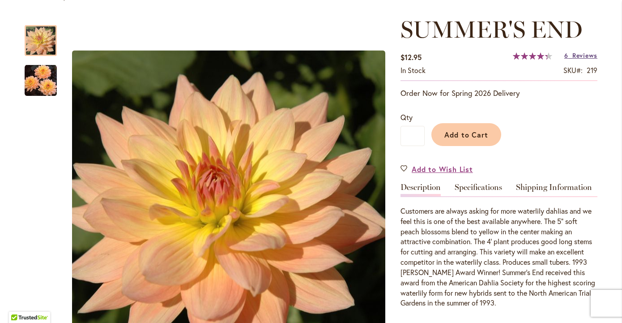
click at [576, 55] on span "Reviews" at bounding box center [585, 55] width 25 height 9
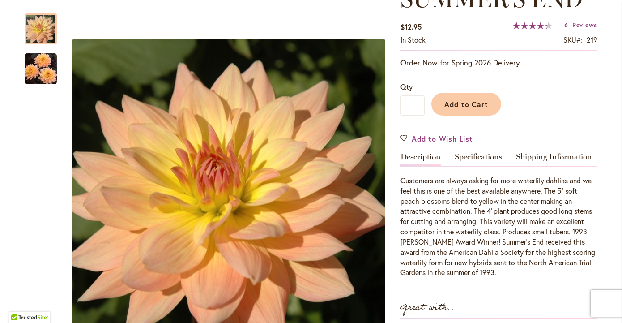
scroll to position [150, 0]
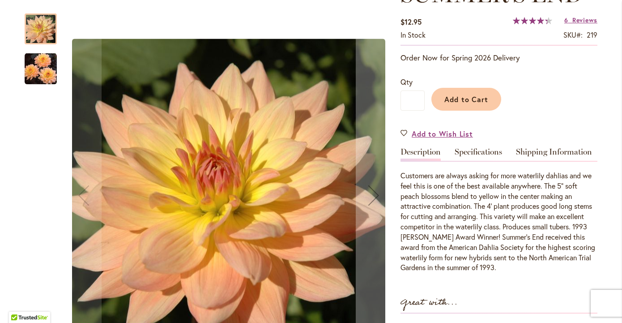
click at [51, 71] on img "SUMMER'S END" at bounding box center [41, 68] width 32 height 33
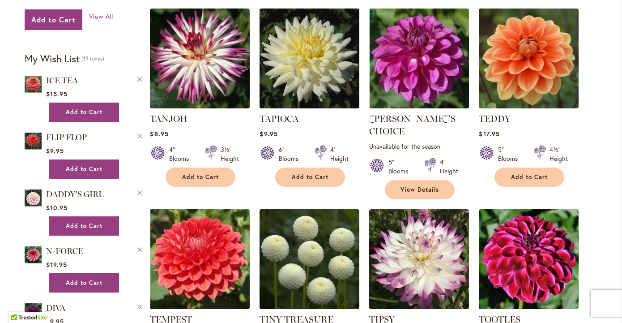
scroll to position [590, 0]
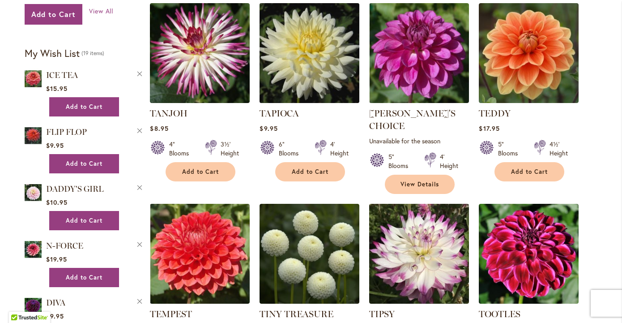
click at [324, 69] on img at bounding box center [309, 52] width 105 height 105
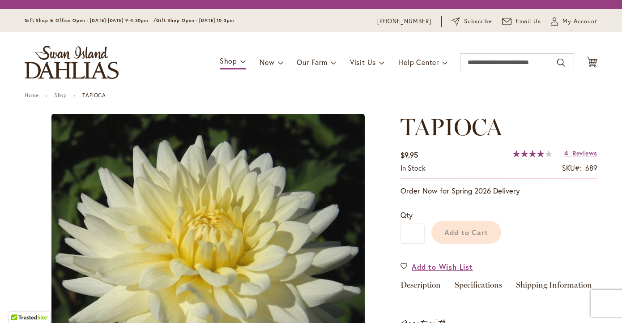
type input "*******"
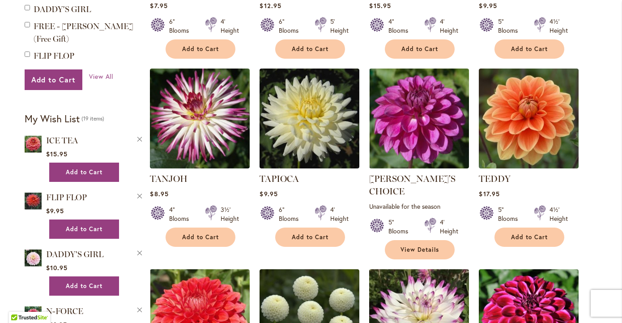
scroll to position [571, 0]
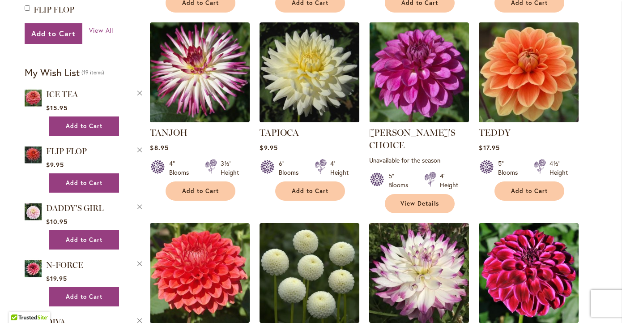
click at [539, 101] on img at bounding box center [529, 72] width 105 height 105
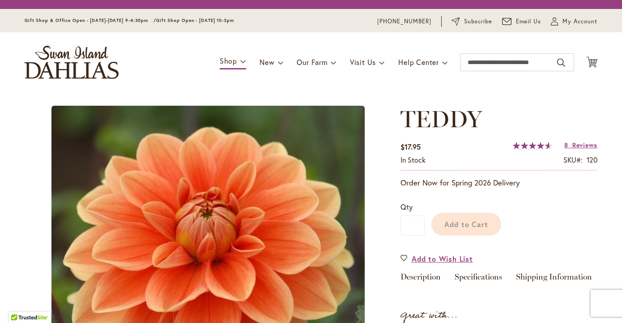
type input "*******"
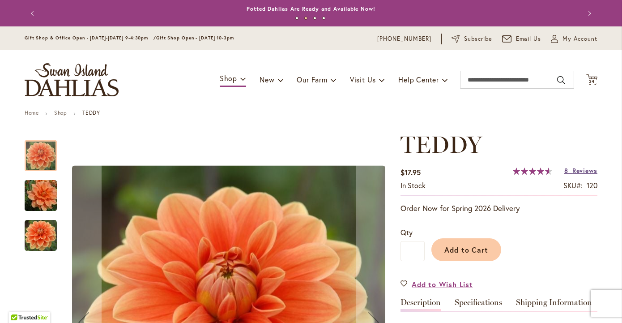
click at [585, 171] on span "Reviews" at bounding box center [585, 170] width 25 height 9
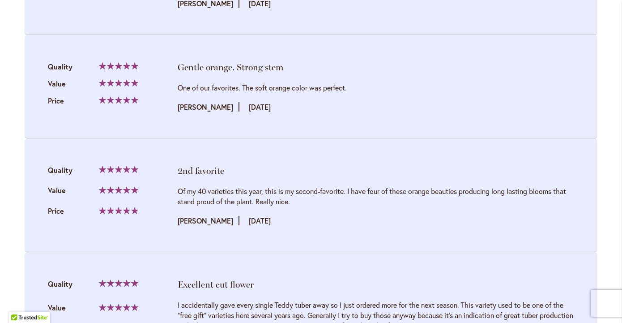
scroll to position [1073, 0]
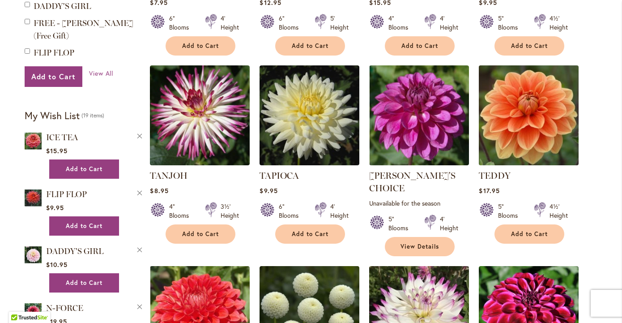
scroll to position [537, 0]
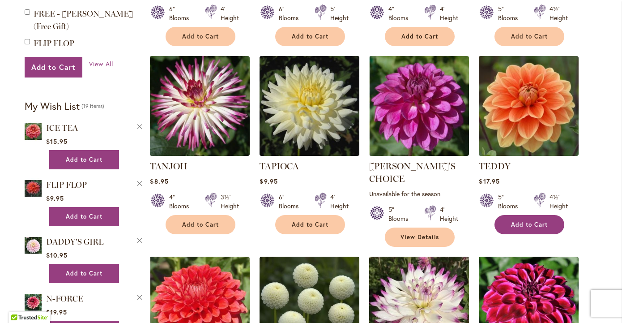
click at [522, 224] on span "Add to Cart" at bounding box center [529, 225] width 37 height 8
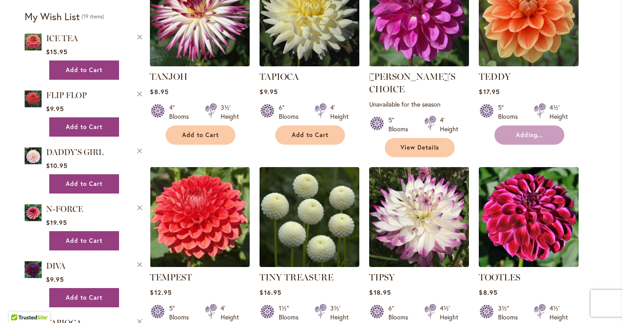
scroll to position [708, 0]
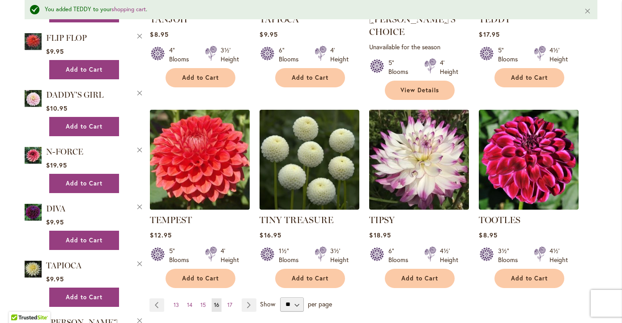
click at [215, 144] on img at bounding box center [200, 159] width 105 height 105
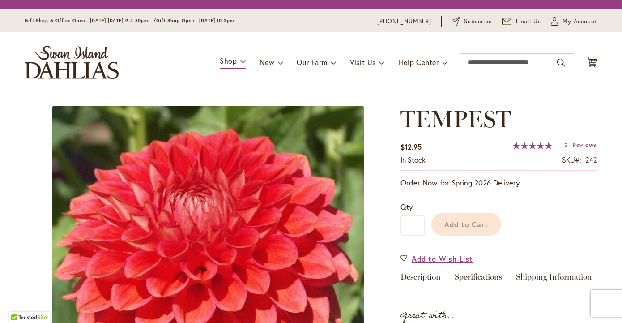
type input "*******"
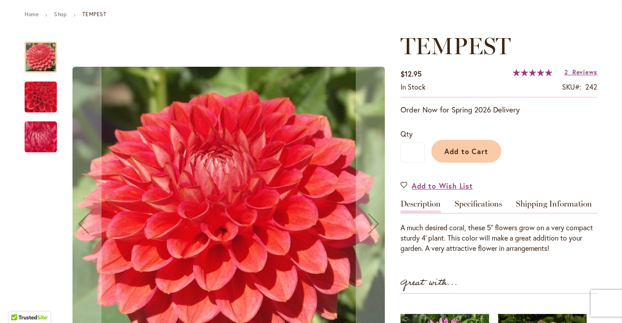
scroll to position [126, 0]
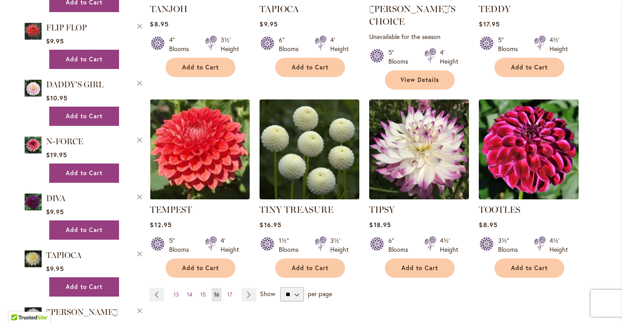
scroll to position [767, 0]
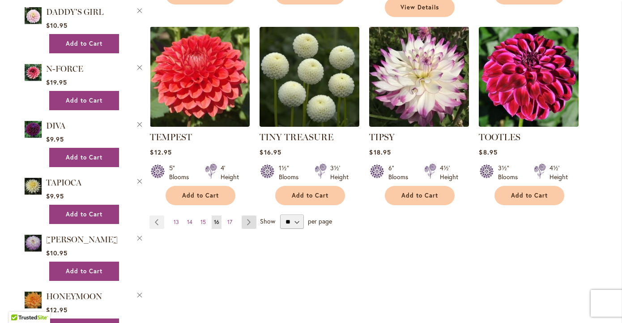
click at [248, 215] on link "Page Next" at bounding box center [249, 221] width 15 height 13
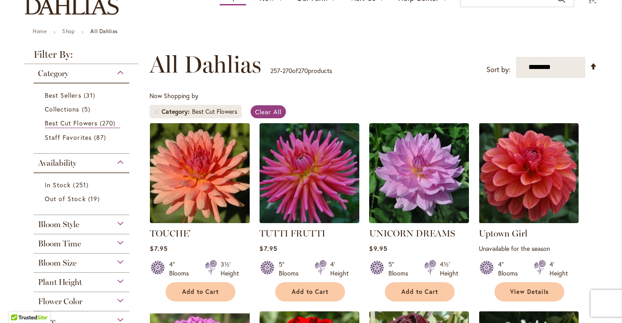
scroll to position [87, 0]
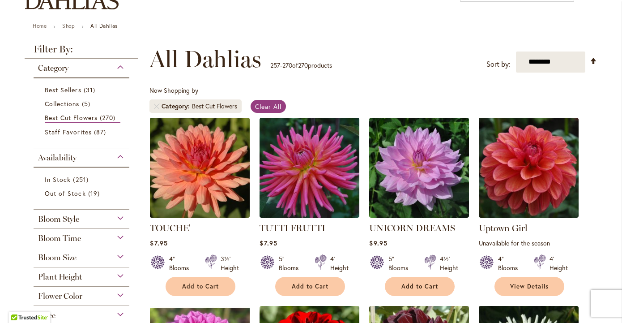
click at [222, 171] on img at bounding box center [200, 167] width 105 height 105
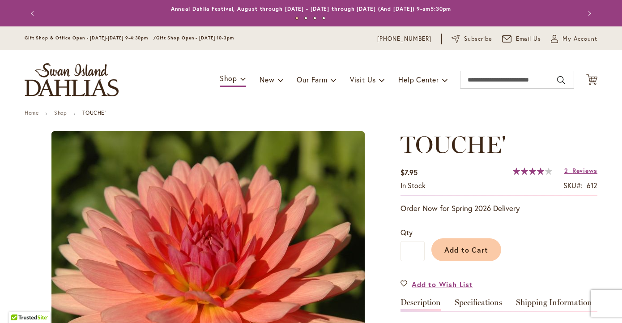
type input "*******"
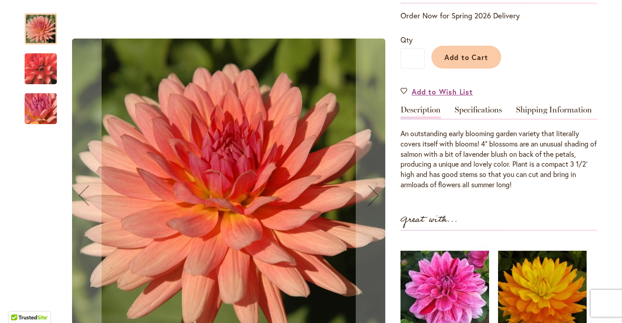
scroll to position [201, 0]
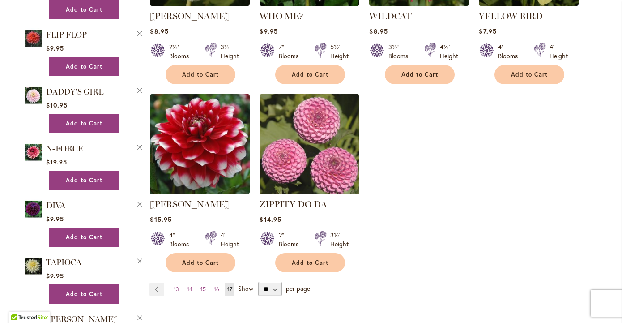
scroll to position [685, 0]
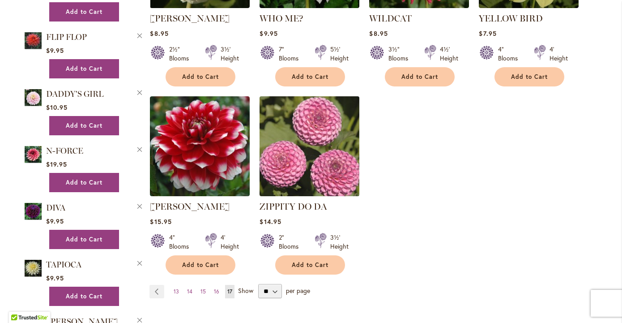
click at [337, 158] on img at bounding box center [309, 146] width 105 height 105
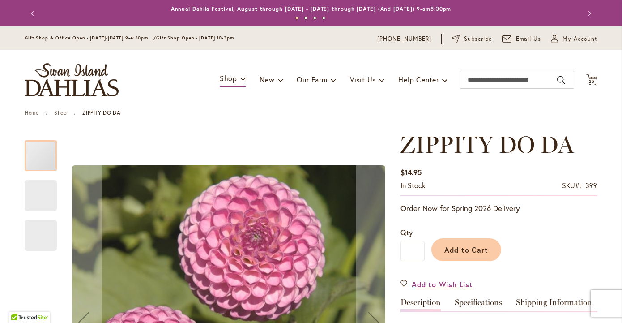
type input "*******"
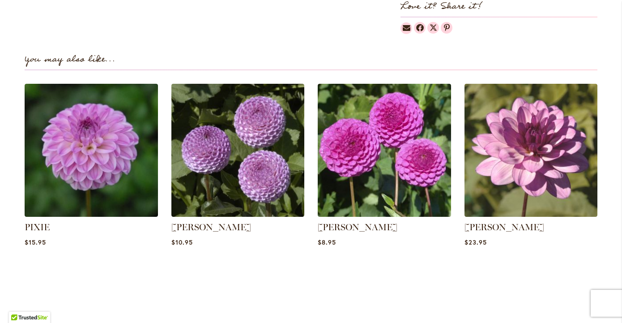
scroll to position [556, 0]
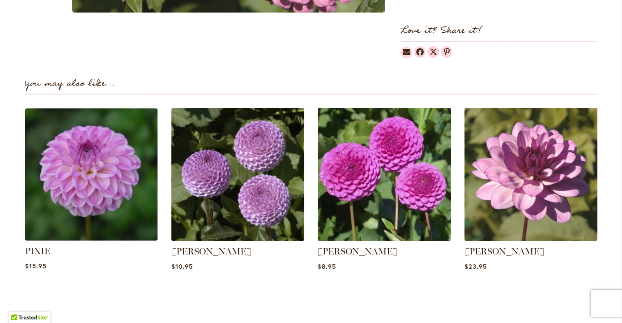
click at [96, 182] on img at bounding box center [91, 174] width 139 height 139
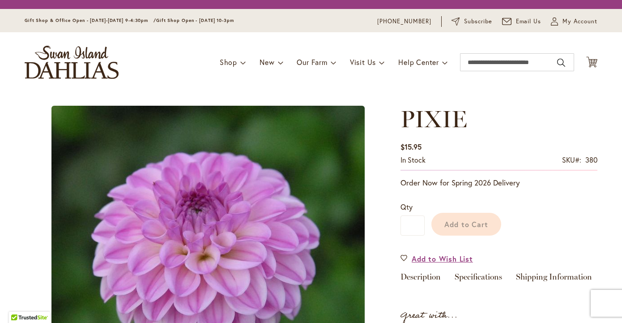
type input "*******"
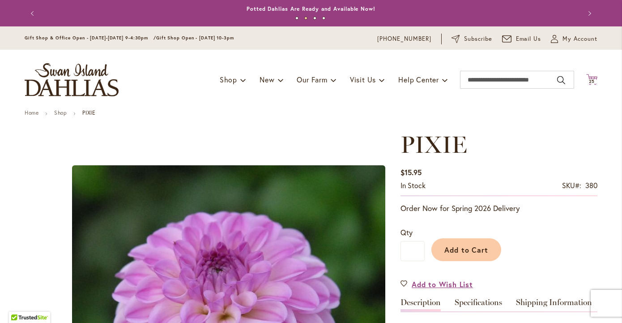
click at [594, 78] on span "25" at bounding box center [592, 81] width 6 height 6
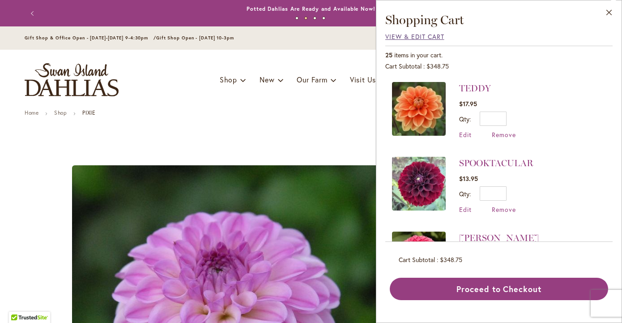
click at [434, 36] on span "View & Edit Cart" at bounding box center [414, 36] width 59 height 9
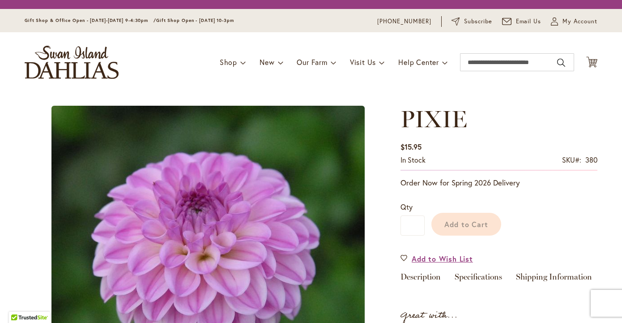
type input "*******"
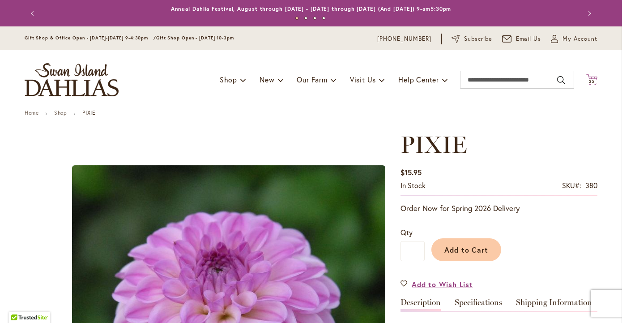
click at [593, 79] on span "25" at bounding box center [592, 81] width 6 height 6
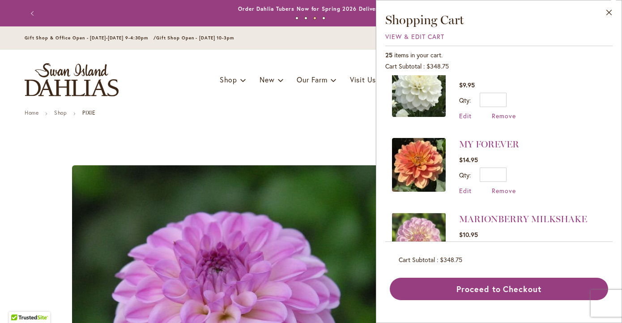
scroll to position [316, 0]
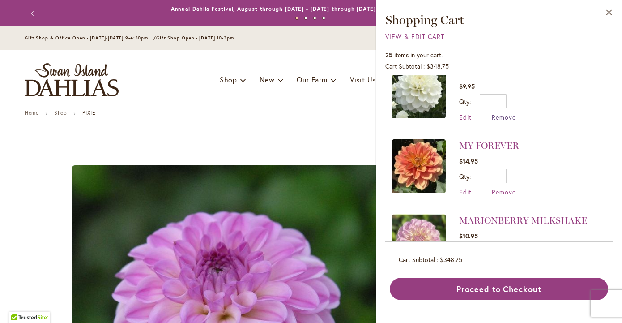
click at [498, 115] on span "Remove" at bounding box center [504, 117] width 24 height 9
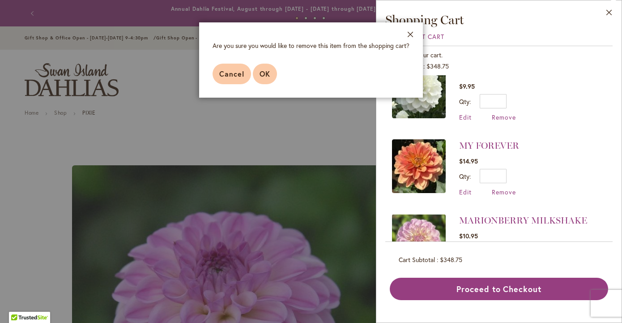
click at [265, 76] on span "OK" at bounding box center [265, 73] width 11 height 9
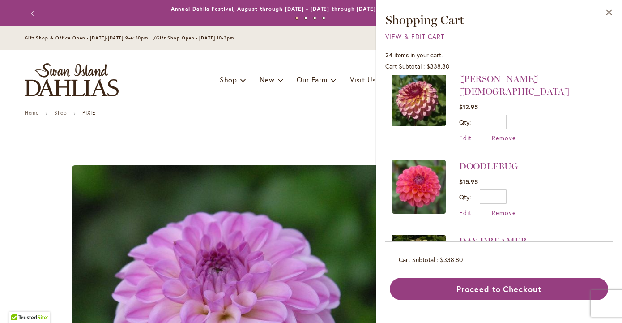
scroll to position [901, 0]
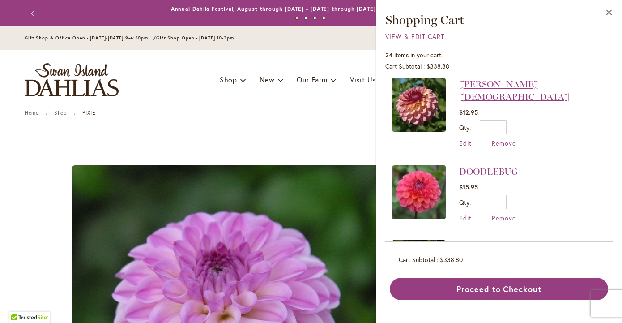
click at [478, 81] on link "Foxy Lady" at bounding box center [514, 90] width 110 height 23
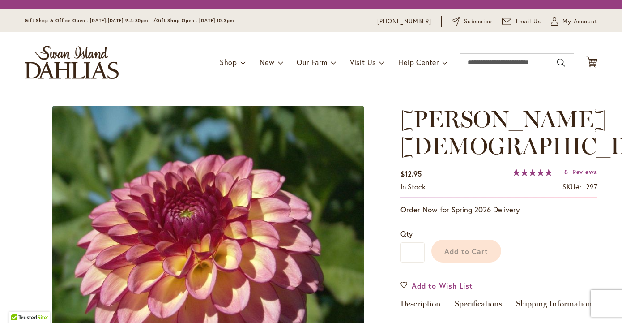
type input "*******"
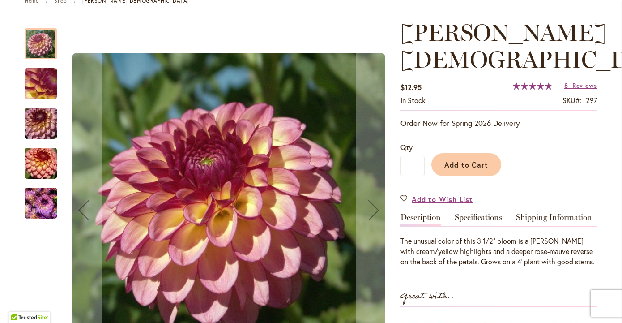
scroll to position [113, 0]
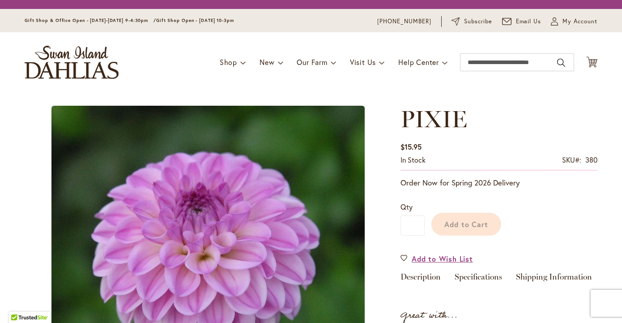
type input "*******"
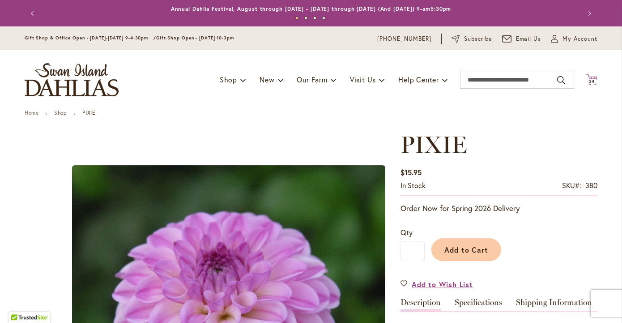
click at [592, 81] on span "24" at bounding box center [592, 81] width 6 height 6
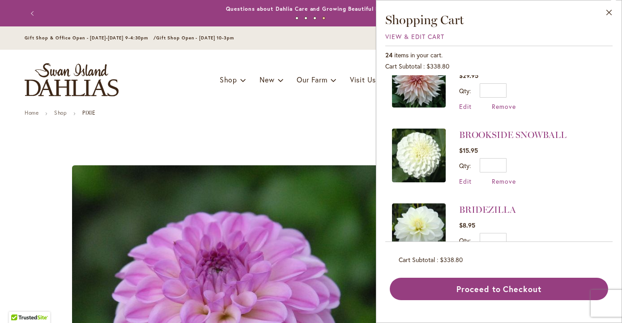
scroll to position [1237, 0]
click at [500, 251] on span "Remove" at bounding box center [504, 255] width 24 height 9
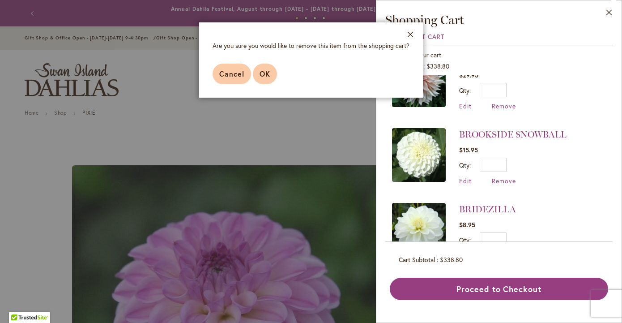
click at [262, 77] on span "OK" at bounding box center [265, 73] width 11 height 9
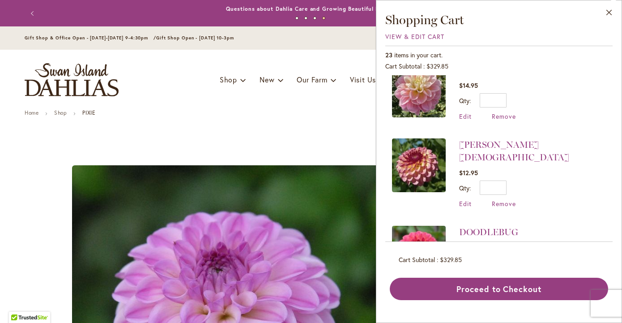
scroll to position [840, 0]
click at [505, 200] on span "Remove" at bounding box center [504, 204] width 24 height 9
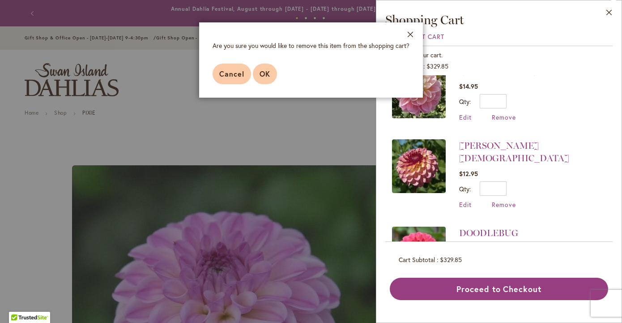
click at [266, 73] on span "OK" at bounding box center [265, 73] width 11 height 9
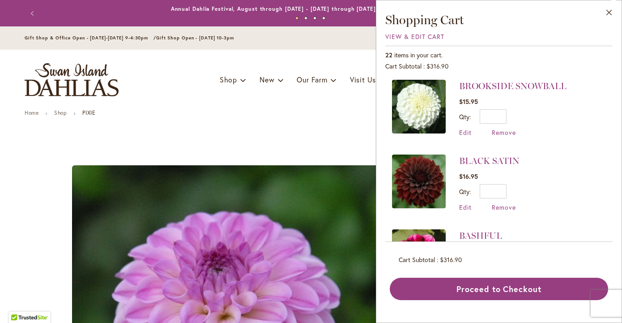
scroll to position [1199, 0]
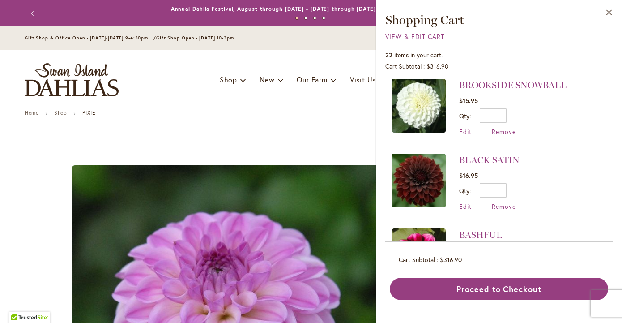
click at [483, 154] on link "BLACK SATIN" at bounding box center [489, 159] width 60 height 11
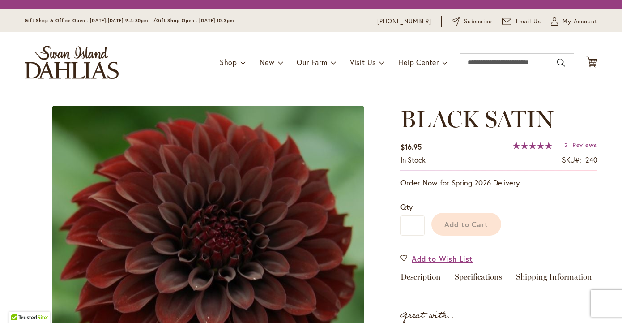
type input "*******"
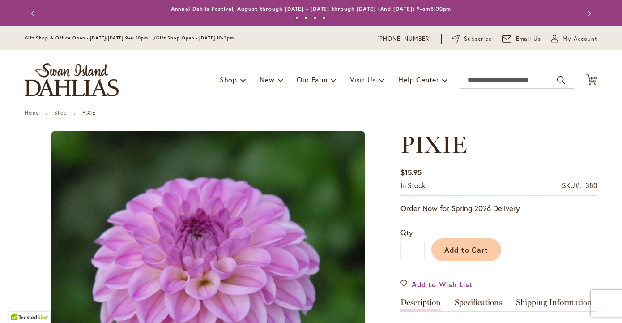
type input "*******"
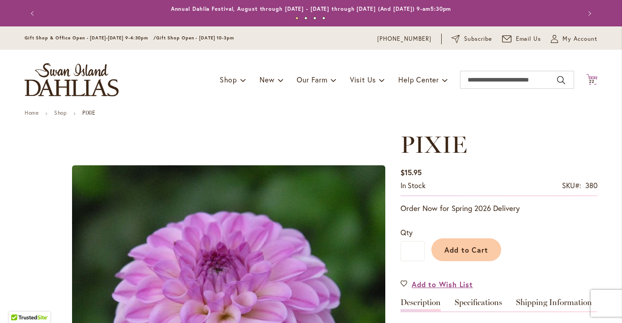
click at [594, 79] on span "22" at bounding box center [592, 81] width 6 height 6
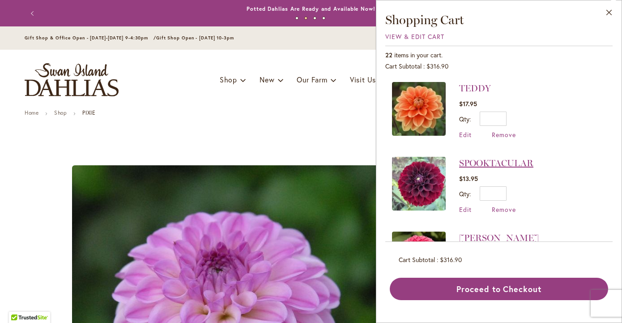
click at [506, 160] on link "SPOOKTACULAR" at bounding box center [496, 163] width 74 height 11
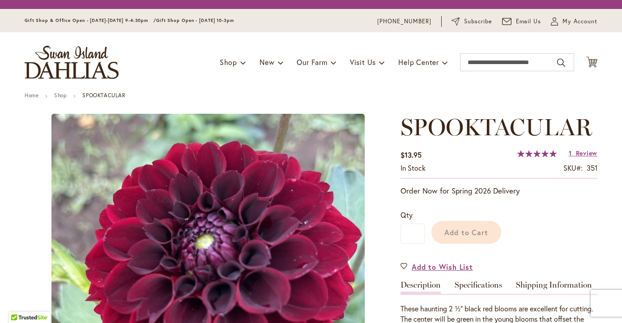
type input "*******"
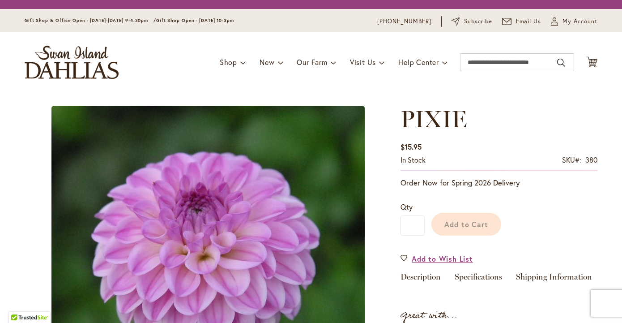
type input "*******"
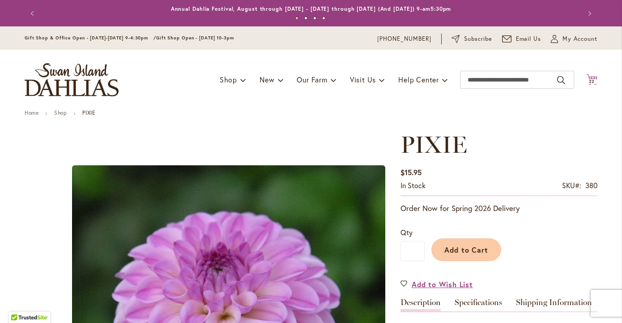
click at [594, 79] on span "22" at bounding box center [592, 81] width 6 height 6
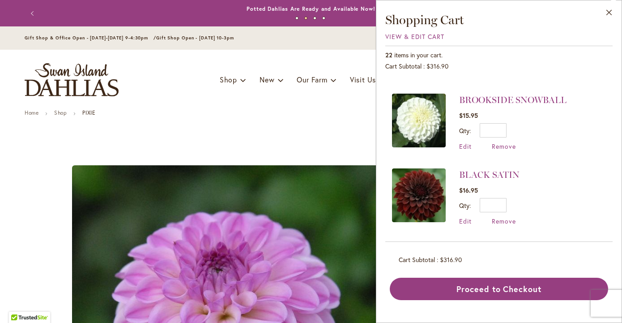
scroll to position [1185, 0]
click at [500, 169] on link "BLACK SATIN" at bounding box center [489, 174] width 60 height 11
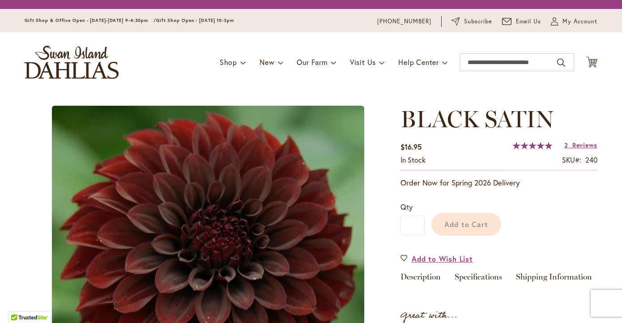
type input "*******"
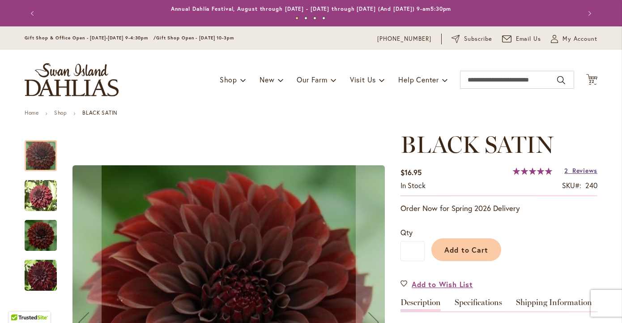
click at [577, 171] on span "Reviews" at bounding box center [585, 170] width 25 height 9
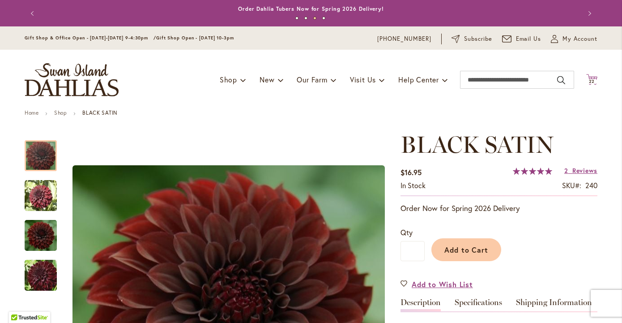
click at [591, 81] on span "22" at bounding box center [592, 81] width 6 height 6
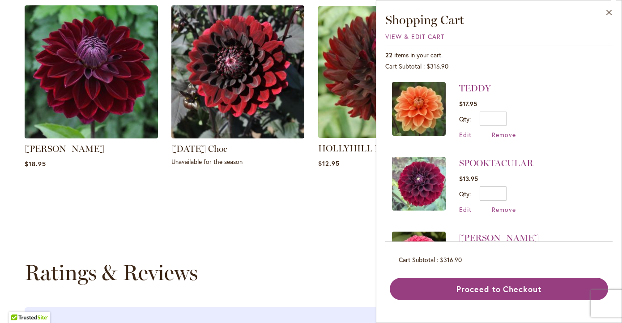
scroll to position [679, 0]
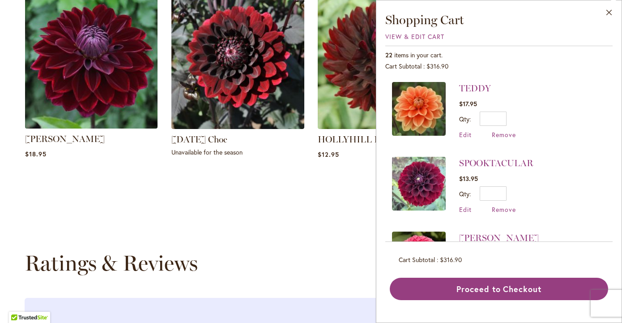
click at [112, 73] on img at bounding box center [91, 62] width 139 height 139
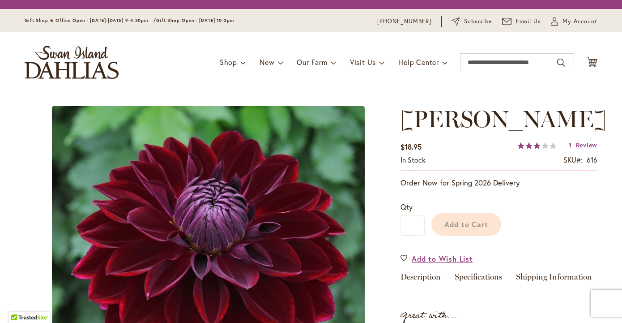
type input "*******"
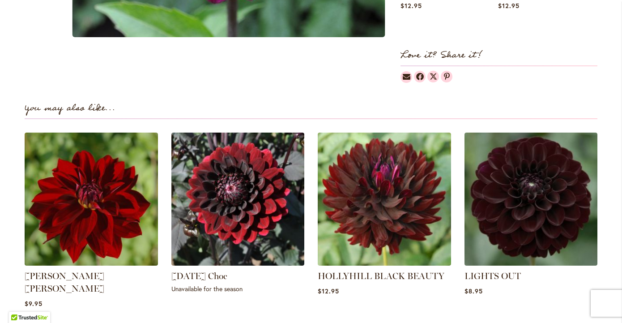
scroll to position [561, 0]
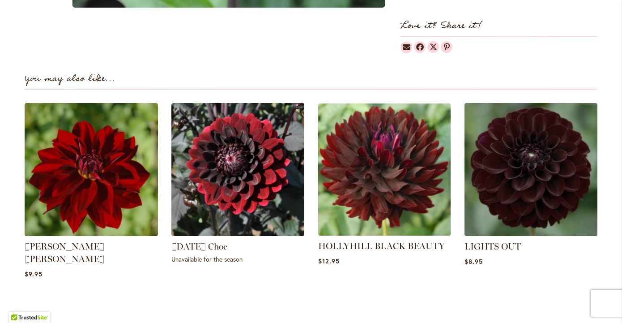
click at [413, 164] on img at bounding box center [384, 169] width 139 height 139
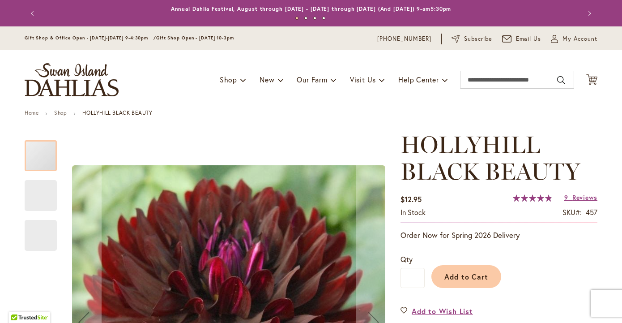
type input "*******"
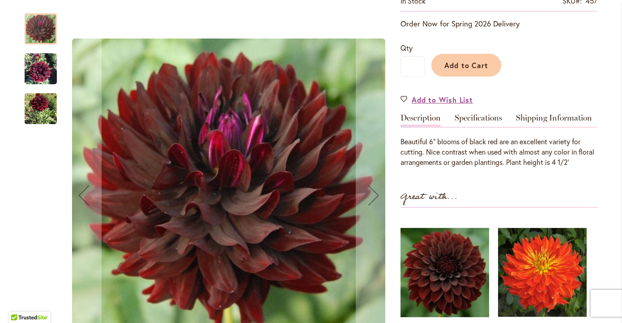
scroll to position [252, 0]
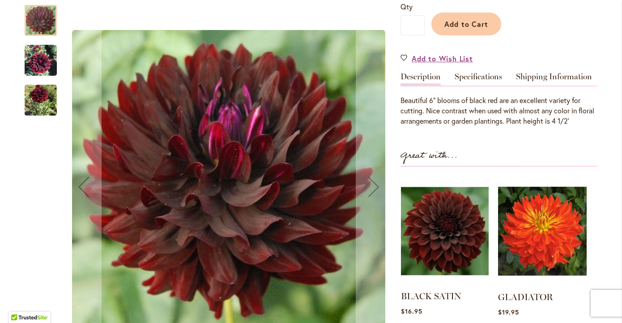
click at [444, 228] on img at bounding box center [445, 231] width 88 height 110
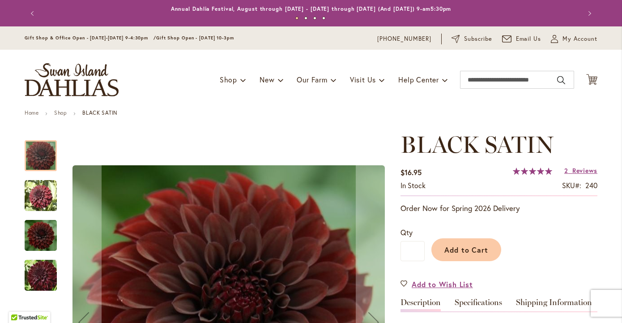
type input "*******"
click at [595, 82] on span "22" at bounding box center [592, 81] width 6 height 6
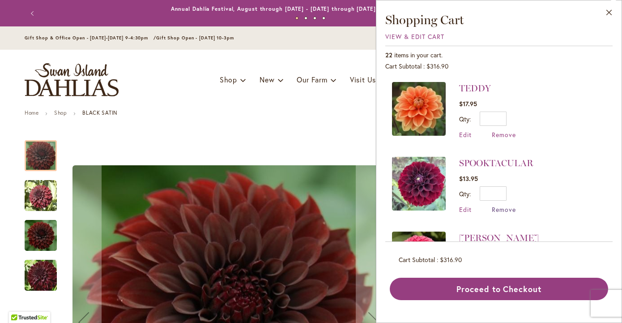
click at [501, 209] on span "Remove" at bounding box center [504, 209] width 24 height 9
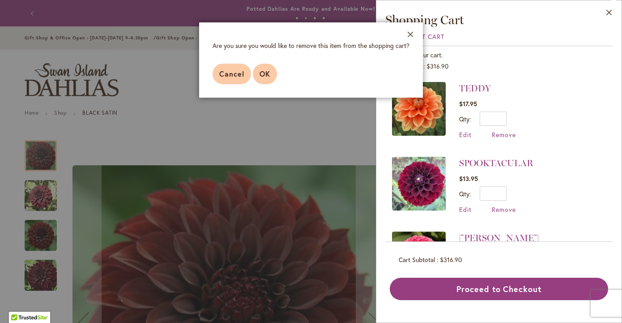
click at [265, 73] on span "OK" at bounding box center [265, 73] width 11 height 9
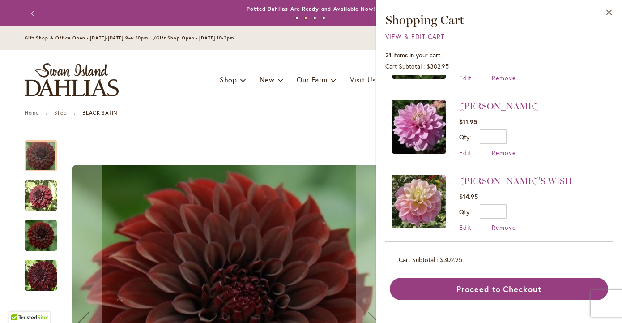
scroll to position [650, 0]
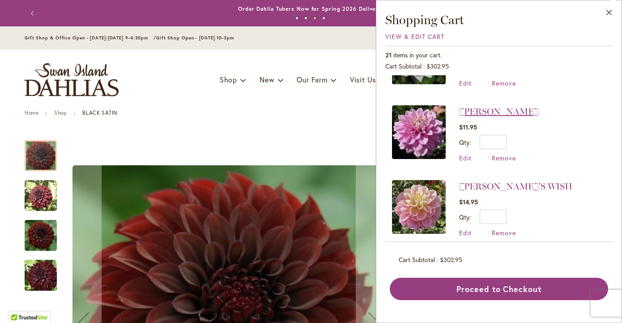
click at [502, 110] on link "[PERSON_NAME]" at bounding box center [499, 111] width 80 height 11
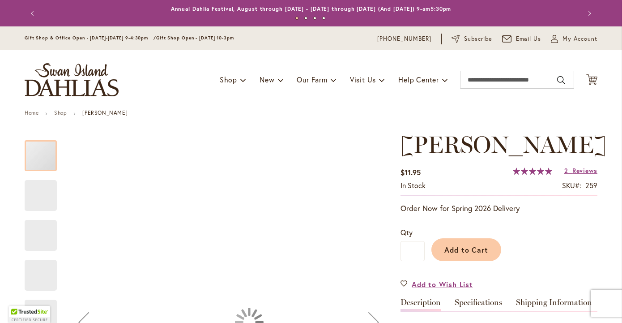
type input "*******"
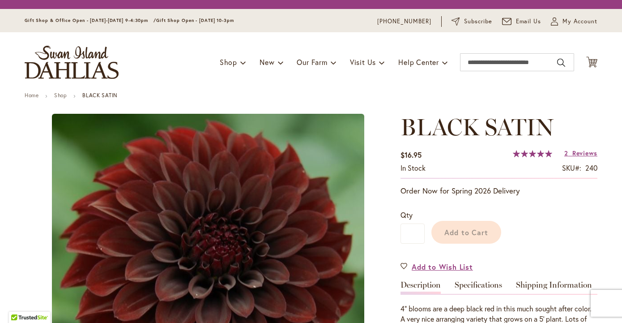
type input "*******"
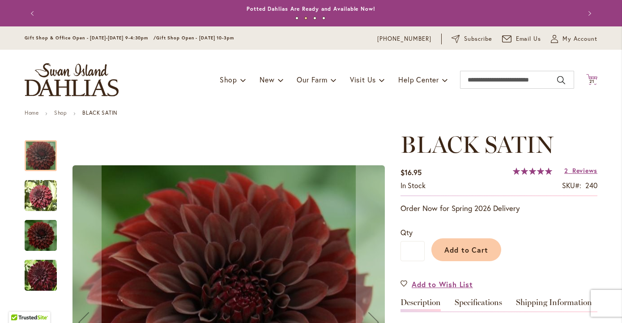
click at [593, 79] on span "21" at bounding box center [592, 81] width 5 height 6
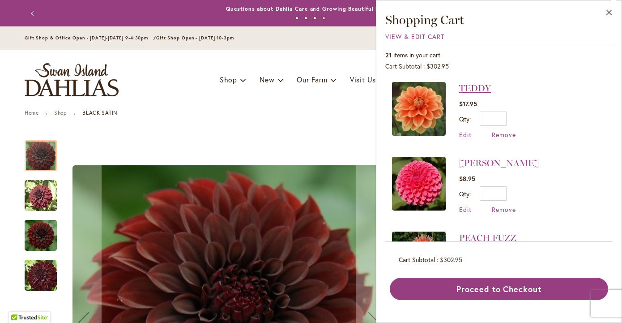
click at [479, 87] on link "TEDDY" at bounding box center [475, 88] width 32 height 11
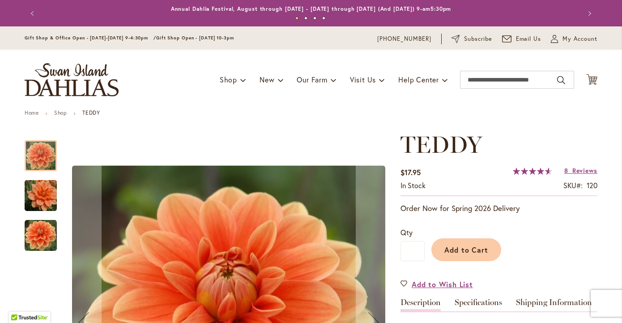
type input "*******"
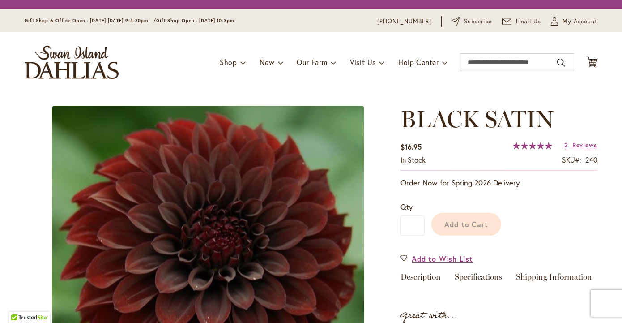
type input "*******"
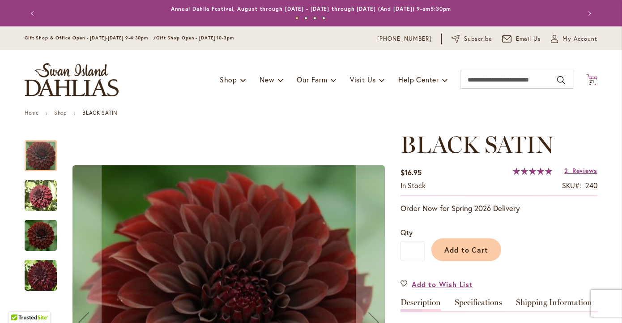
click at [592, 77] on icon "Cart .cls-1 { fill: #231f20; }" at bounding box center [591, 79] width 11 height 11
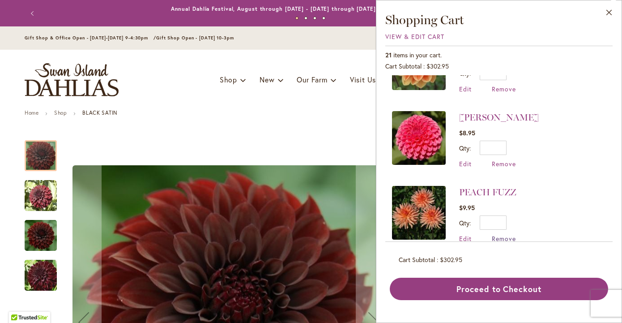
scroll to position [107, 0]
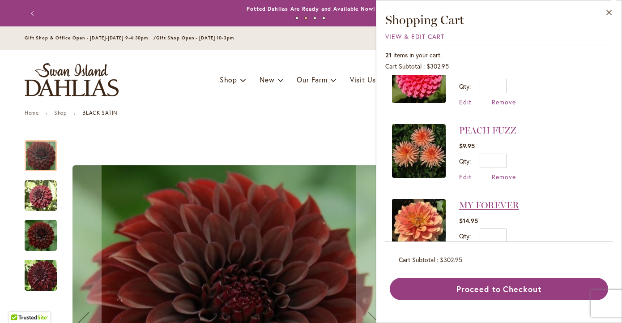
click at [478, 201] on link "MY FOREVER" at bounding box center [489, 205] width 60 height 11
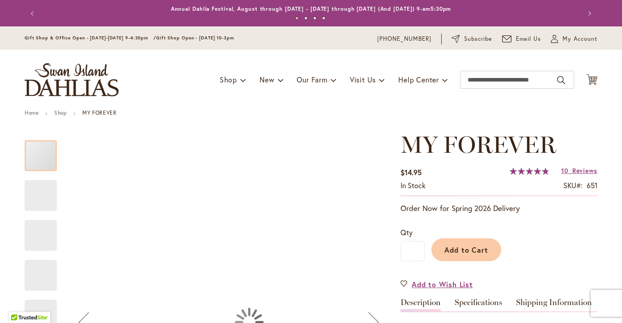
type input "*******"
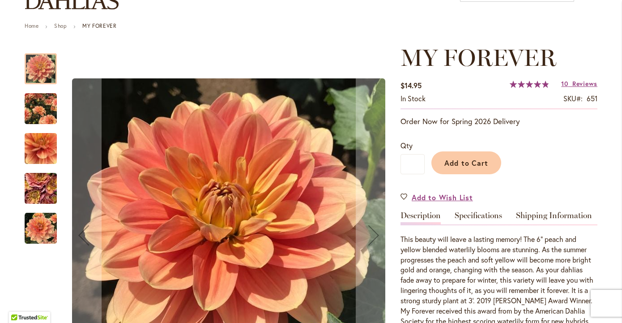
scroll to position [87, 0]
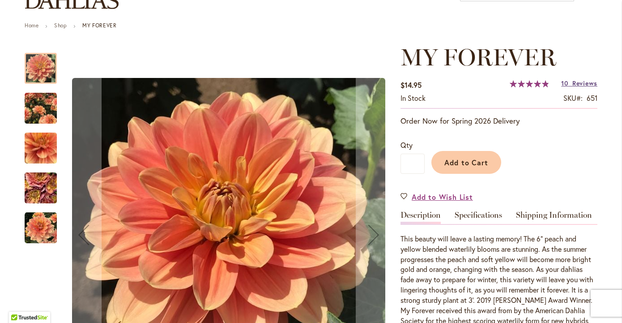
click at [582, 85] on span "Reviews" at bounding box center [585, 83] width 25 height 9
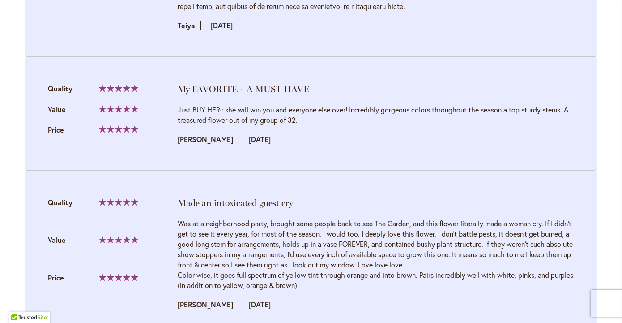
scroll to position [1356, 0]
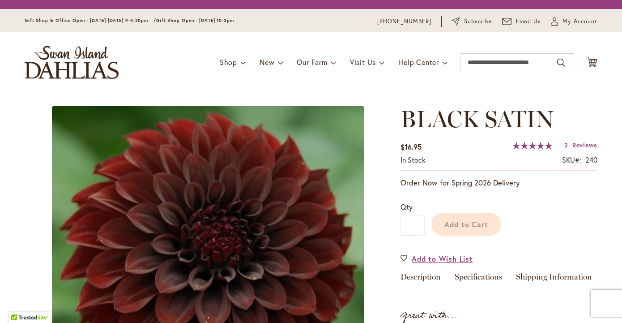
type input "*******"
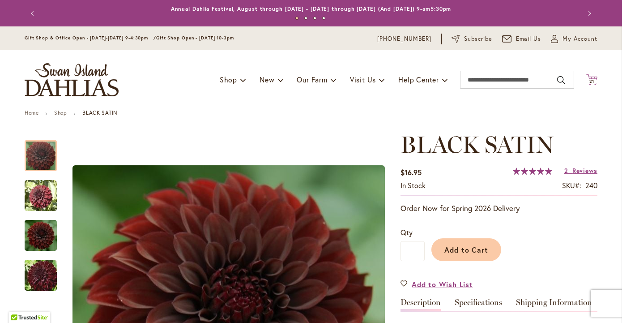
click at [592, 79] on span "21" at bounding box center [592, 81] width 5 height 6
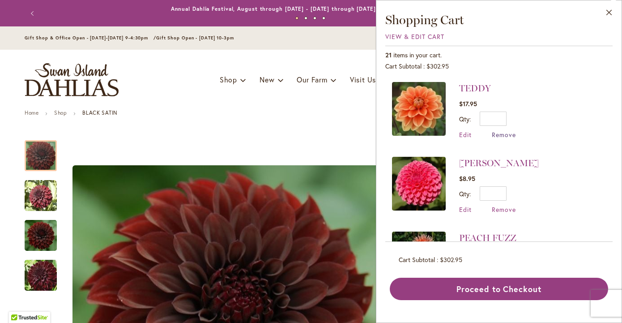
click at [509, 134] on span "Remove" at bounding box center [504, 134] width 24 height 9
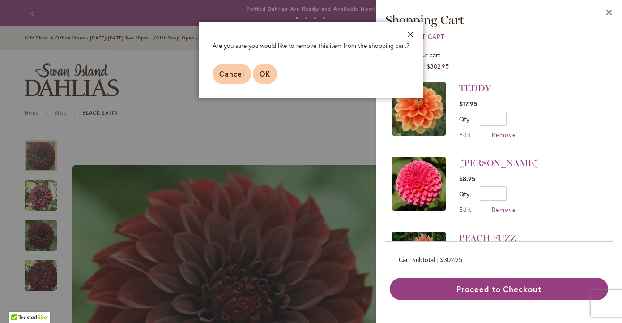
click at [271, 76] on button "OK" at bounding box center [265, 74] width 24 height 21
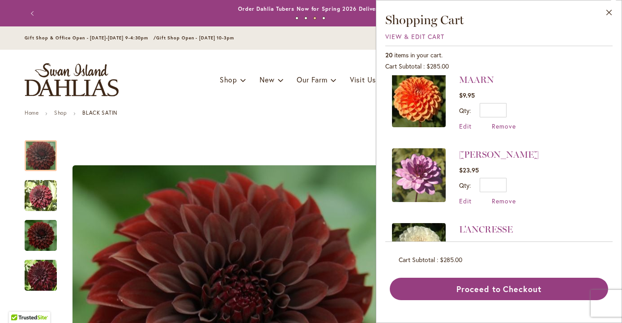
scroll to position [307, 0]
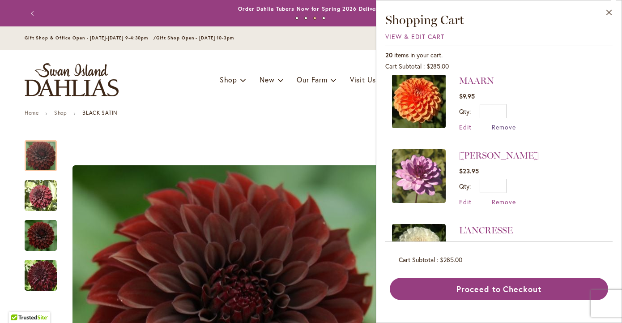
click at [502, 125] on span "Remove" at bounding box center [504, 127] width 24 height 9
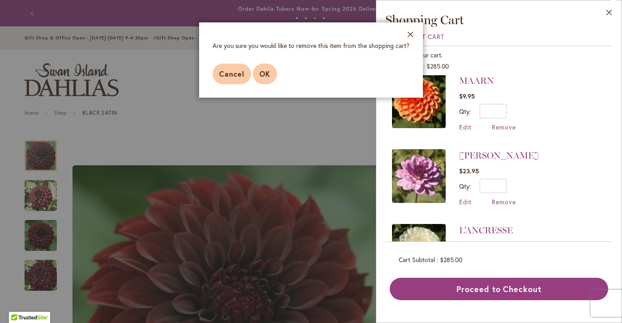
click at [271, 74] on button "OK" at bounding box center [265, 74] width 24 height 21
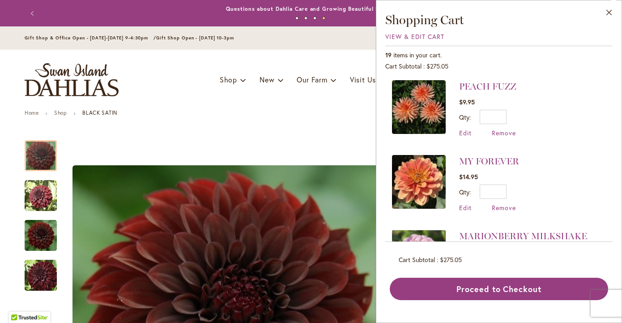
scroll to position [73, 0]
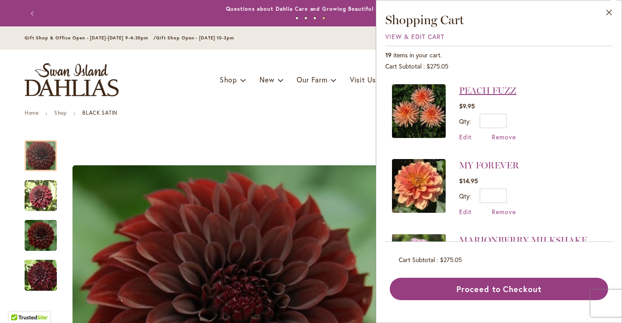
click at [486, 90] on link "PEACH FUZZ" at bounding box center [487, 90] width 57 height 11
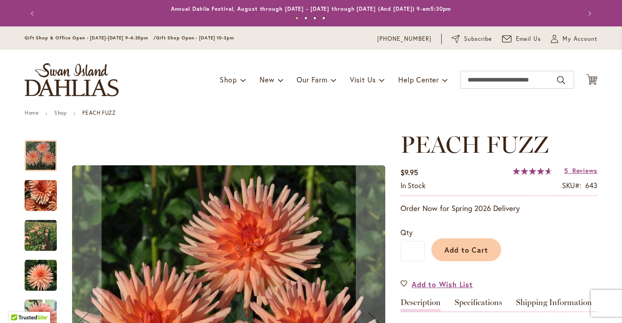
type input "*******"
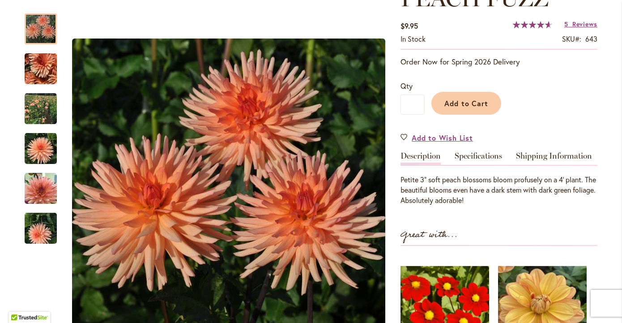
scroll to position [160, 0]
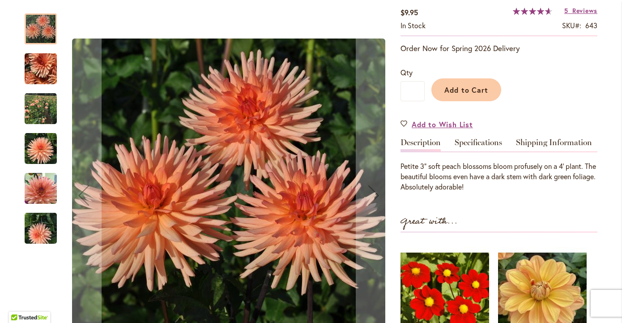
click at [43, 111] on img "PEACH FUZZ" at bounding box center [41, 109] width 32 height 32
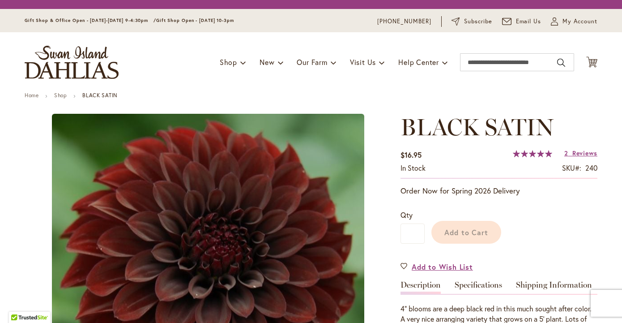
type input "*******"
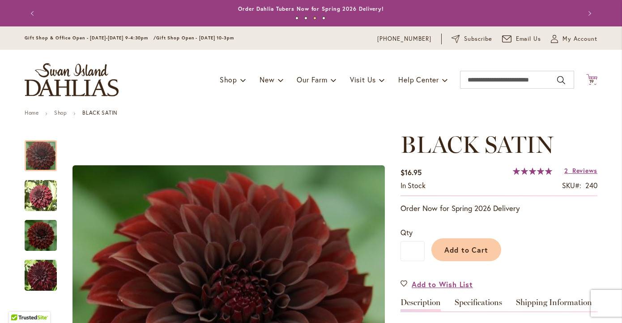
click at [592, 82] on icon at bounding box center [591, 79] width 11 height 11
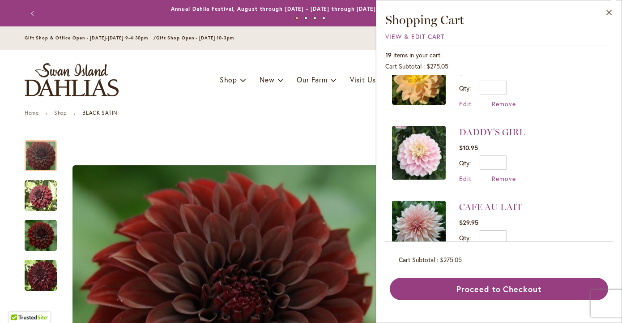
scroll to position [736, 0]
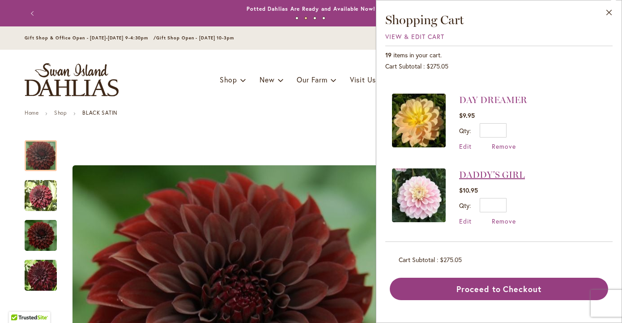
click at [499, 172] on link "DADDY'S GIRL" at bounding box center [492, 174] width 66 height 11
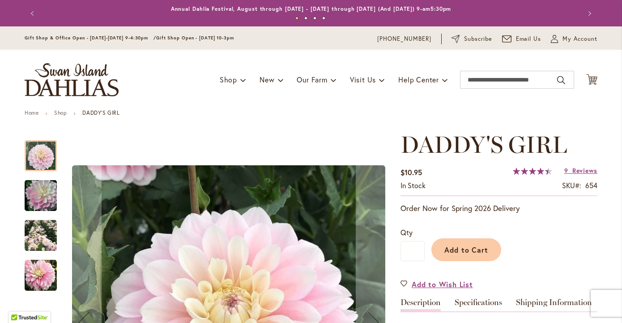
type input "*******"
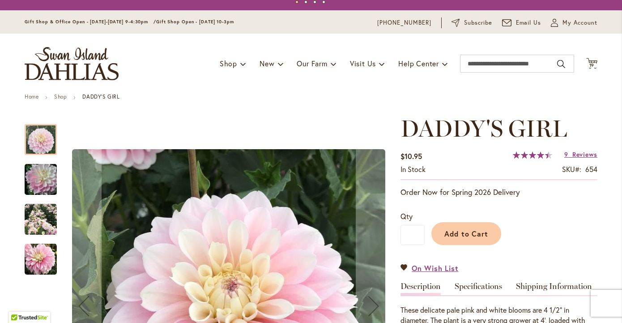
scroll to position [30, 0]
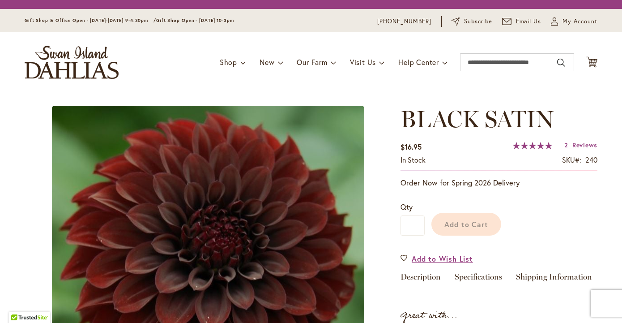
type input "*******"
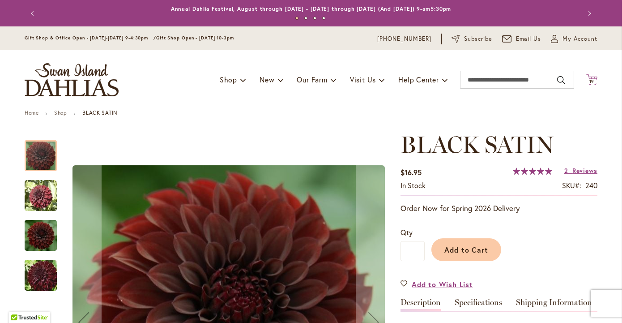
click at [595, 78] on span "19" at bounding box center [592, 81] width 5 height 6
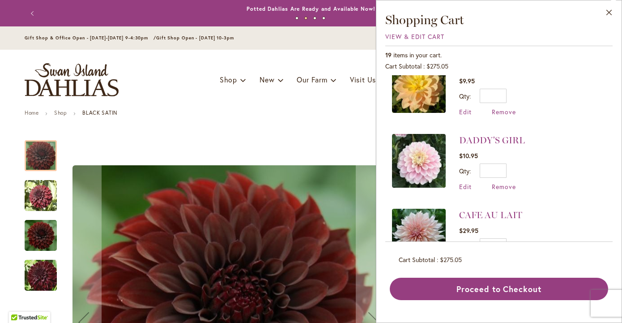
scroll to position [776, 0]
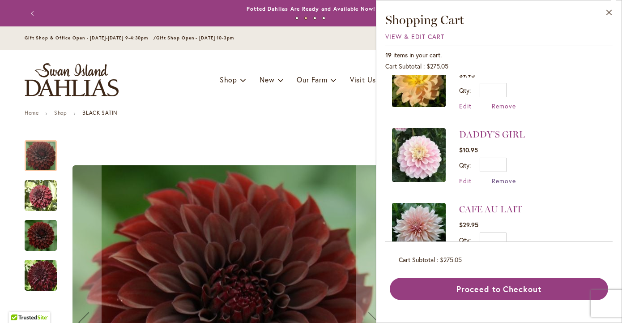
click at [507, 176] on span "Remove" at bounding box center [504, 180] width 24 height 9
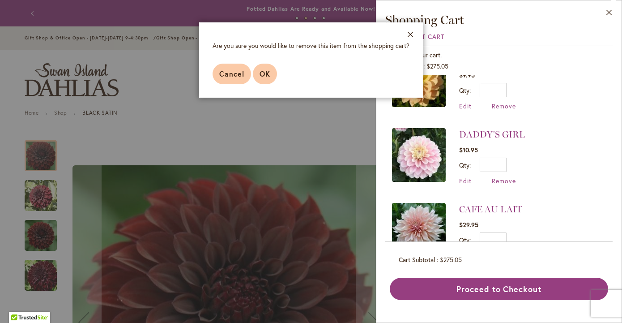
click at [268, 71] on span "OK" at bounding box center [265, 73] width 11 height 9
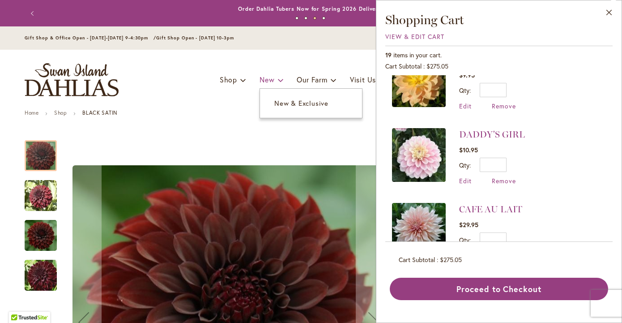
scroll to position [0, 0]
